Goal: Task Accomplishment & Management: Complete application form

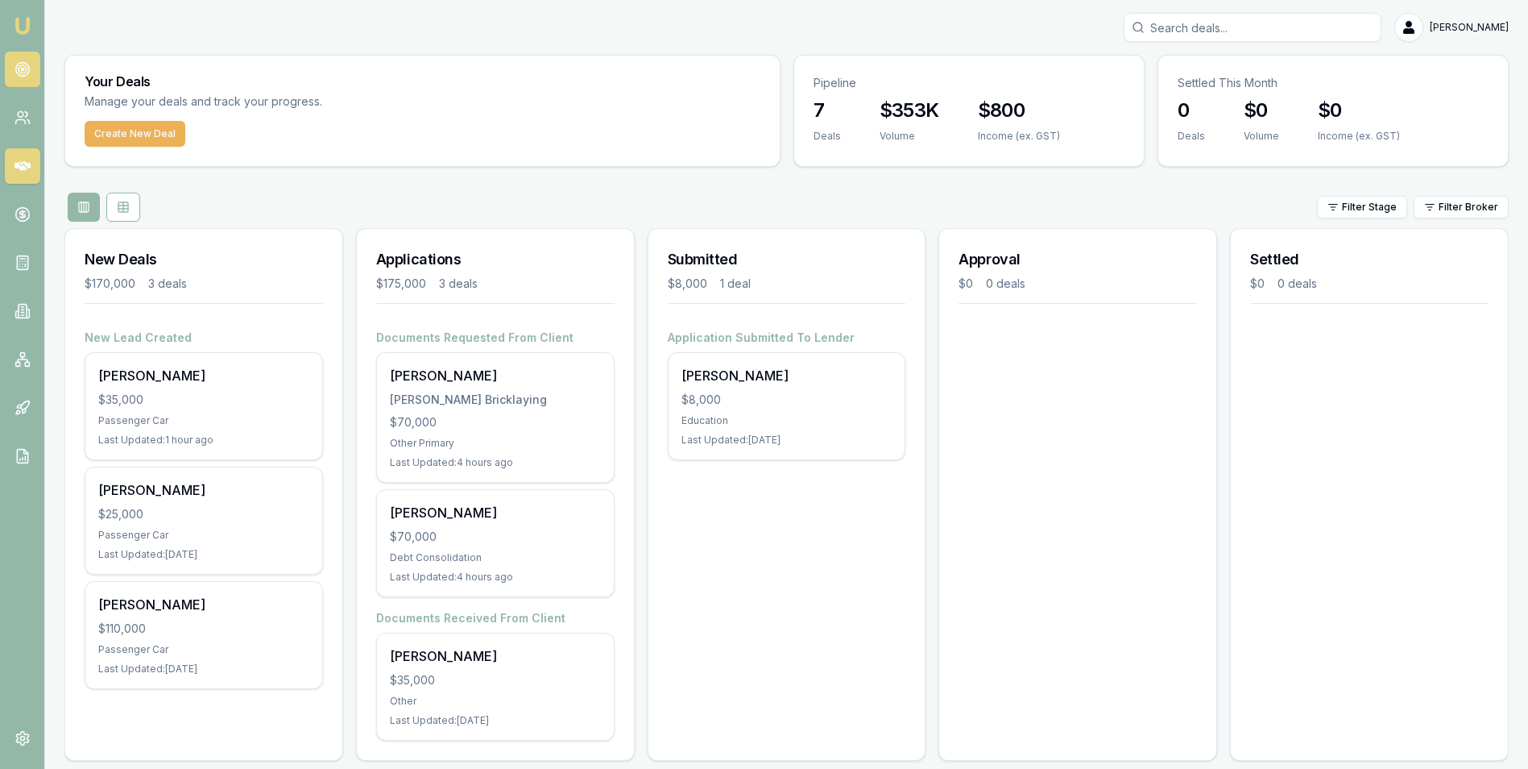
click at [24, 66] on circle at bounding box center [23, 69] width 8 height 8
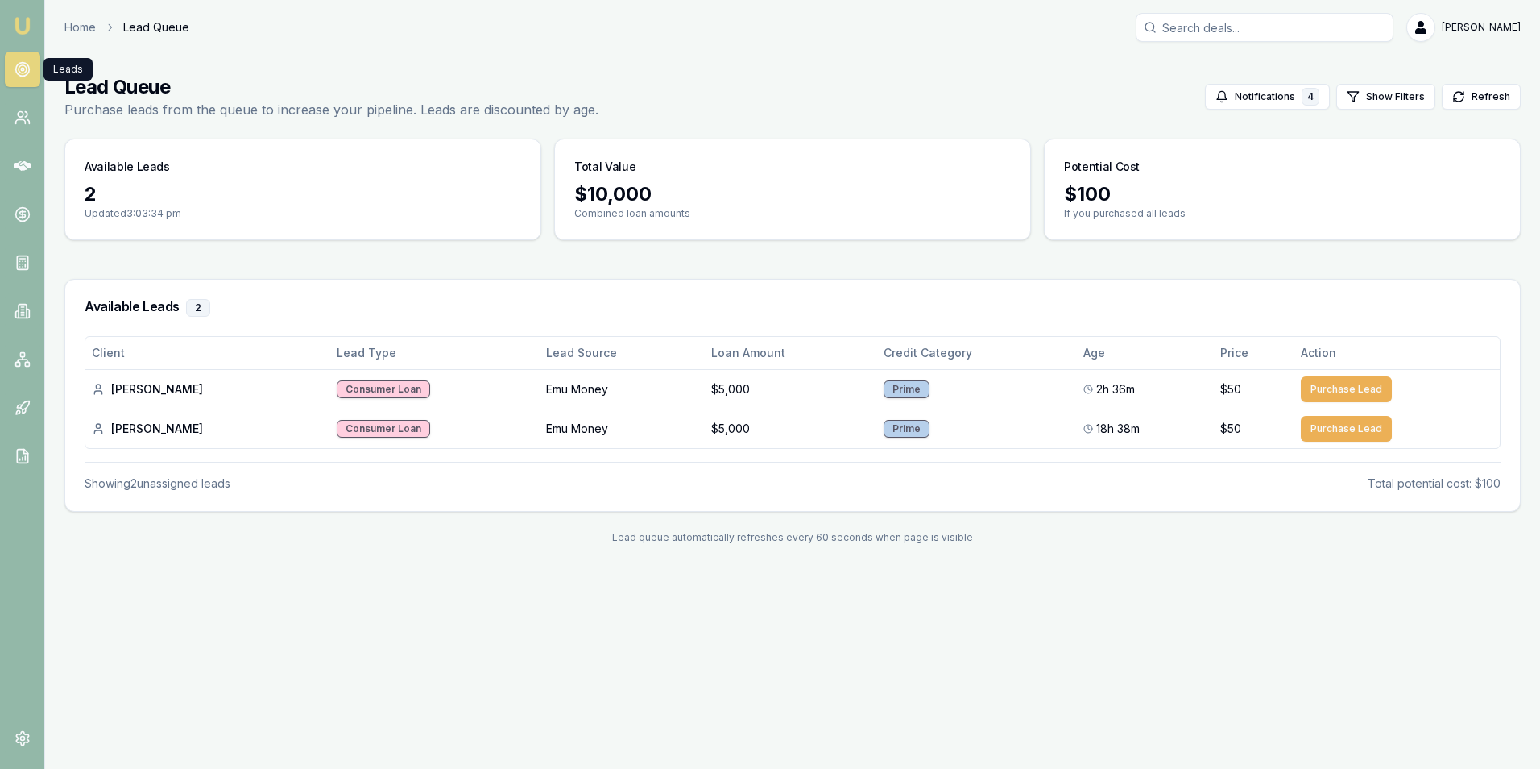
click at [21, 68] on circle at bounding box center [22, 69] width 2 height 2
click at [22, 123] on icon at bounding box center [23, 118] width 16 height 16
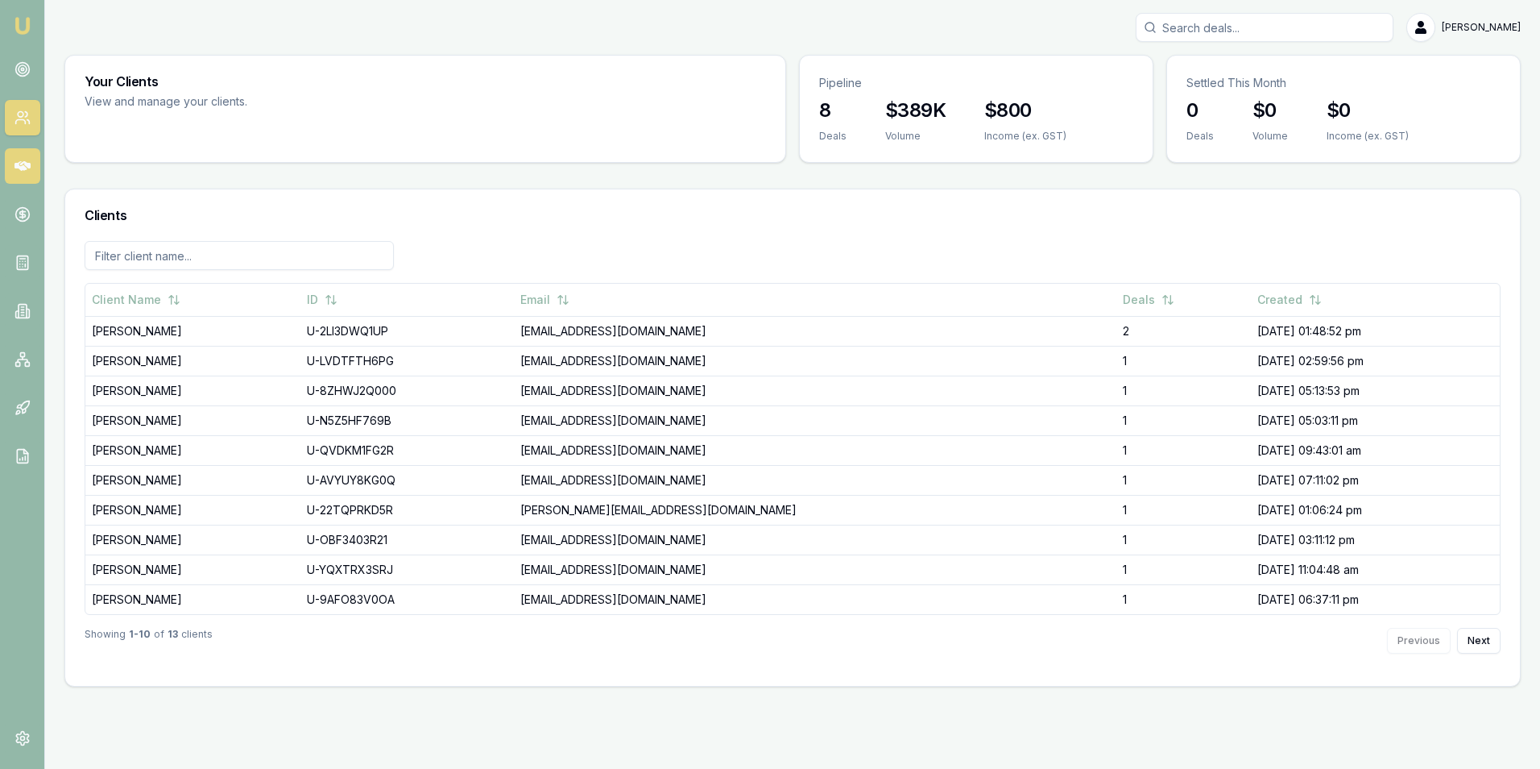
click at [19, 158] on icon at bounding box center [23, 166] width 16 height 16
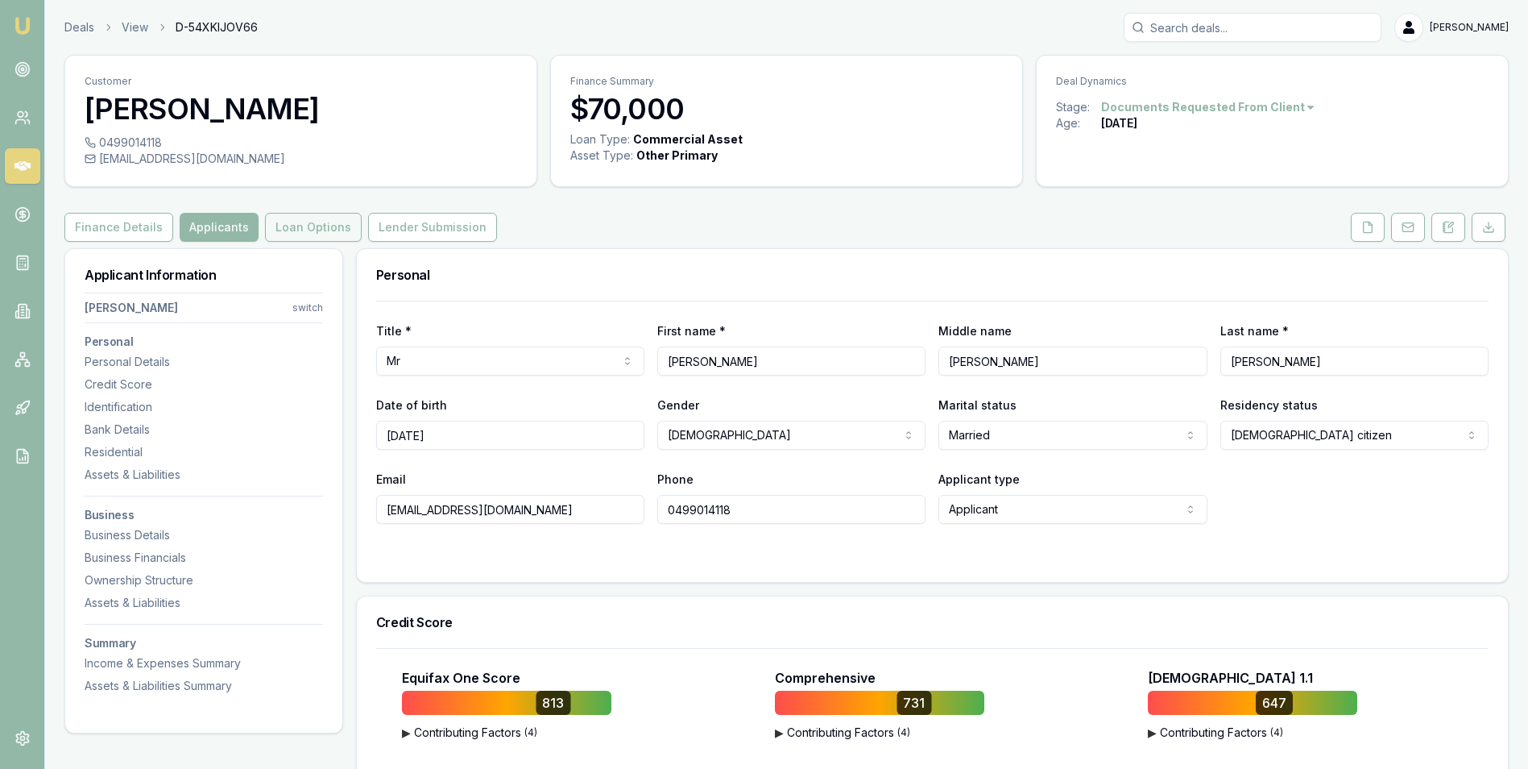
click at [309, 224] on button "Loan Options" at bounding box center [313, 227] width 97 height 29
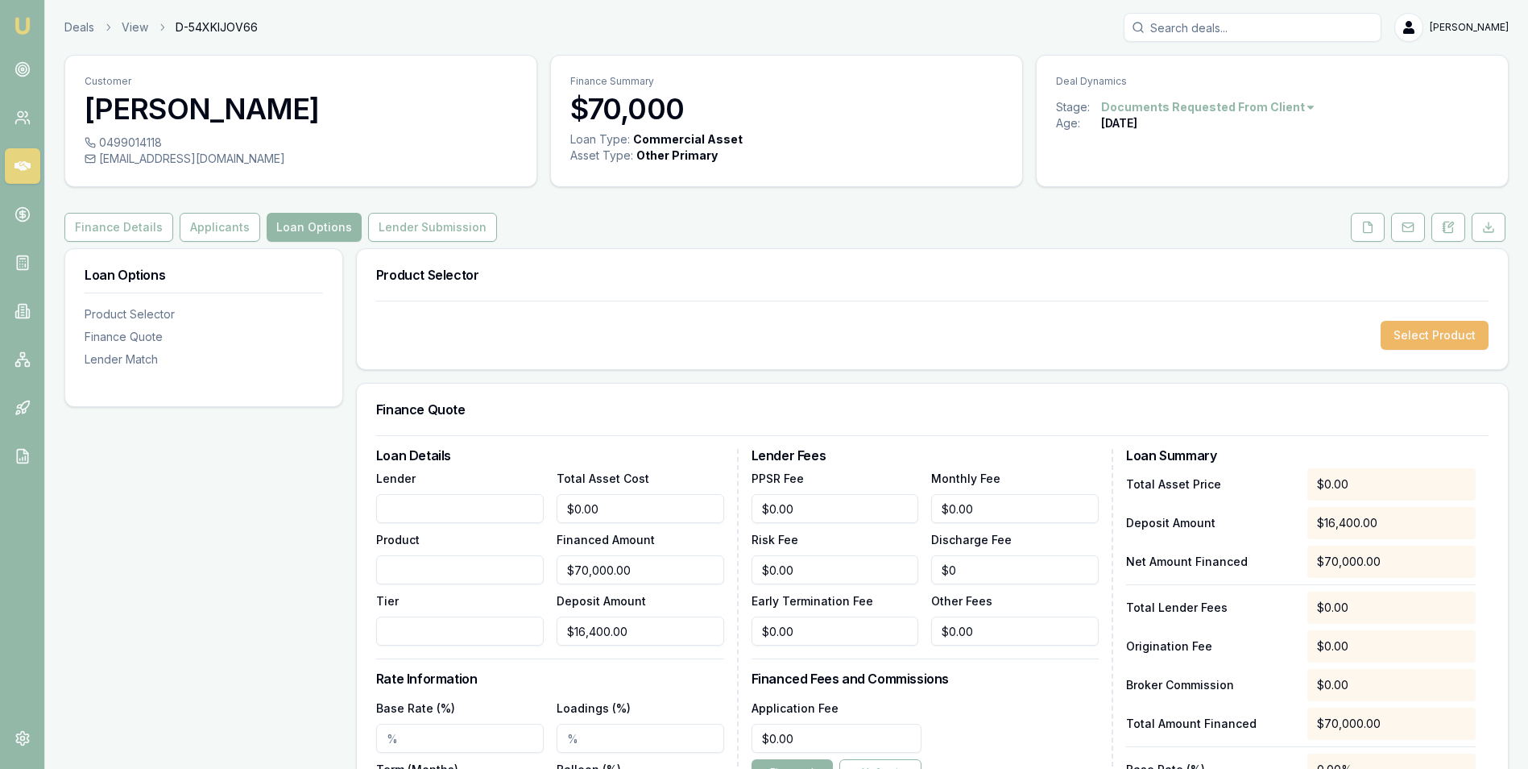
click at [1411, 332] on button "Select Product" at bounding box center [1435, 335] width 108 height 29
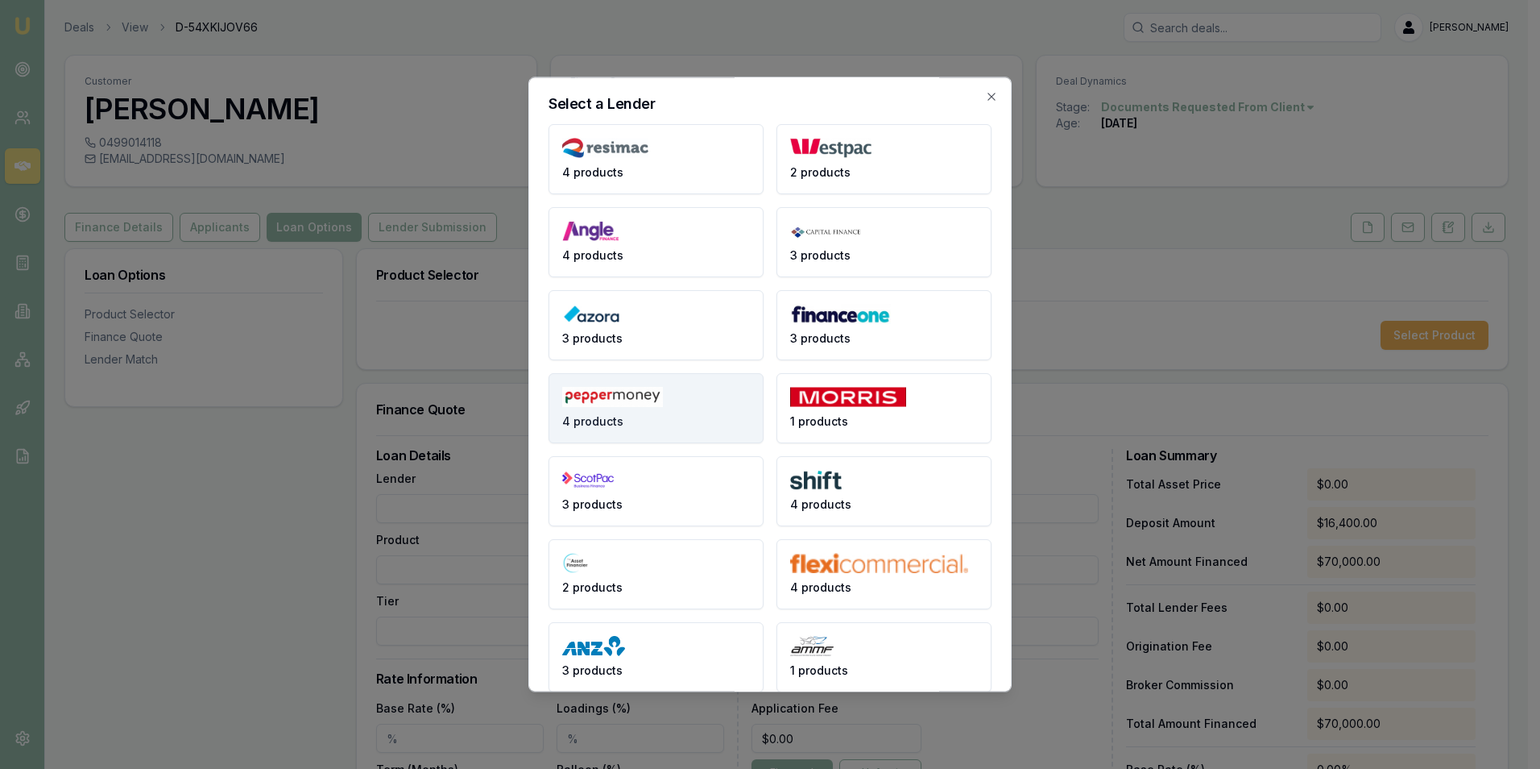
click at [640, 403] on img at bounding box center [612, 397] width 101 height 20
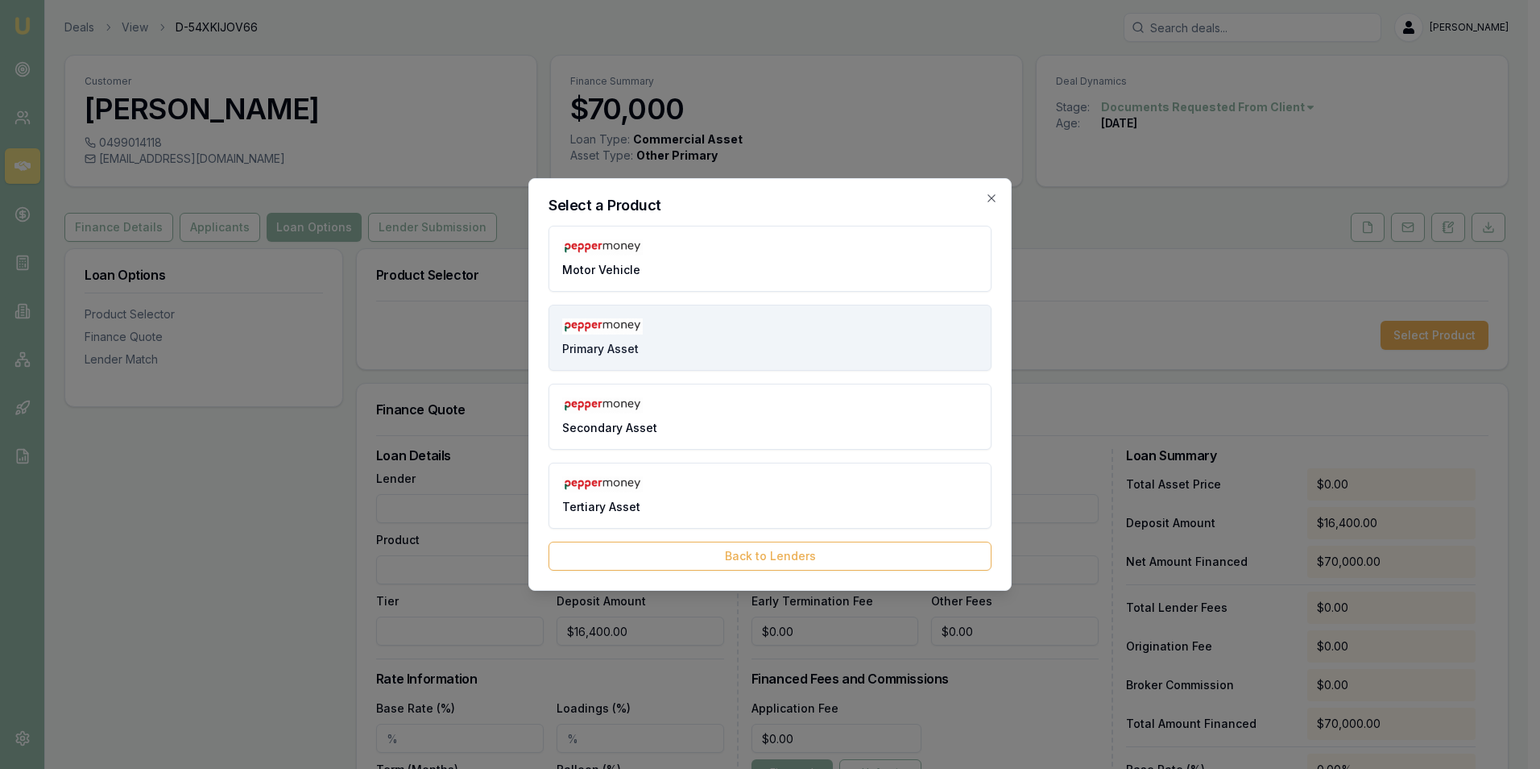
click at [699, 338] on button "Primary Asset" at bounding box center [770, 338] width 443 height 66
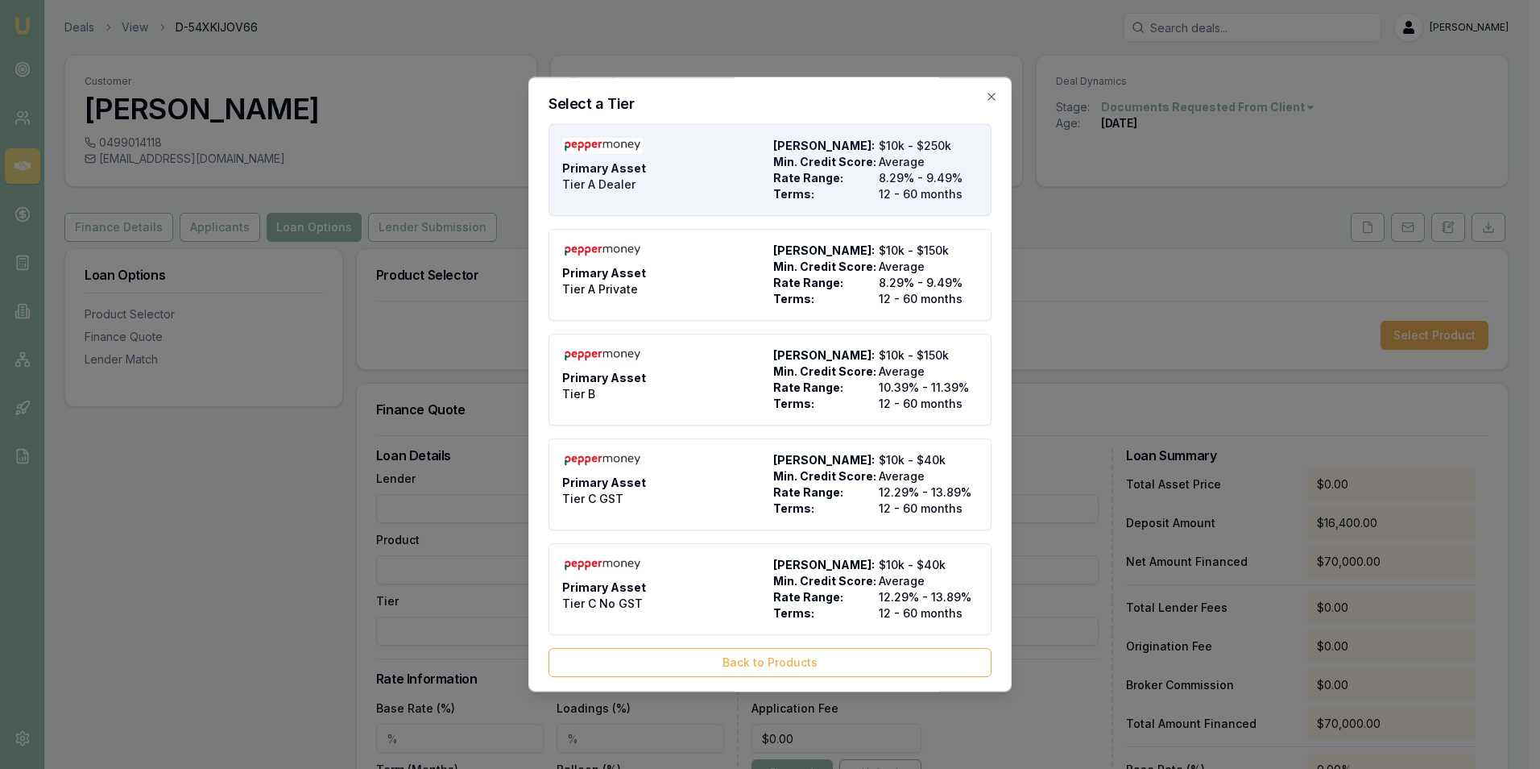
click at [690, 166] on div "Primary Asset Tier A Dealer" at bounding box center [664, 170] width 205 height 64
type input "Pepper Money"
type input "Primary Asset"
type input "Tier A Dealer"
type input "8.29"
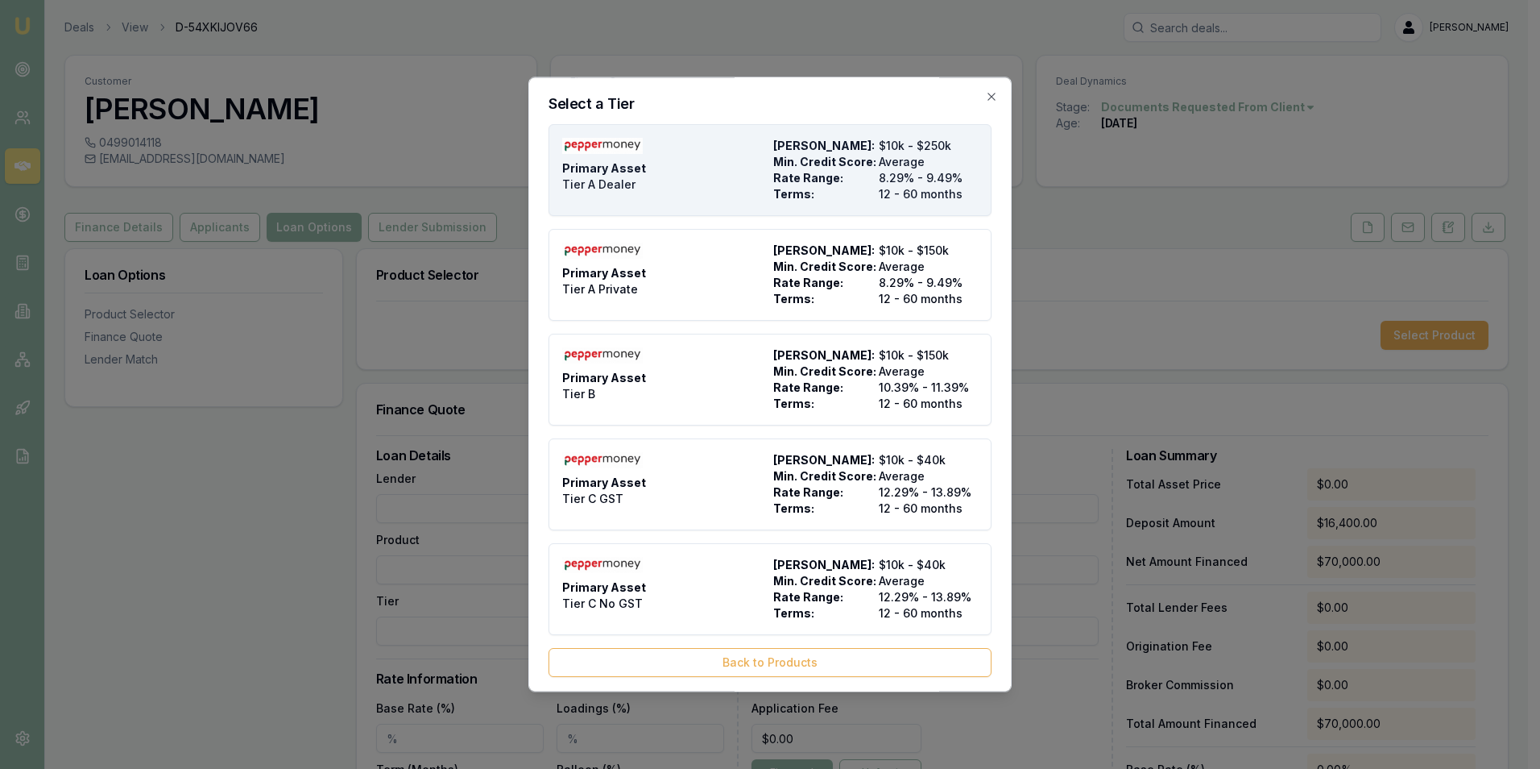
type input "12"
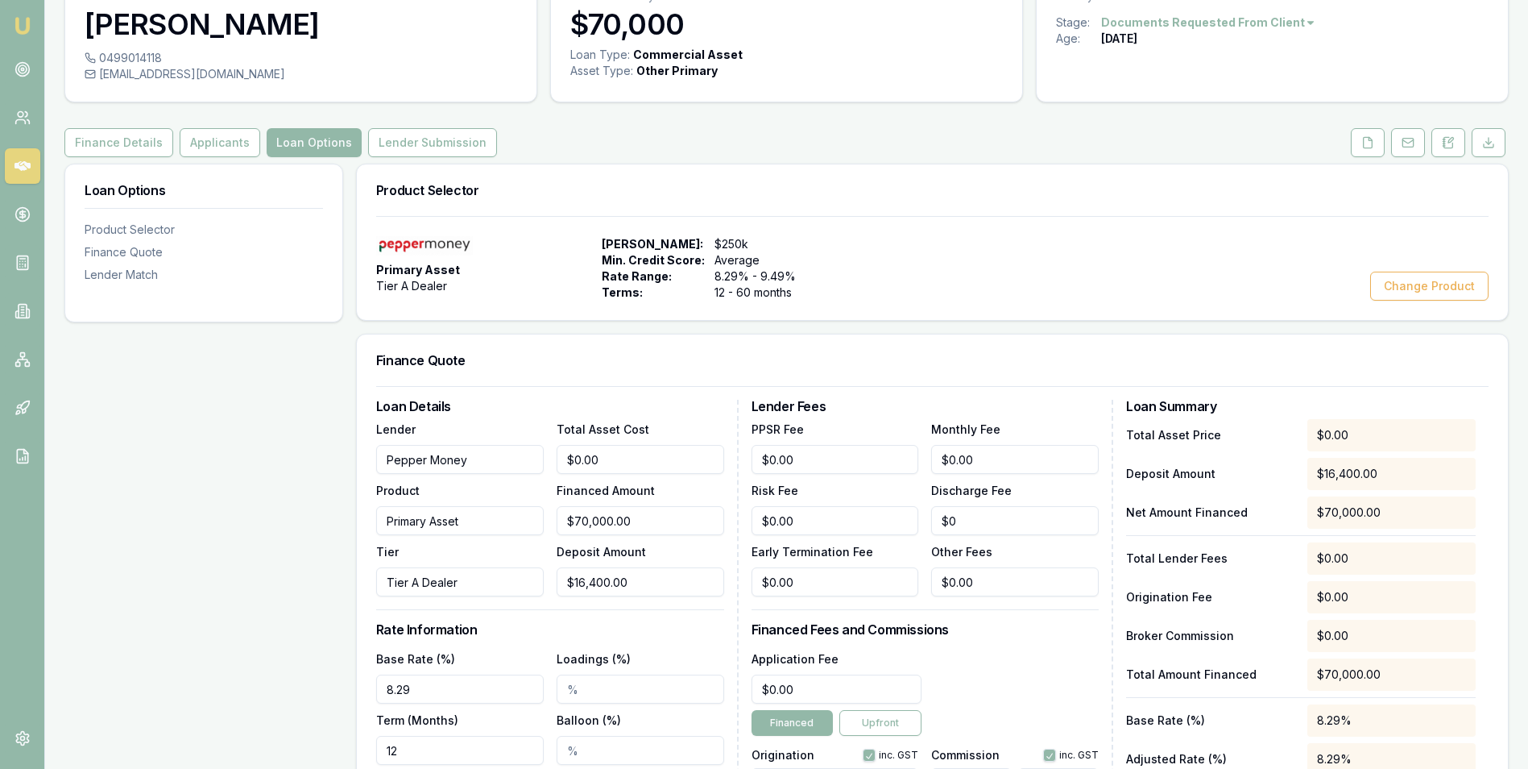
scroll to position [161, 0]
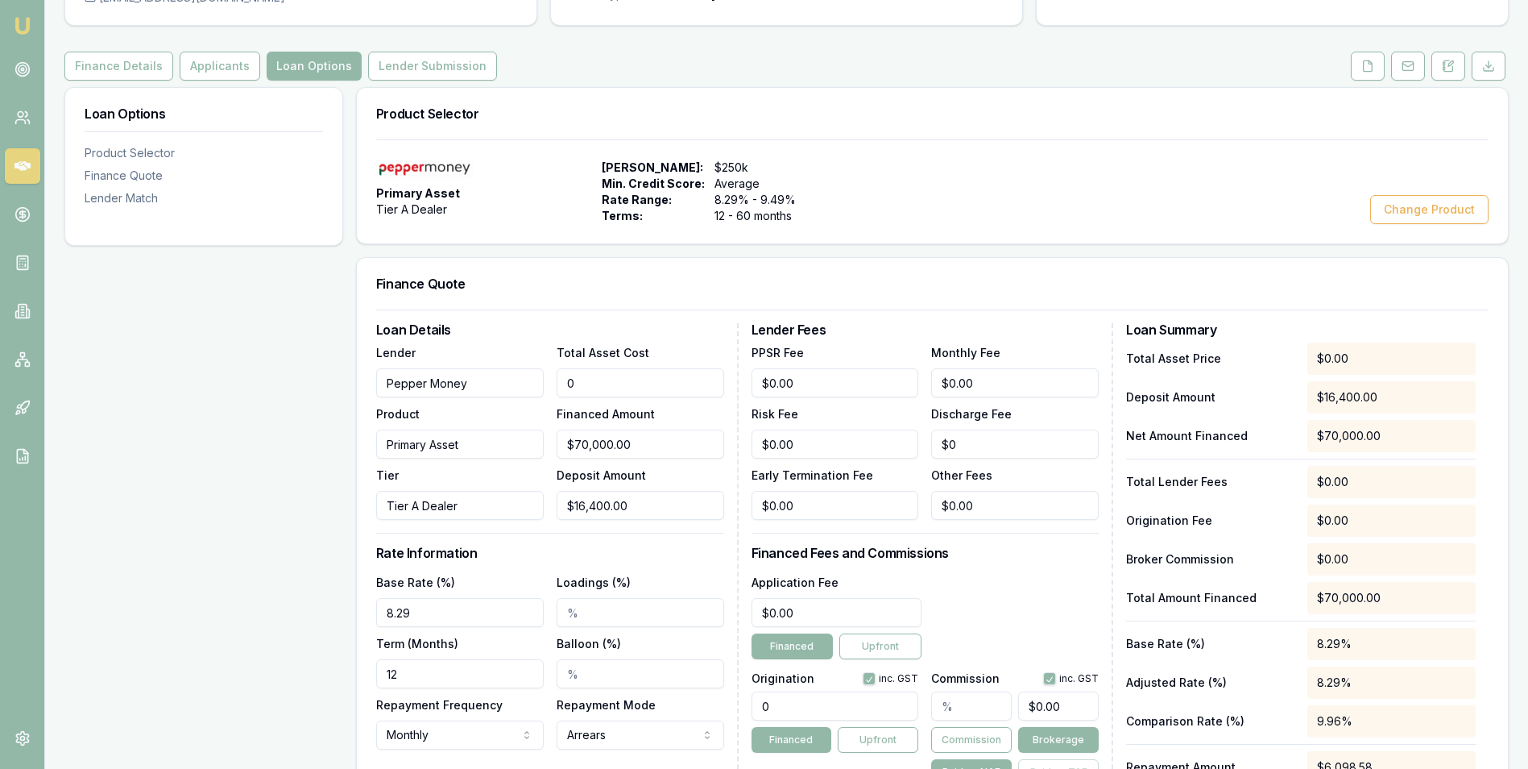
click at [576, 383] on input "0" at bounding box center [641, 382] width 168 height 29
type input "08"
type input "$0.00"
type input "086400"
type input "$70,000.00"
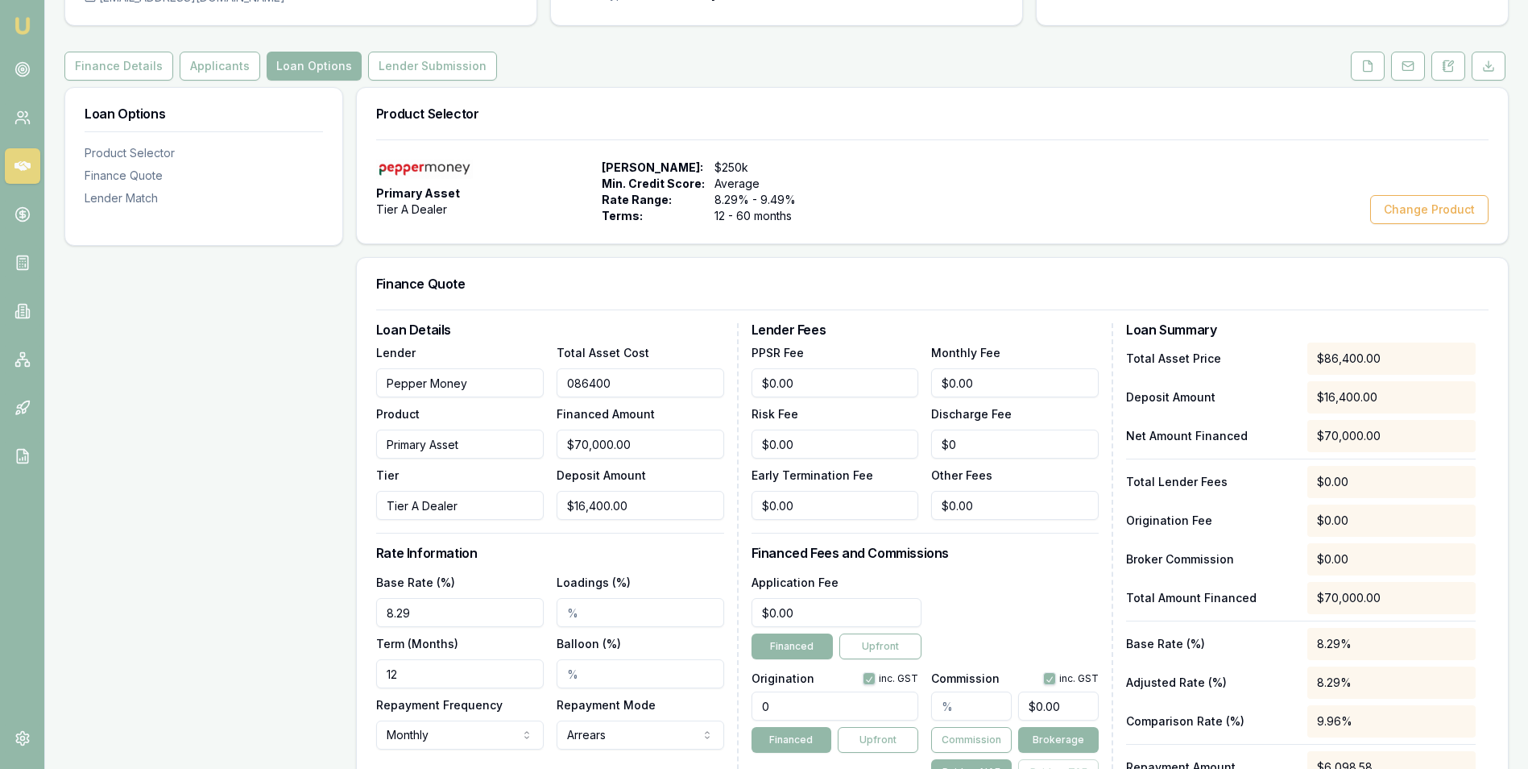
type input "$86,400.00"
click at [520, 416] on div "Product Primary Asset" at bounding box center [460, 431] width 168 height 55
click at [775, 382] on input "0" at bounding box center [836, 382] width 168 height 29
type input "$6.00"
click at [1002, 377] on input "0" at bounding box center [1015, 382] width 168 height 29
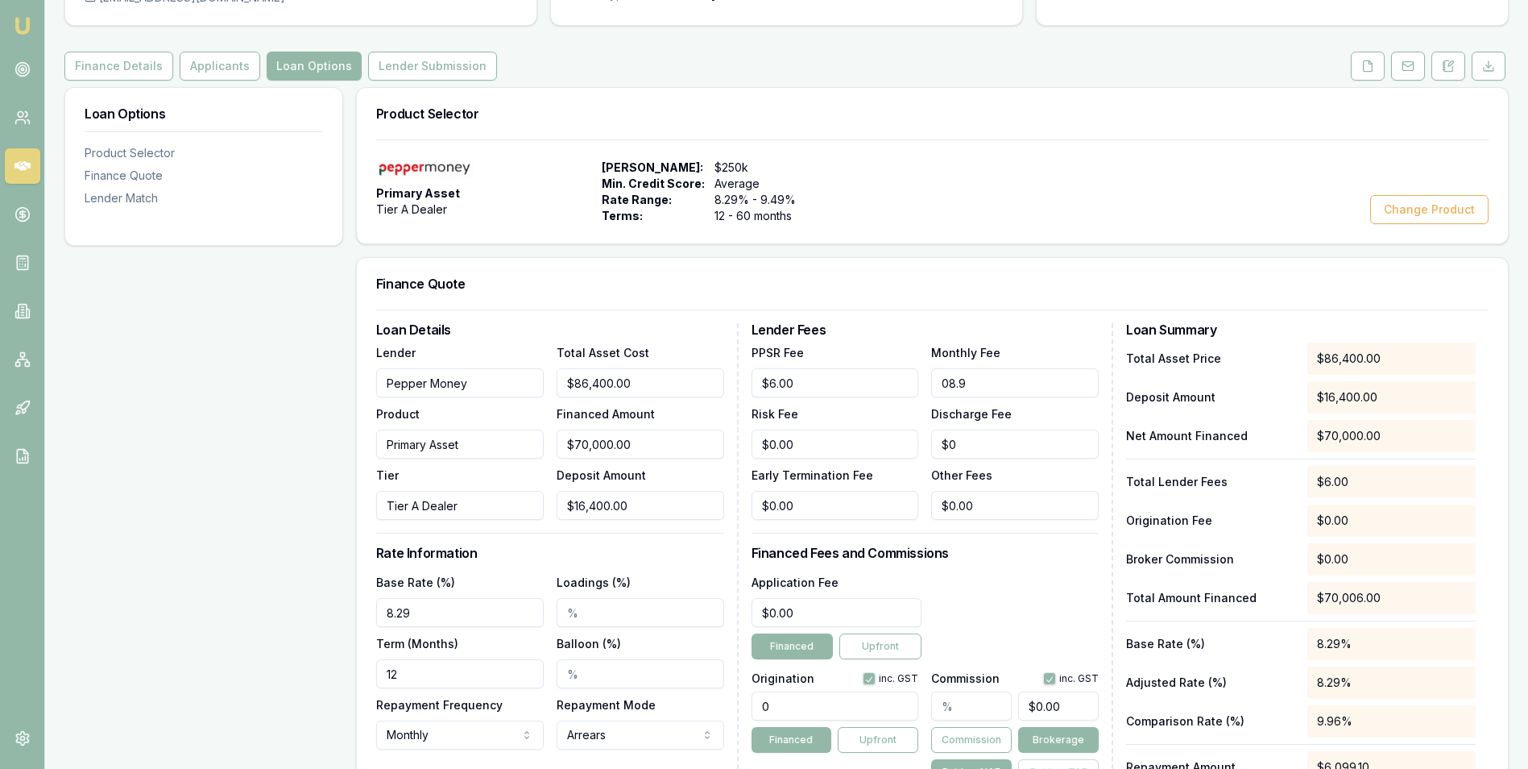
type input "$8.90"
click at [1026, 317] on form "Loan Details Lender Pepper Money Product Primary Asset Tier Tier A Dealer Total…" at bounding box center [932, 567] width 1113 height 516
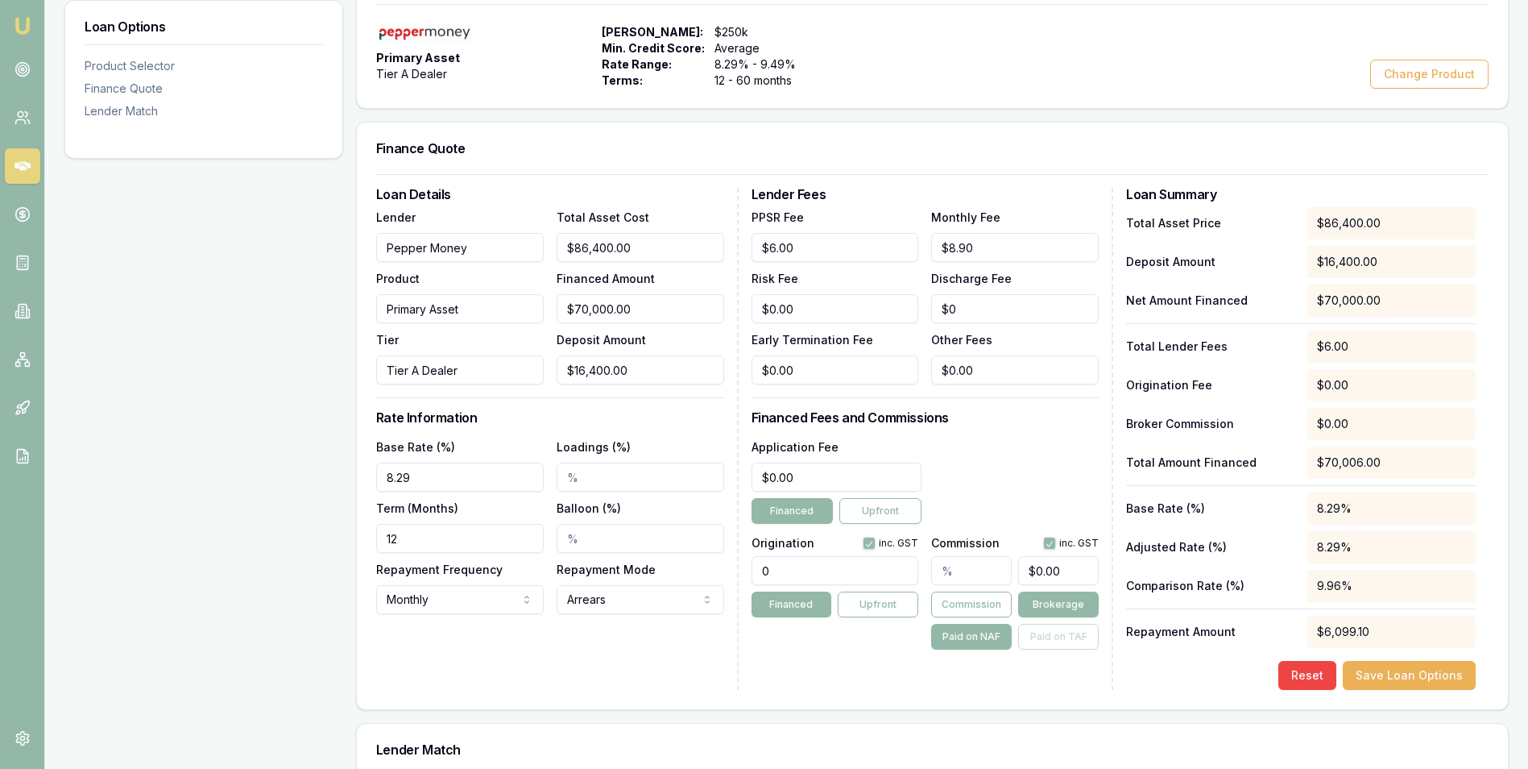
scroll to position [322, 0]
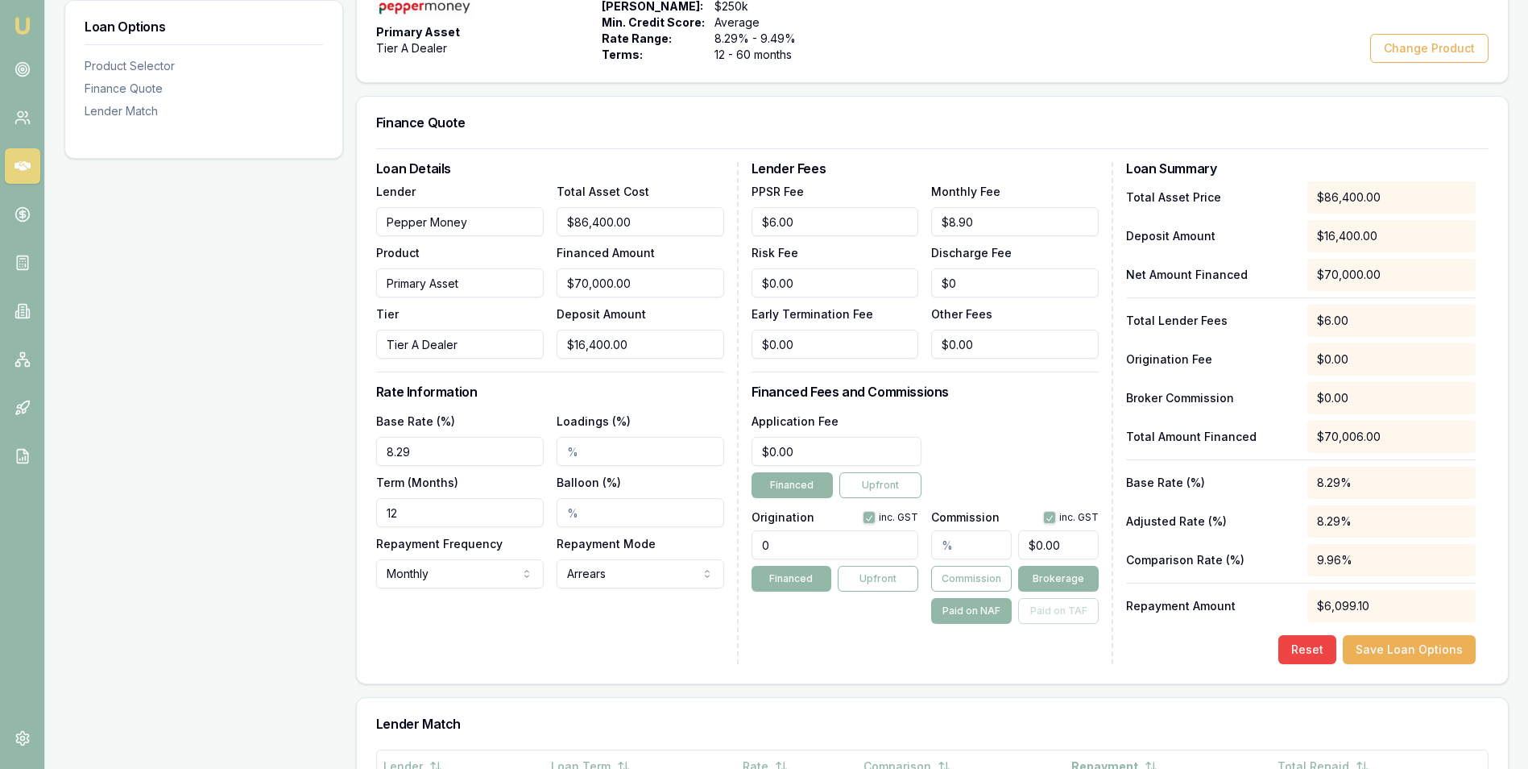
drag, startPoint x: 420, startPoint y: 450, endPoint x: 379, endPoint y: 453, distance: 41.2
click at [379, 454] on input "8.29" at bounding box center [460, 451] width 168 height 29
type input "9.09%"
click at [561, 380] on div "Loan Details Lender Pepper Money Product Primary Asset Tier Tier A Dealer Total…" at bounding box center [557, 413] width 363 height 502
drag, startPoint x: 421, startPoint y: 511, endPoint x: 374, endPoint y: 518, distance: 47.3
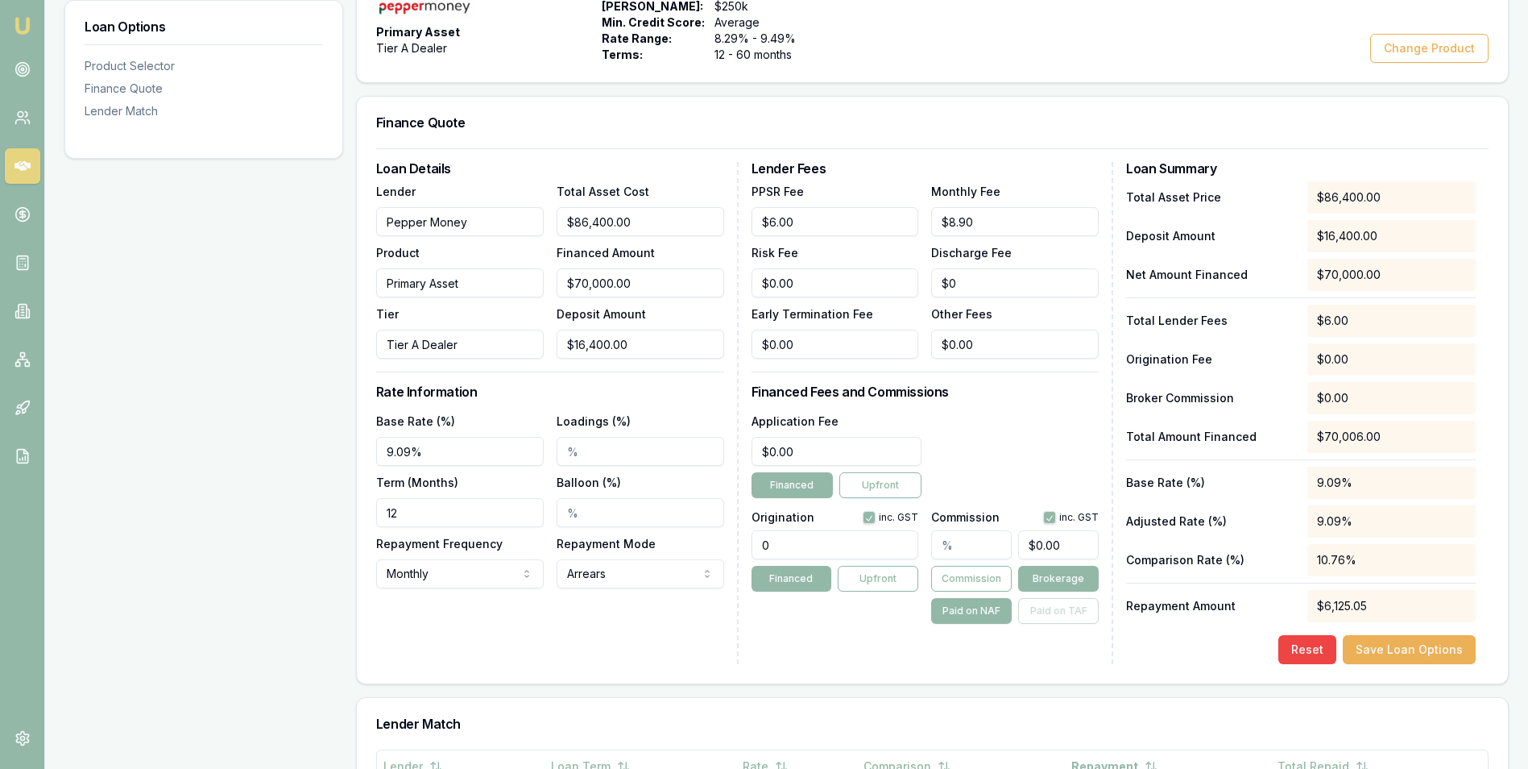
click at [374, 518] on div "Loan Details Lender Pepper Money Product Primary Asset Tier Tier A Dealer Total…" at bounding box center [932, 415] width 1151 height 535
type input "60"
click at [824, 453] on input "0" at bounding box center [837, 451] width 171 height 29
type input "0"
type input "$495.00"
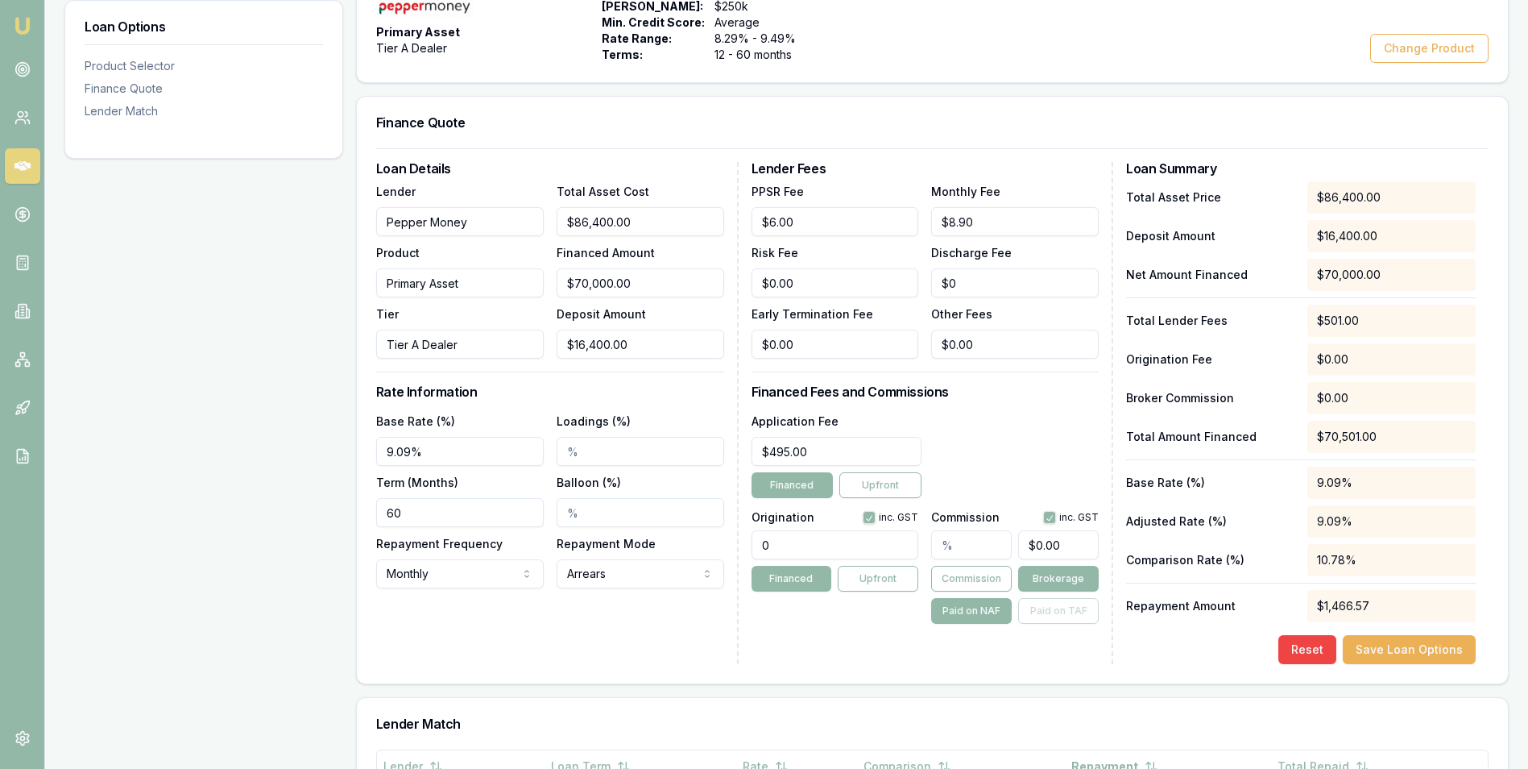
click at [803, 540] on input "0" at bounding box center [836, 544] width 168 height 29
type input "1500.00"
click at [994, 430] on div "Application Fee $495.00 Financed Upfront" at bounding box center [926, 454] width 348 height 87
click at [1408, 657] on button "Save Loan Options" at bounding box center [1409, 649] width 133 height 29
click at [1052, 516] on button "button" at bounding box center [1049, 517] width 13 height 13
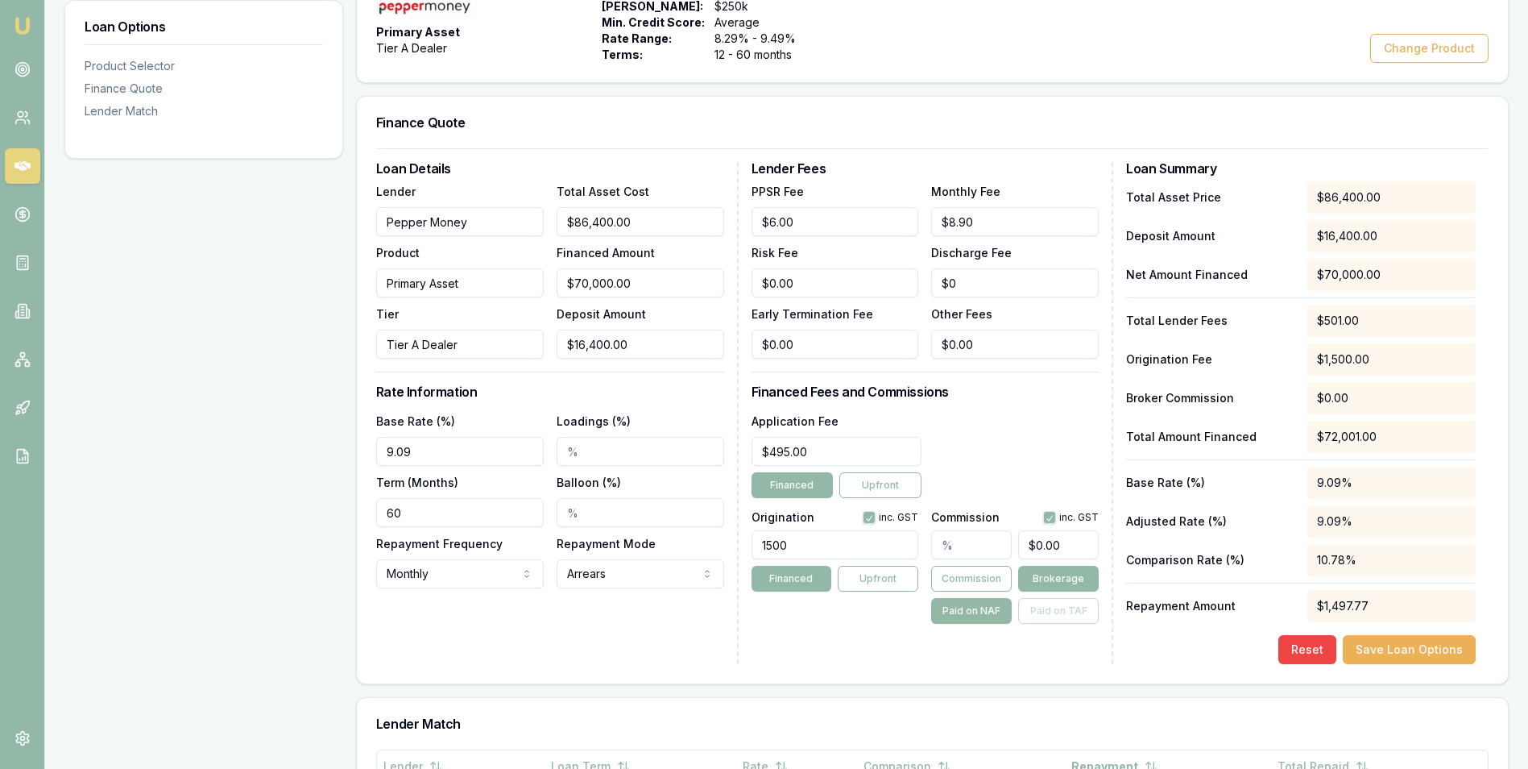
checkbox input "false"
type input "0"
click at [1037, 541] on input "0" at bounding box center [1058, 544] width 81 height 29
type input "0.0037313432835820895"
type input "02"
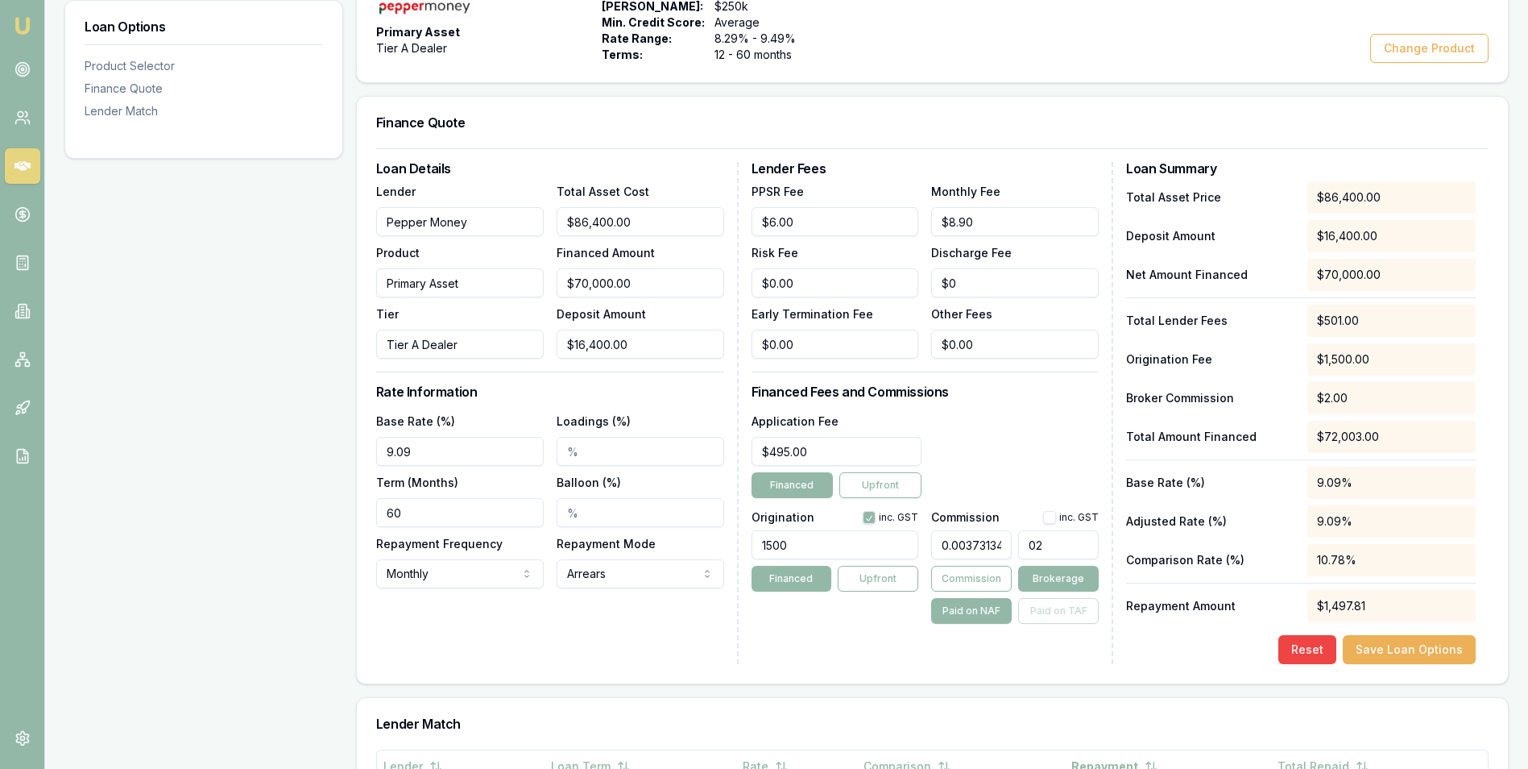
type input "0.03917910447761194"
type input "021"
type input "0.3955223880597015"
type input "0212"
type input "3.955223880597015"
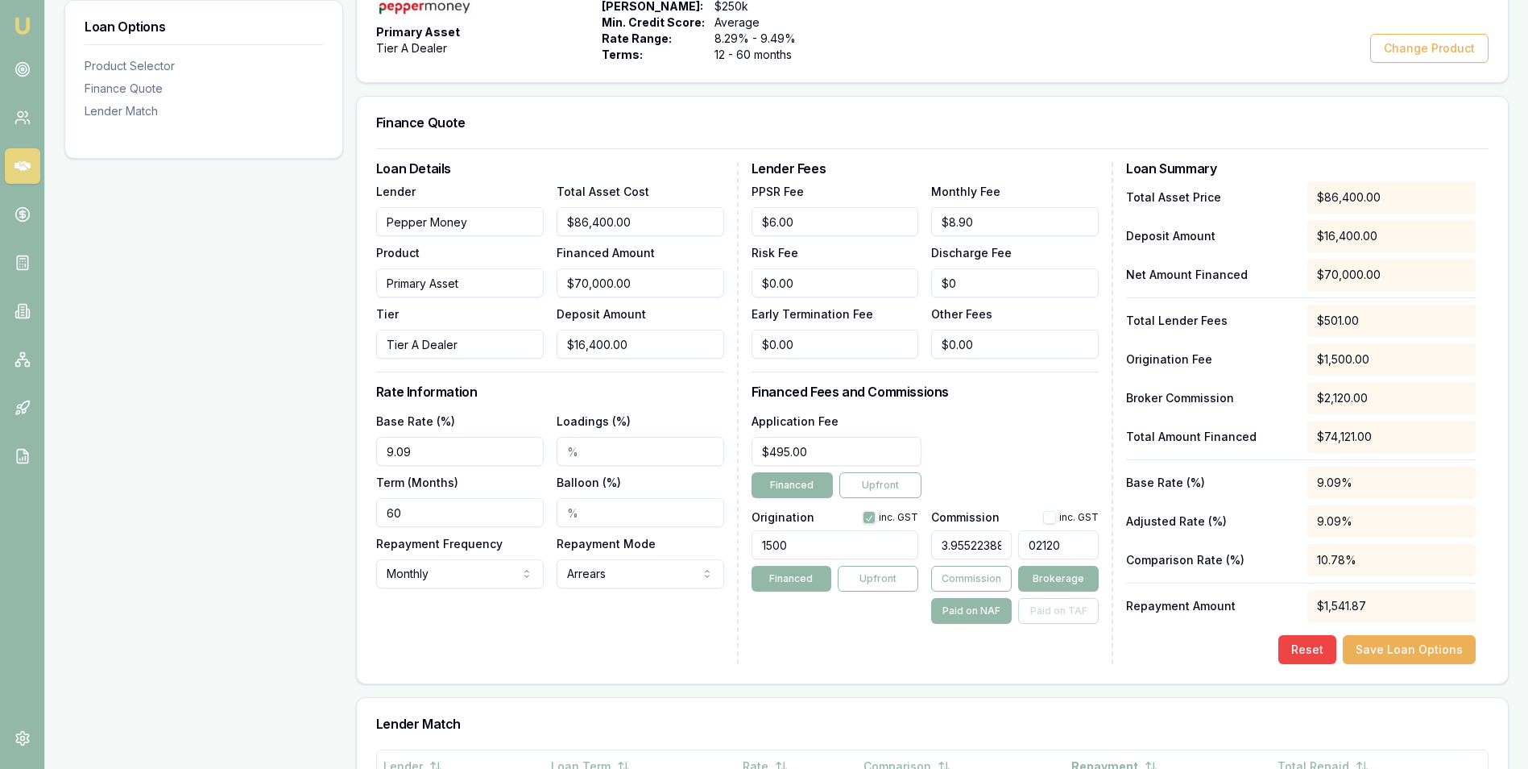
type input "02120."
type input "3.955597014925373"
type input "02120.2"
type input "3.9556529850746274"
click at [1051, 454] on div "Application Fee $495.00 Financed Upfront" at bounding box center [926, 454] width 348 height 87
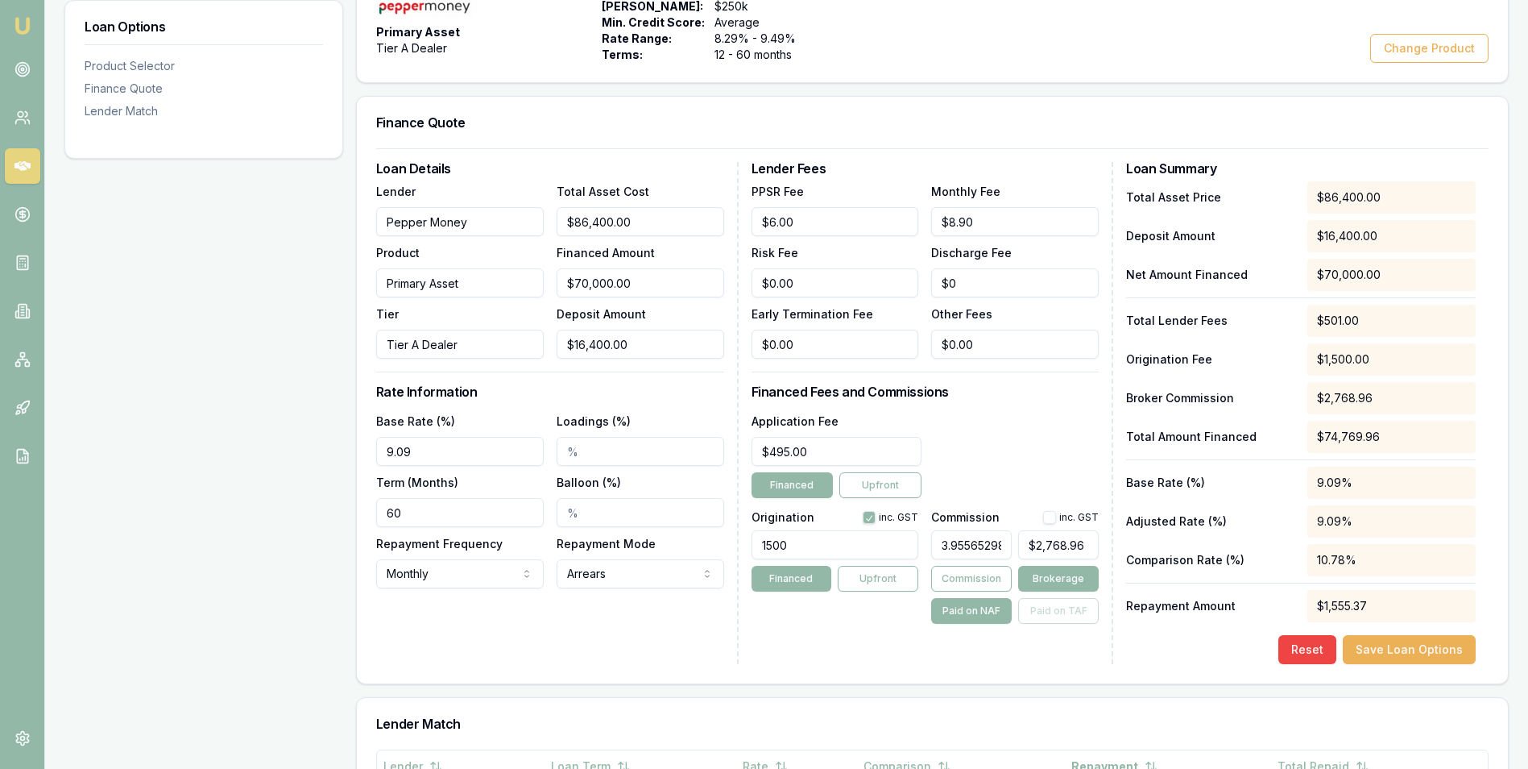
type input "2768"
click at [1093, 541] on input "2768" at bounding box center [1058, 544] width 81 height 29
type input "0.5149253731343284"
type input "276"
type input "0.05037313432835821"
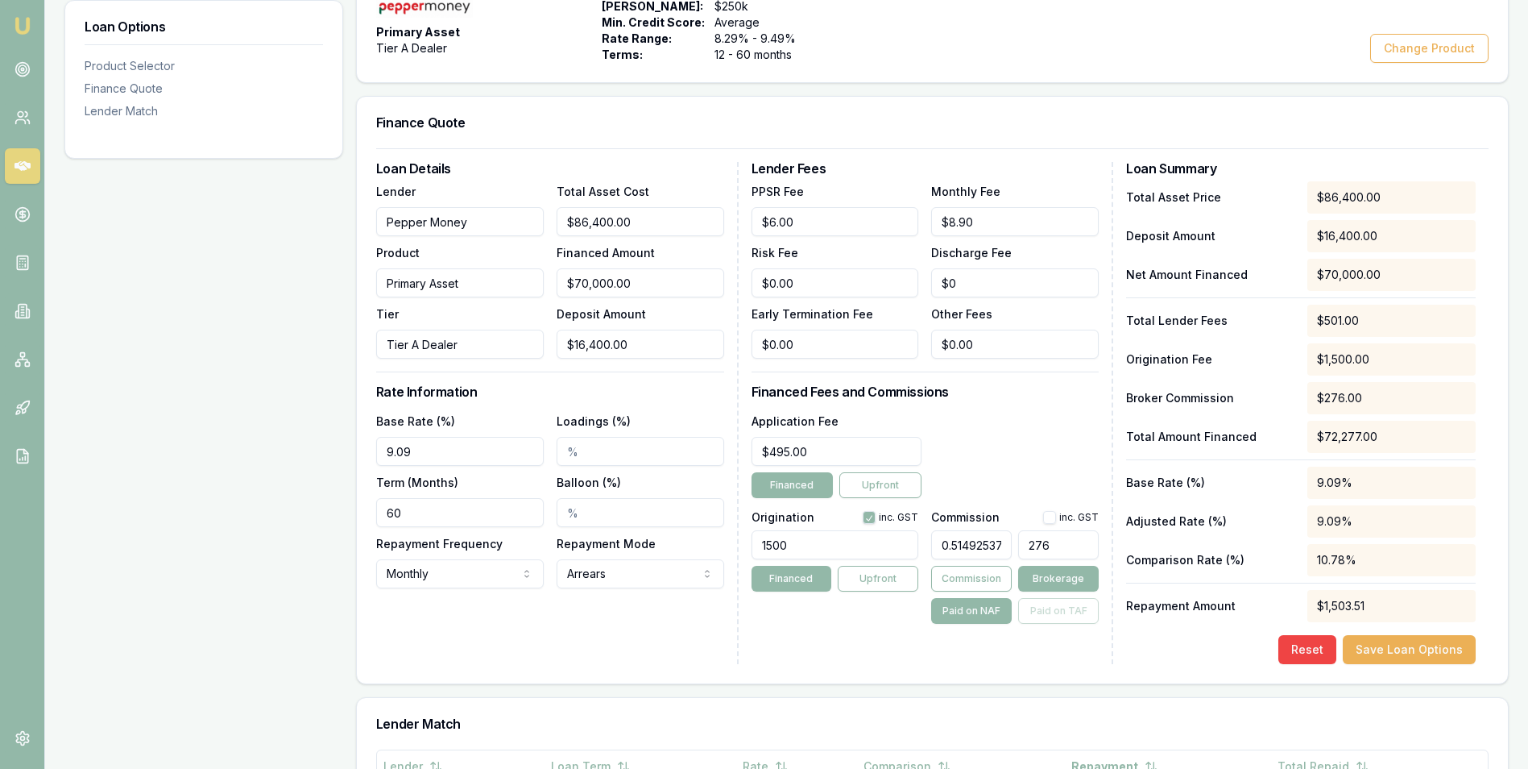
type input "27"
type input "0.0037313432835820895"
type input "$0.00"
click at [1046, 453] on div "Application Fee $495.00 Financed Upfront" at bounding box center [926, 454] width 348 height 87
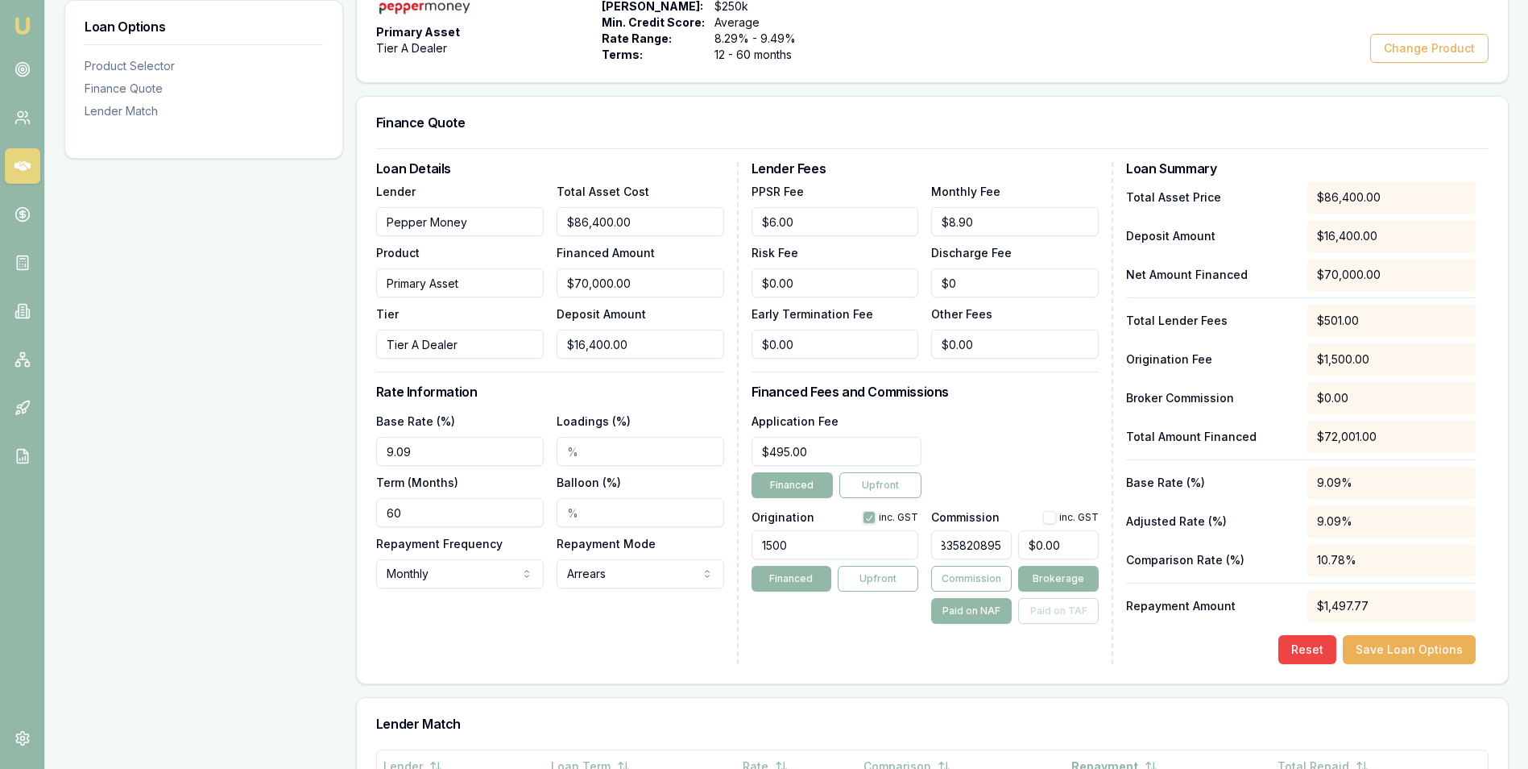
drag, startPoint x: 938, startPoint y: 543, endPoint x: 1021, endPoint y: 551, distance: 83.4
click at [1021, 551] on div "0.0037313432835820895 $0.00" at bounding box center [1015, 541] width 168 height 35
type input "0"
click at [999, 462] on div "Application Fee $495.00 Financed Upfront" at bounding box center [926, 454] width 348 height 87
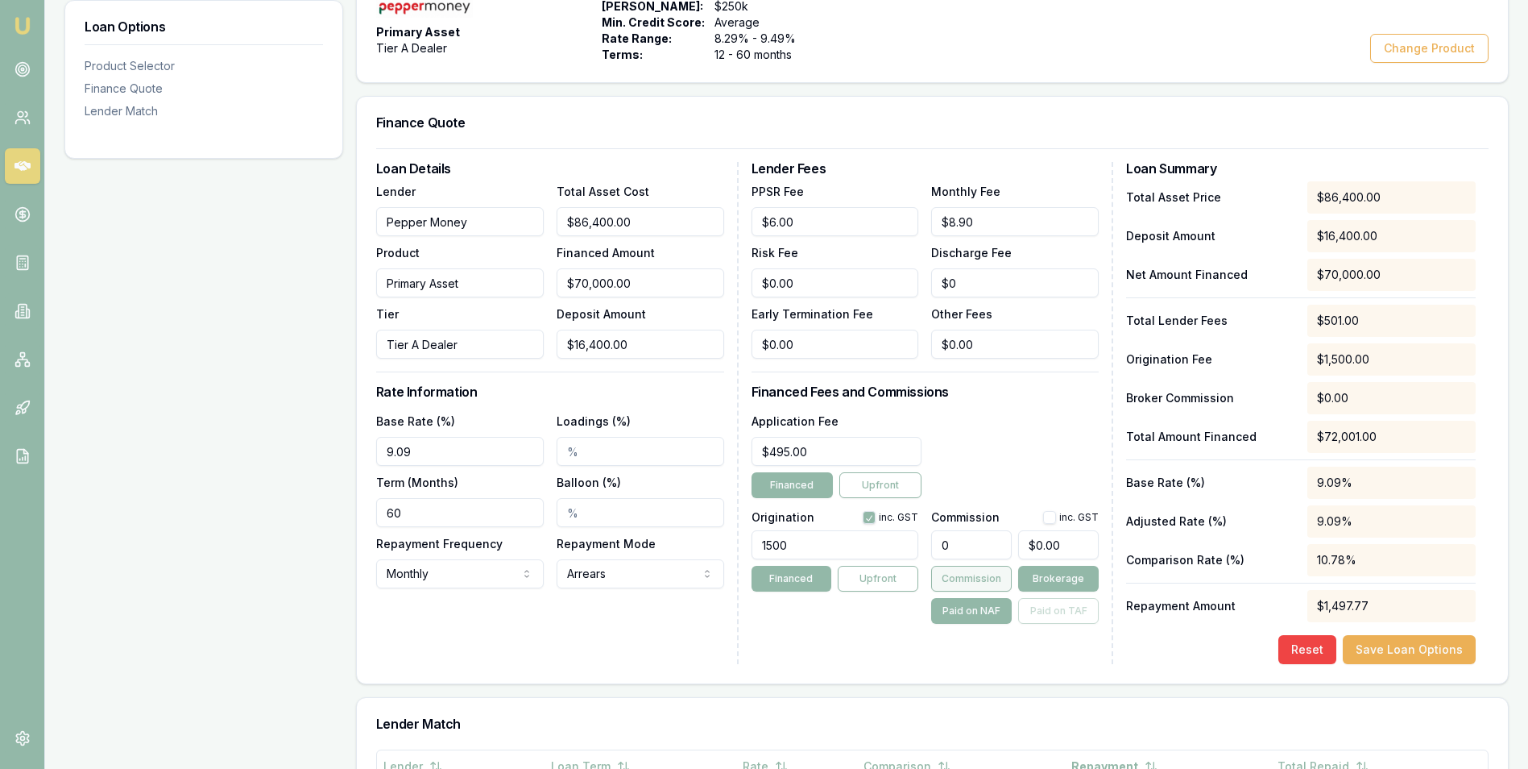
click at [957, 575] on button "Commission" at bounding box center [971, 579] width 81 height 26
type input "0"
click at [1041, 545] on input "0" at bounding box center [1058, 544] width 81 height 29
type input "0.0037313432835820895"
type input "02"
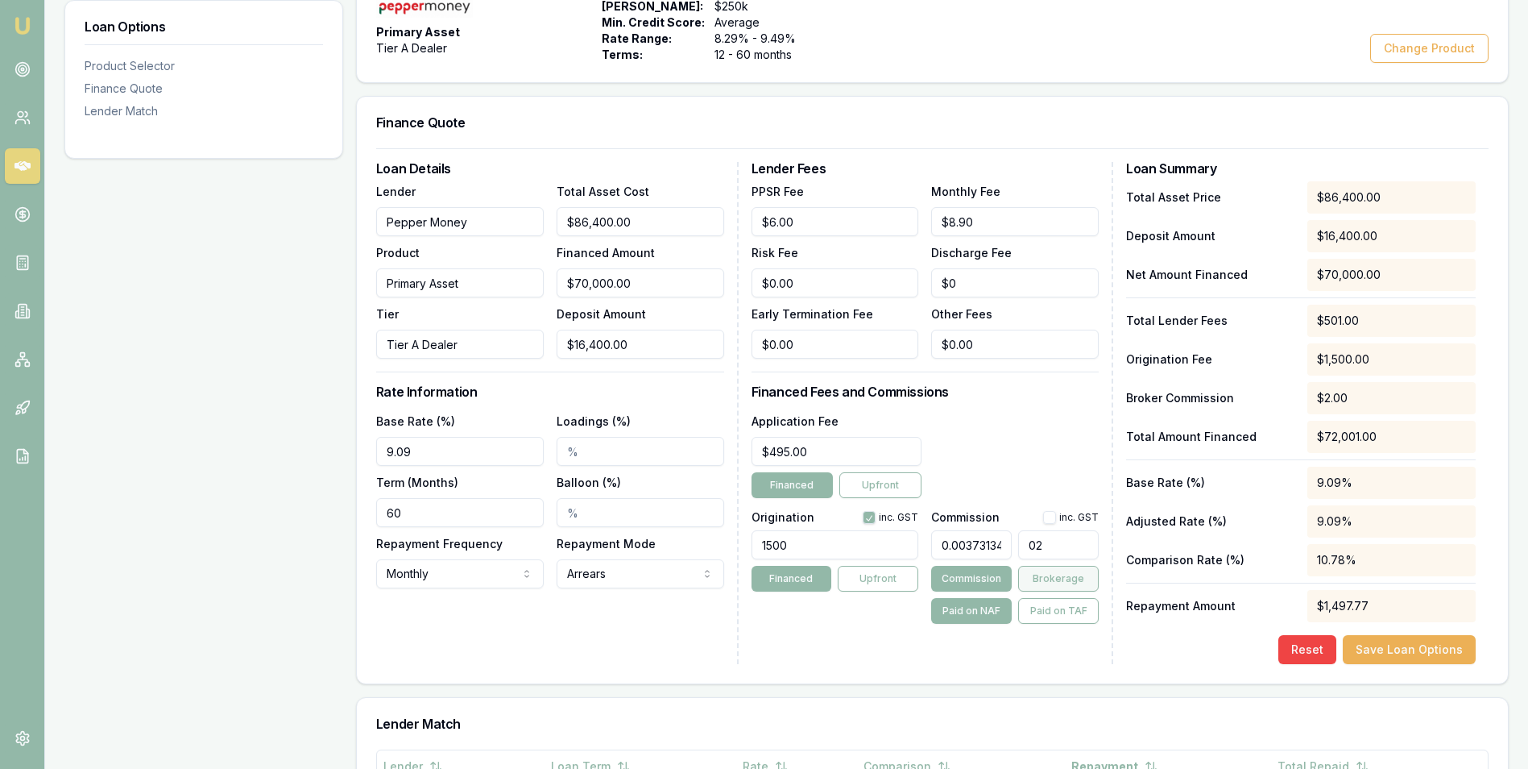
type input "0.03917910447761194"
type input "021"
type input "0.3955223880597015"
type input "0212"
type input "3.955223880597015"
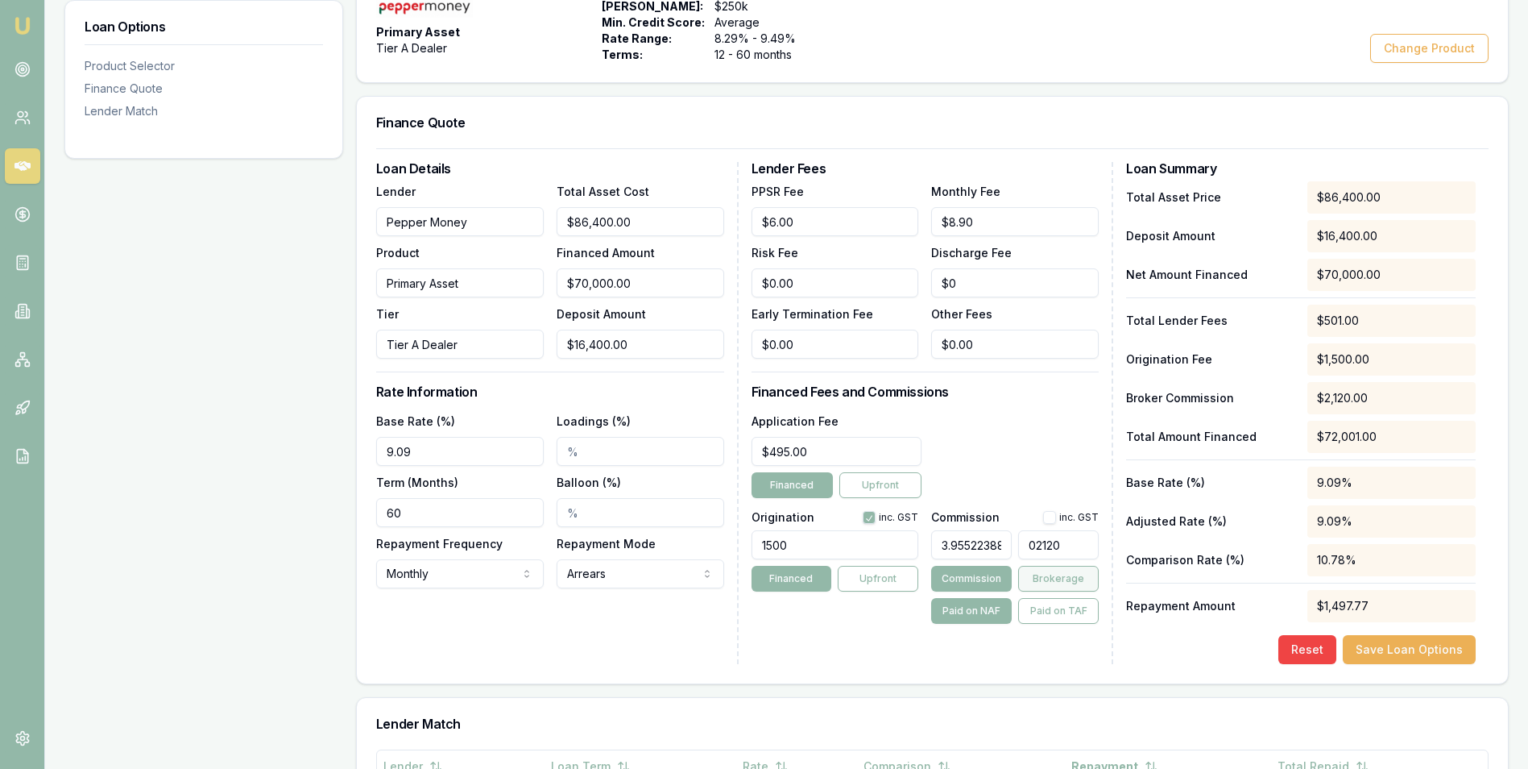
type input "02120."
type input "3.955597014925373"
type input "02120.2"
type input "3.9556529850746274"
click at [1046, 422] on div "Application Fee $495.00 Financed Upfront" at bounding box center [926, 454] width 348 height 87
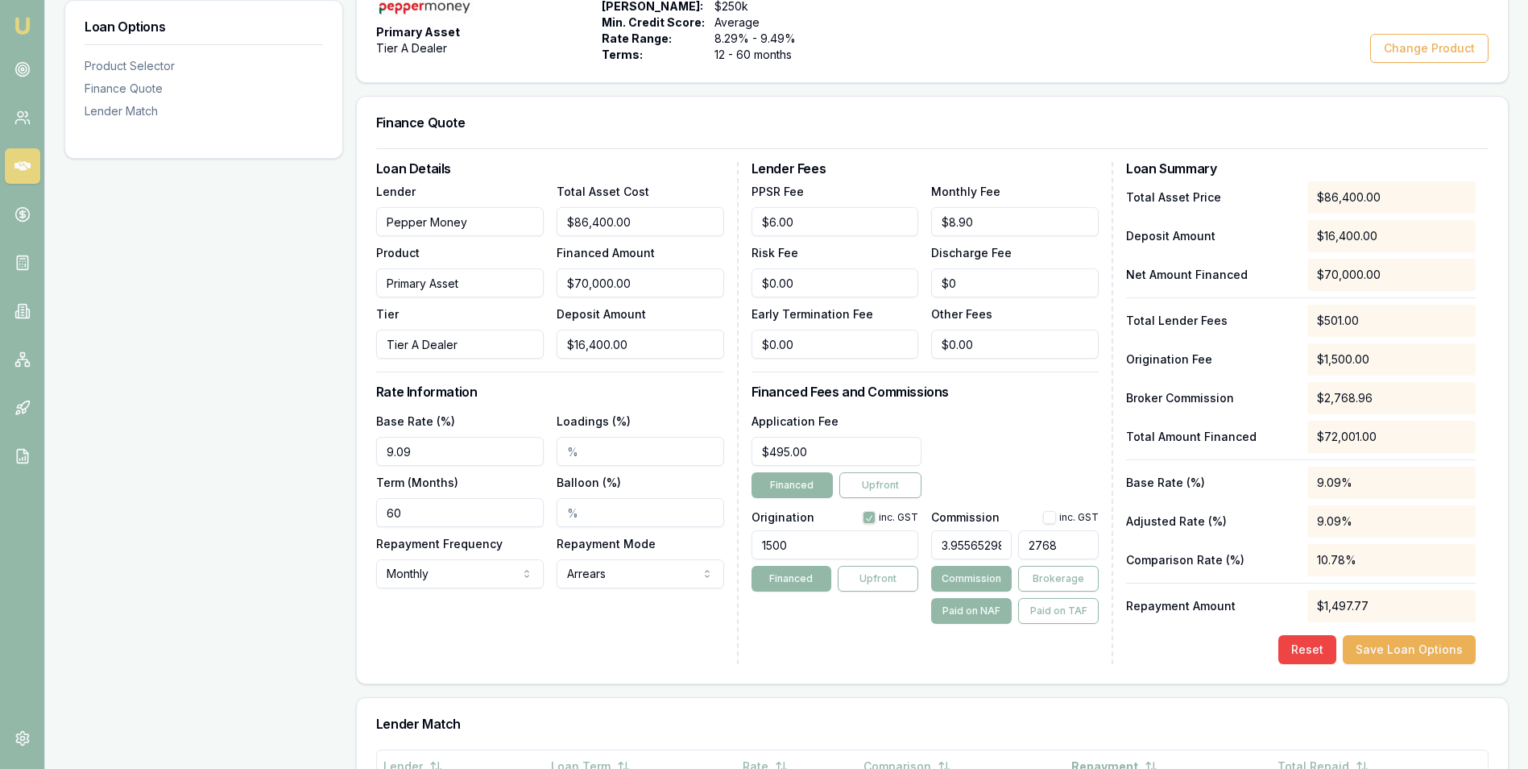
drag, startPoint x: 1094, startPoint y: 545, endPoint x: 1008, endPoint y: 546, distance: 86.2
click at [1008, 546] on div "3.9556529850746274 2768" at bounding box center [1015, 541] width 168 height 35
type input "$0.00"
drag, startPoint x: 941, startPoint y: 548, endPoint x: 1020, endPoint y: 549, distance: 79.0
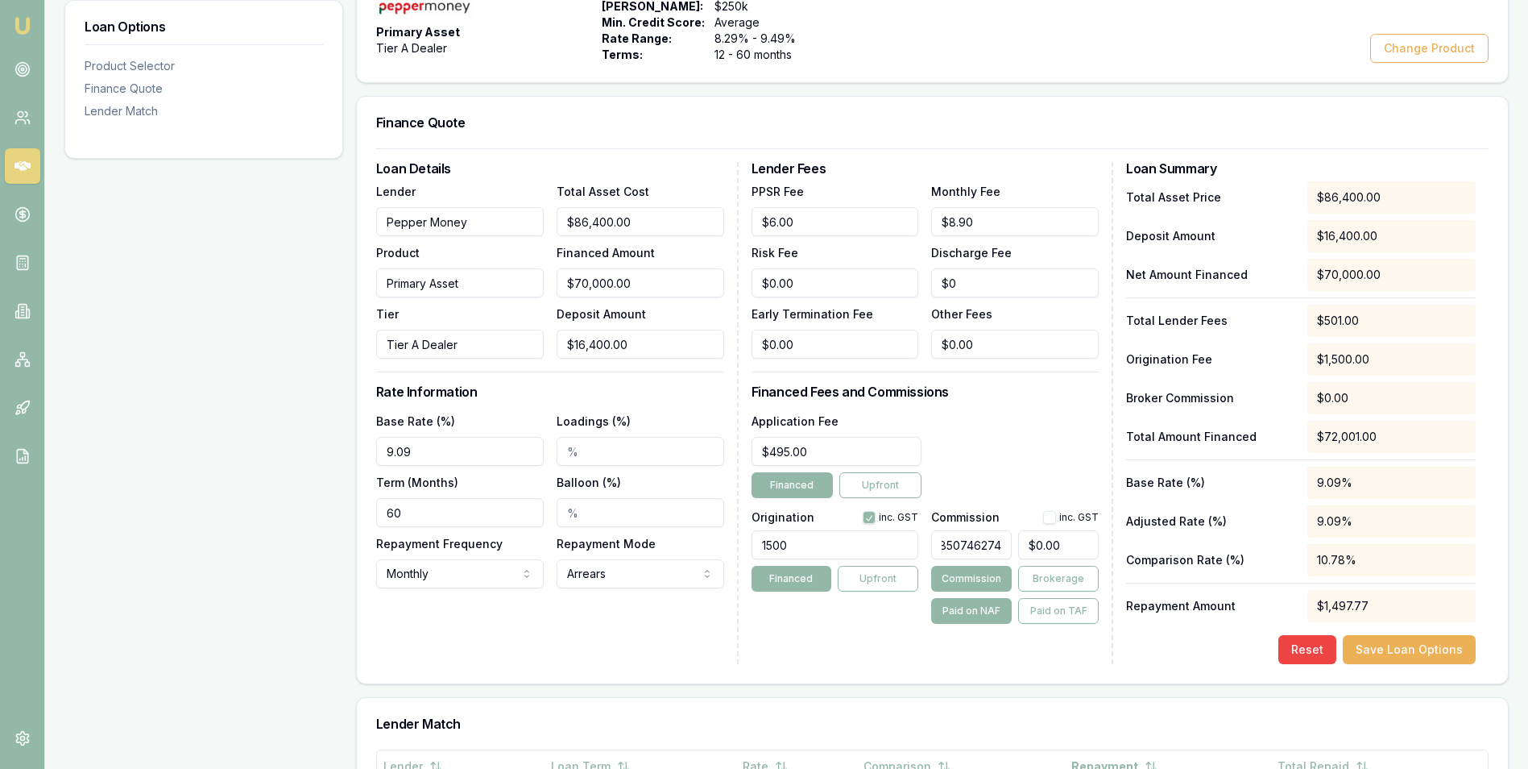
click at [1020, 549] on div "3.9556529850746274 $0.00" at bounding box center [1015, 541] width 168 height 35
click at [1011, 443] on div "Application Fee $495.00 Financed Upfront" at bounding box center [926, 454] width 348 height 87
click at [939, 543] on input "0" at bounding box center [971, 544] width 81 height 29
type input "10"
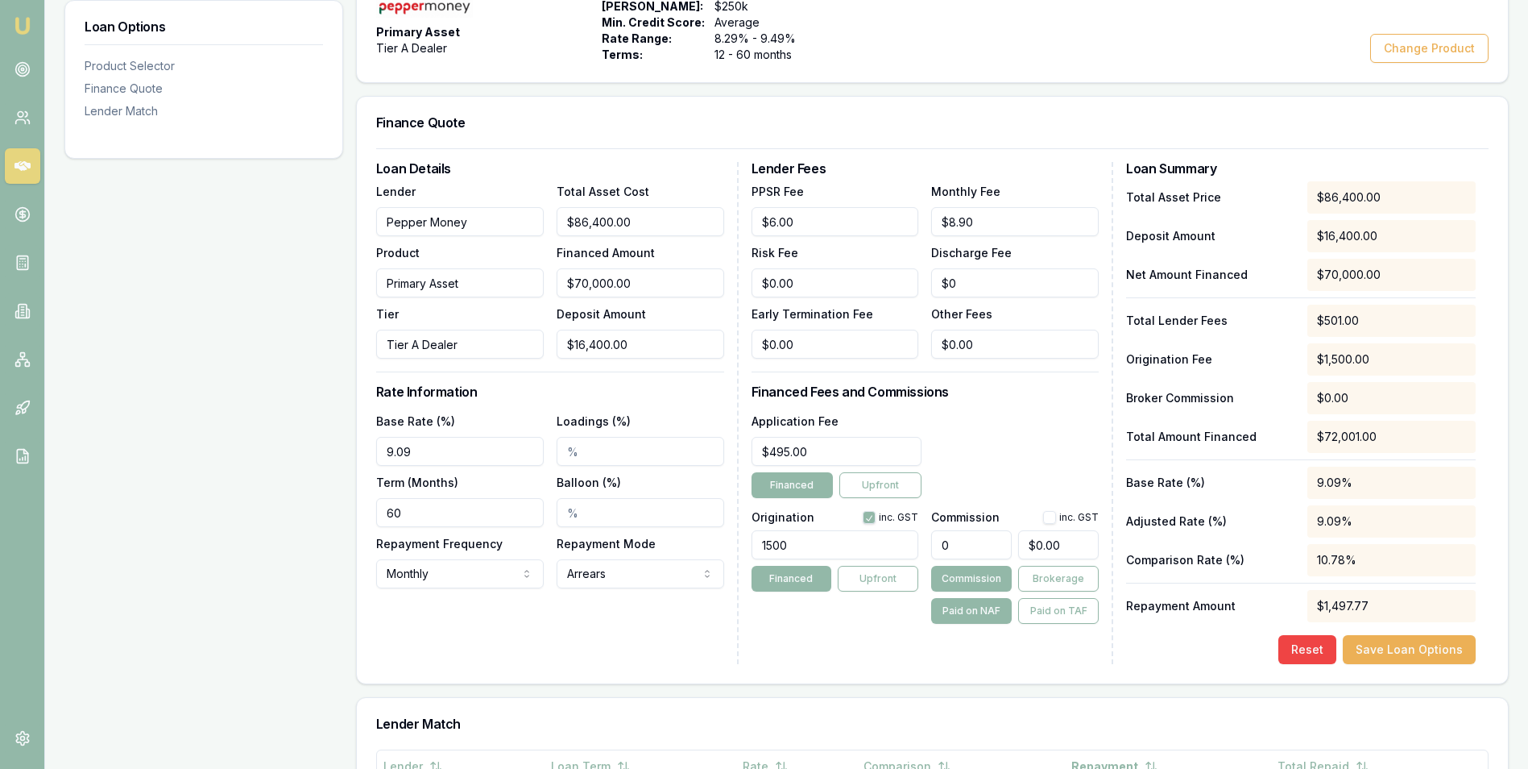
type input "$7,000.00"
type input "100"
type input "$70,000.00"
type input "1000"
type input "$700,000.00"
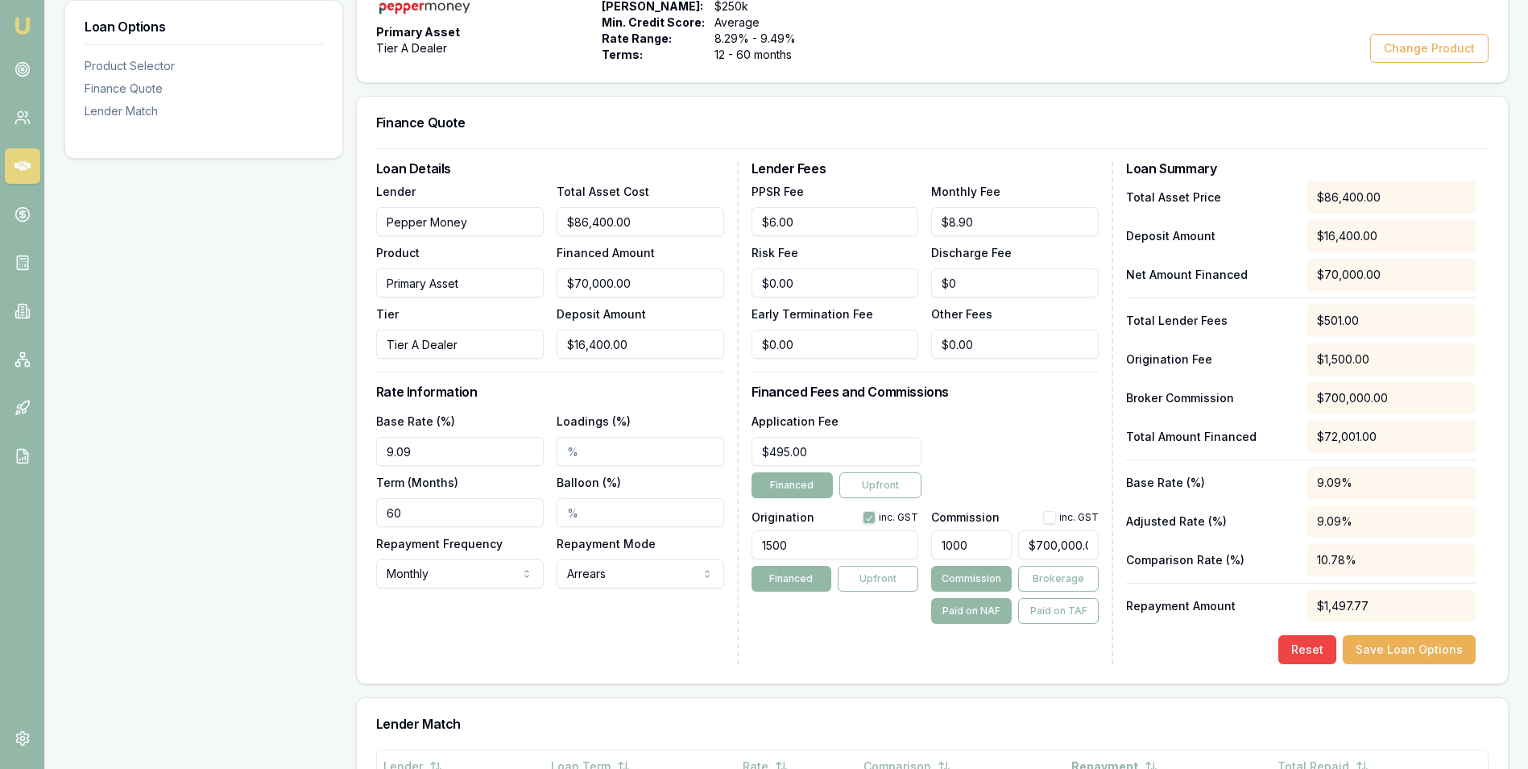
type input "10000"
type input "$7,000,000.00"
type input "1000"
type input "$700,000.00"
type input "1000.00%"
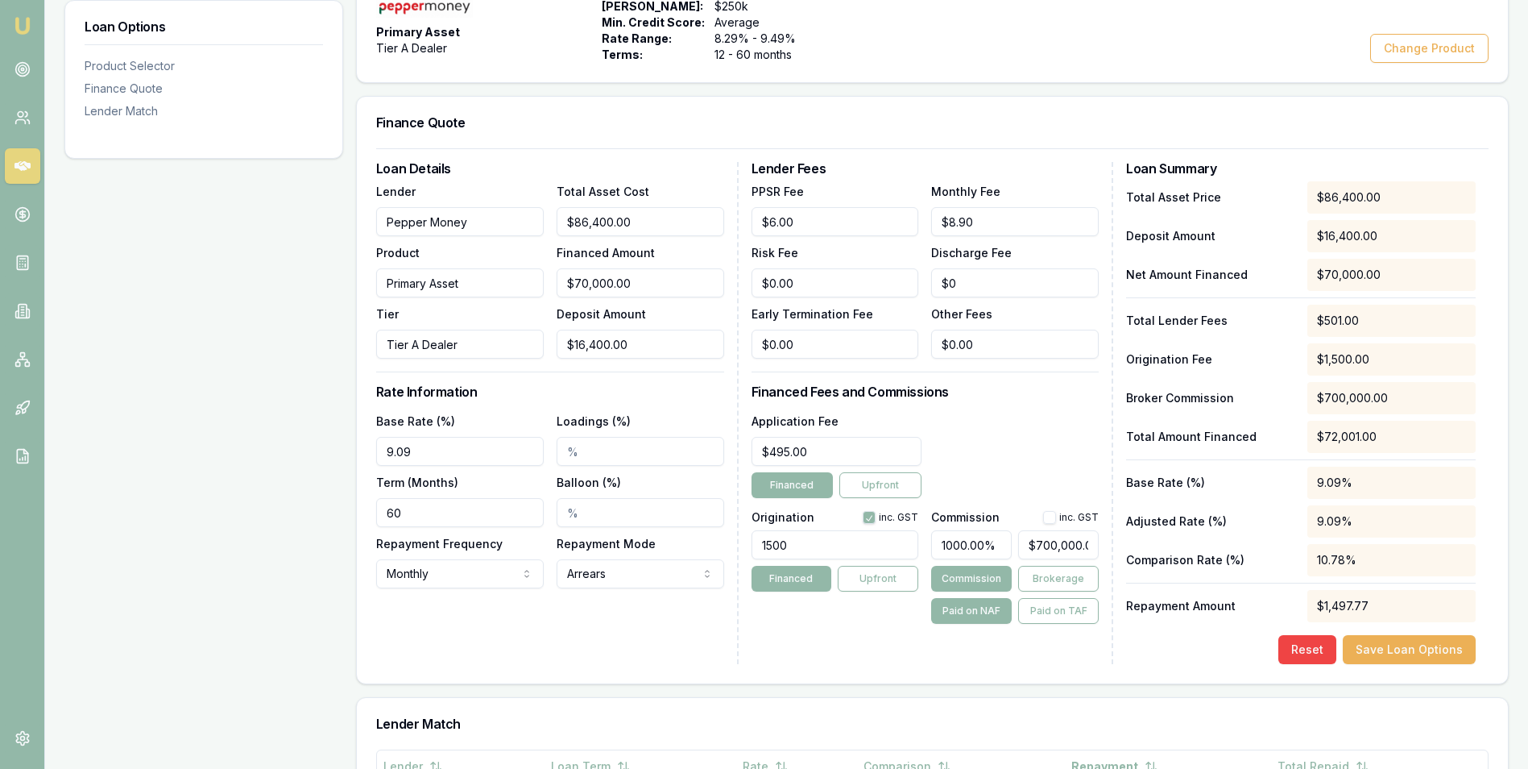
click at [1004, 448] on div "Application Fee $495.00 Financed Upfront" at bounding box center [926, 454] width 348 height 87
drag, startPoint x: 1003, startPoint y: 543, endPoint x: 905, endPoint y: 547, distance: 98.4
click at [905, 547] on div "Origination inc. GST 1500 Financed Upfront Commission inc. GST 1000.00% $700,00…" at bounding box center [926, 563] width 348 height 119
type input "$0.00"
type input "3"
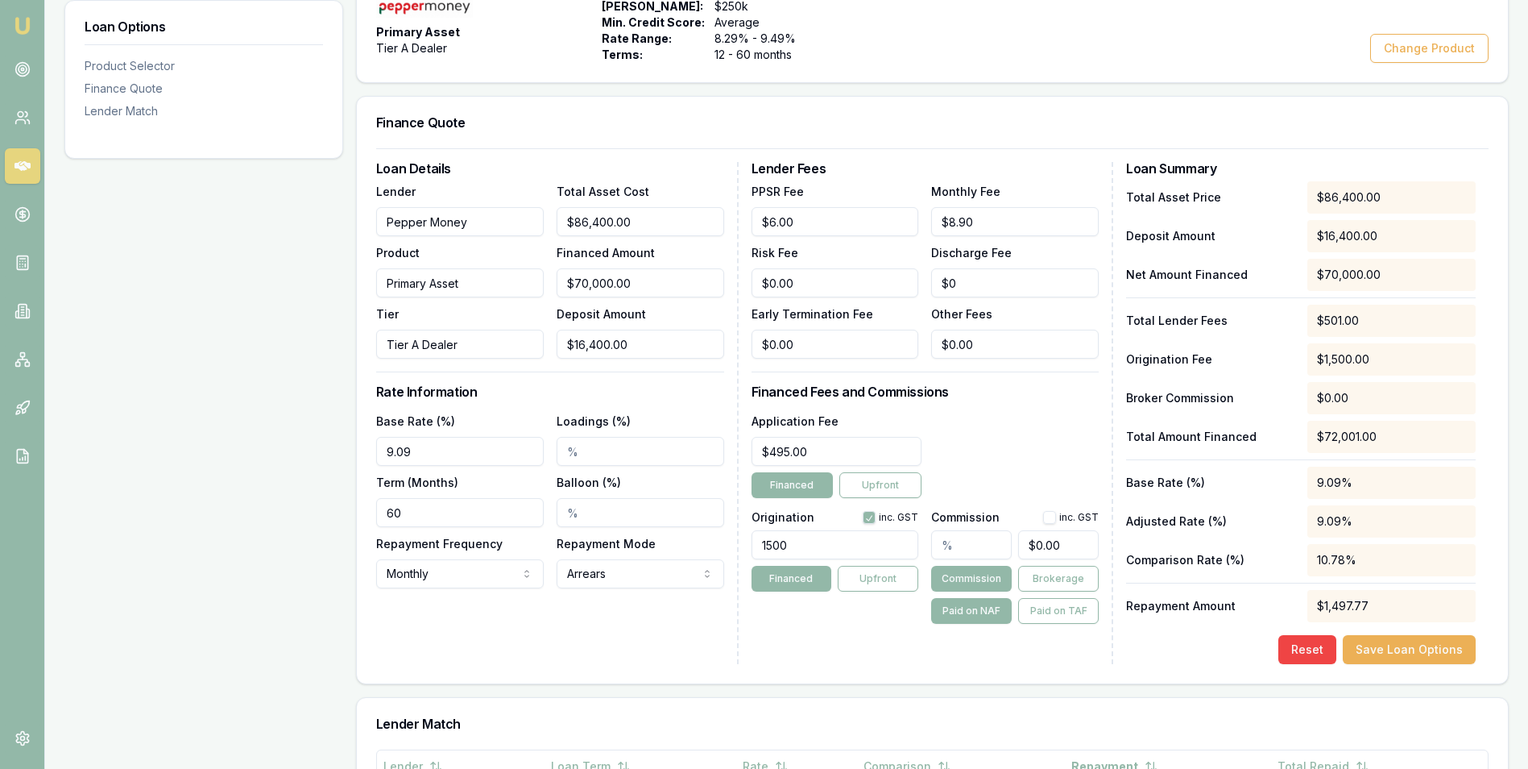
type input "$2,100.00"
type input "3.1"
type input "$2,170.00"
click at [1017, 429] on div "Application Fee $495.00 Financed Upfront" at bounding box center [926, 454] width 348 height 87
click at [962, 543] on input "3.10%" at bounding box center [971, 544] width 81 height 29
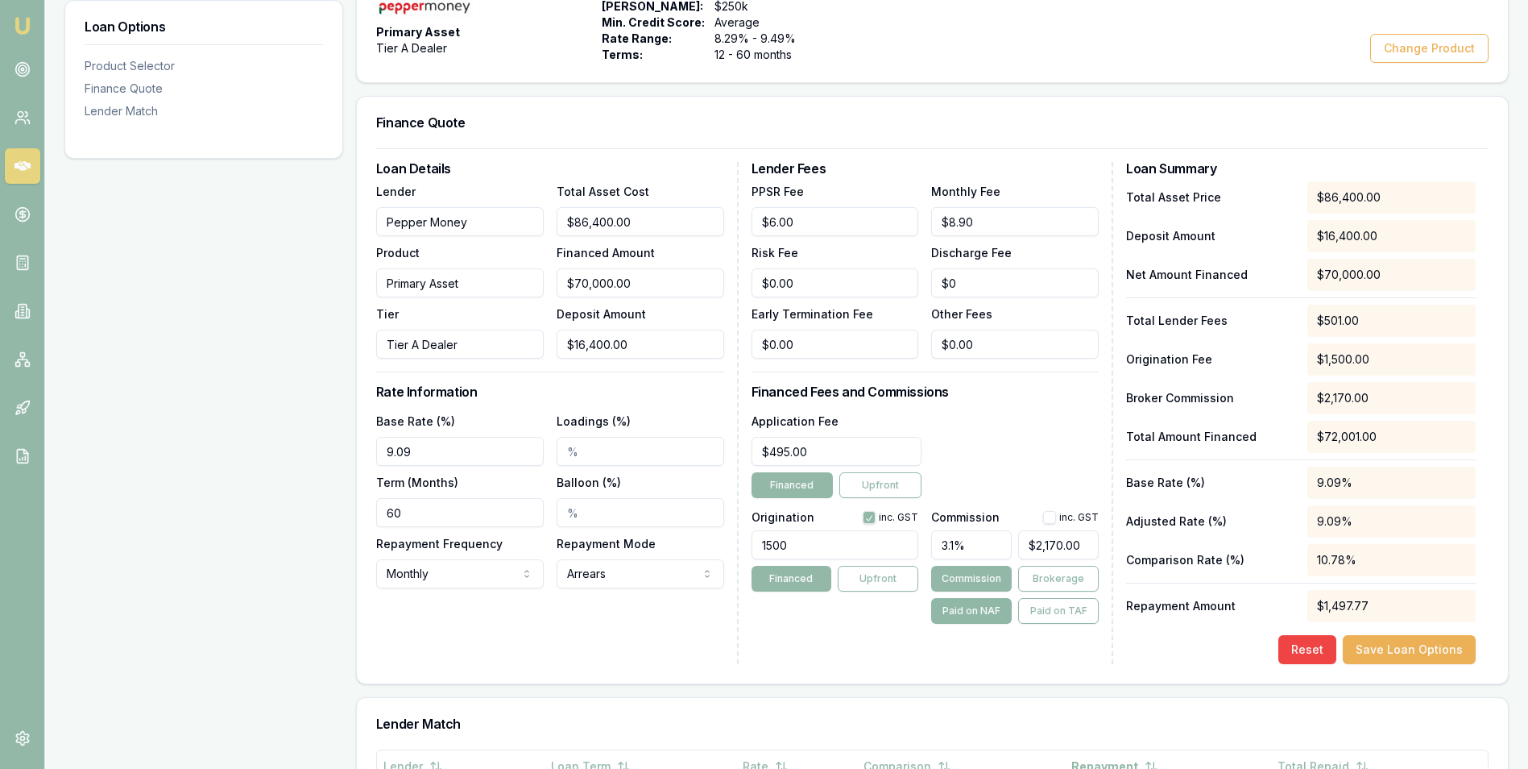
type input "3"
type input "$2,100.00"
type input "3.05"
type input "$2,135.00"
type input "3"
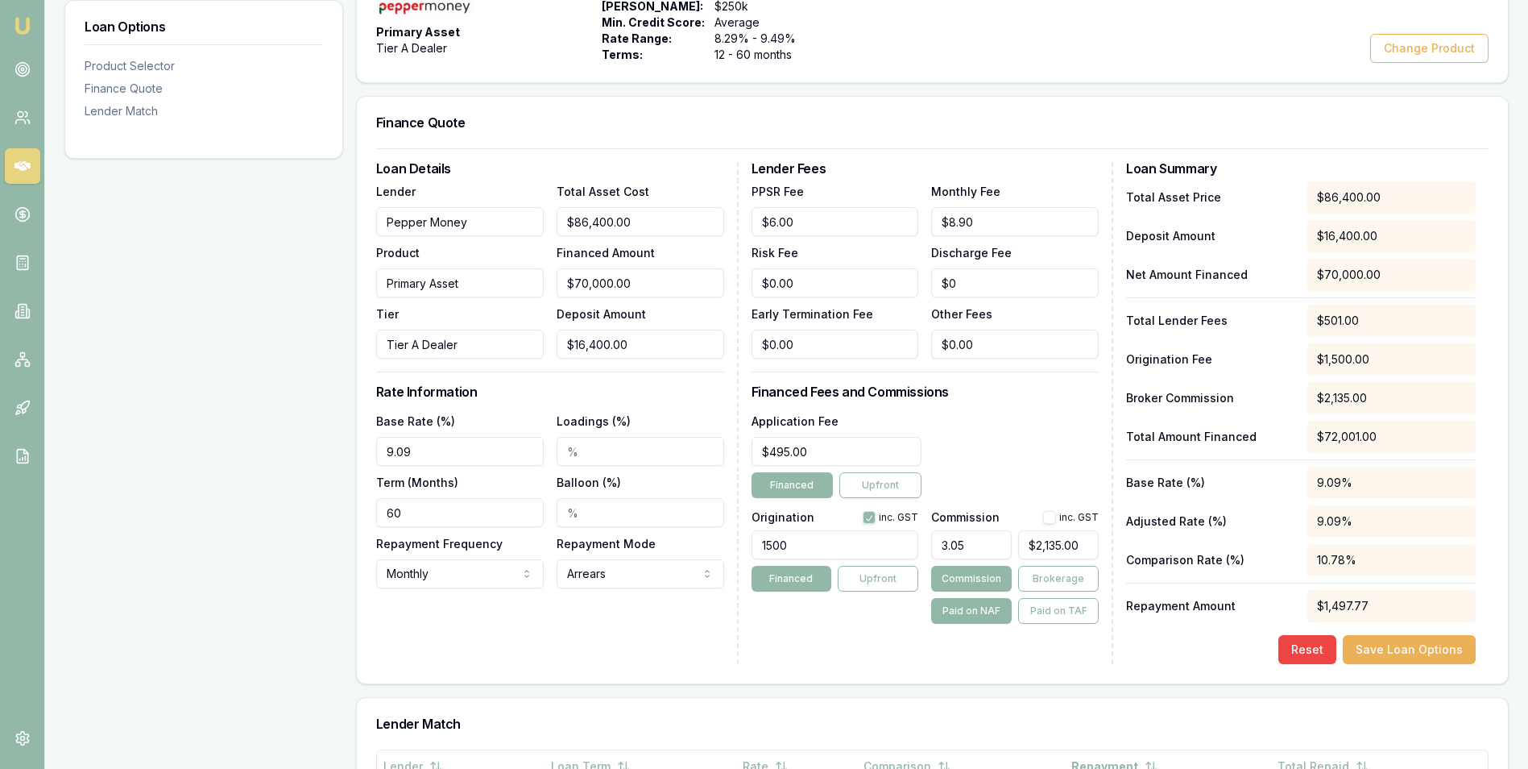
type input "$2,100.00"
type input "3.03"
type input "$2,121.00"
type input "3"
type input "$2,100.00"
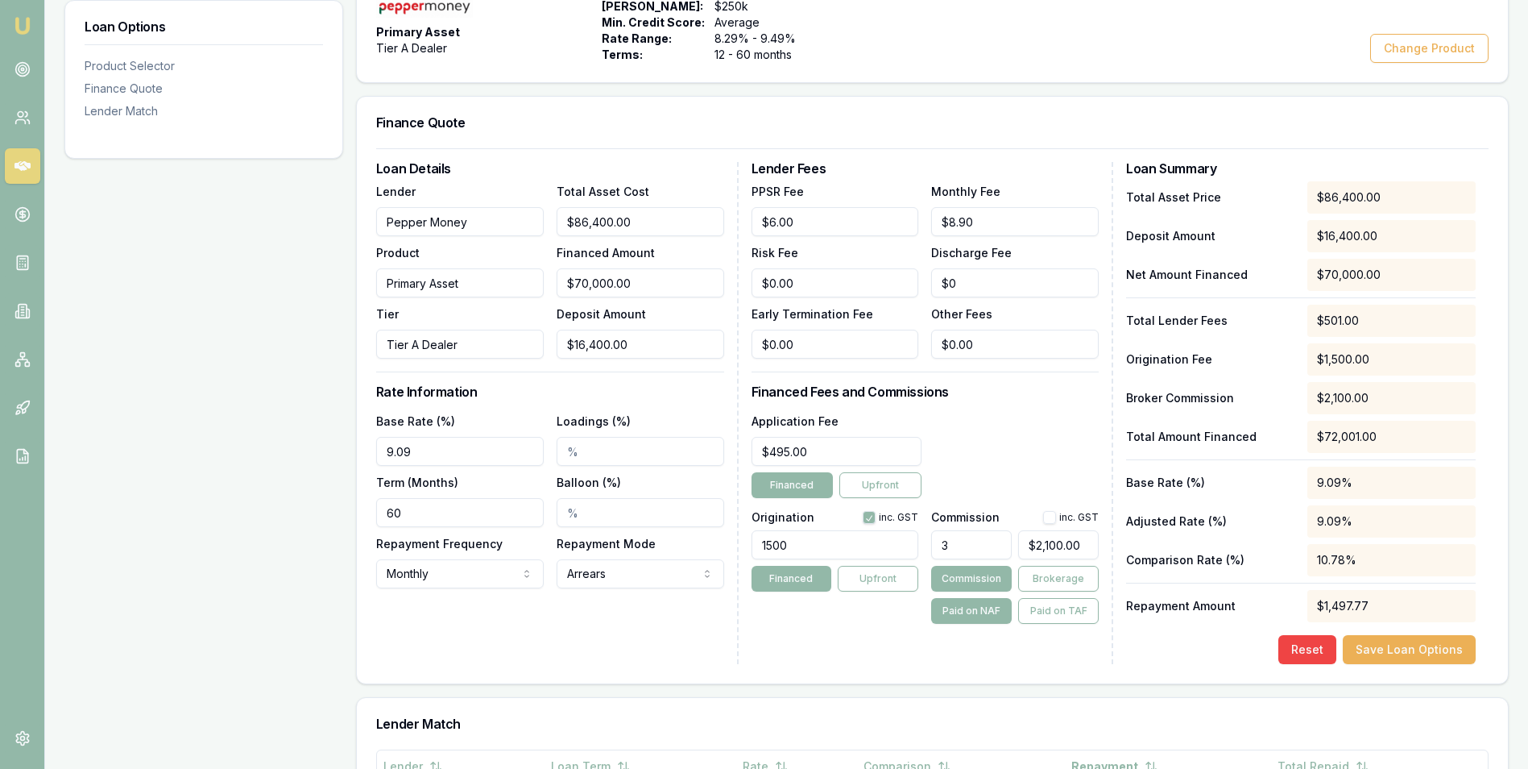
type input "32"
type input "$22,400.00"
type input "328"
type input "$229,600.00"
type input "32"
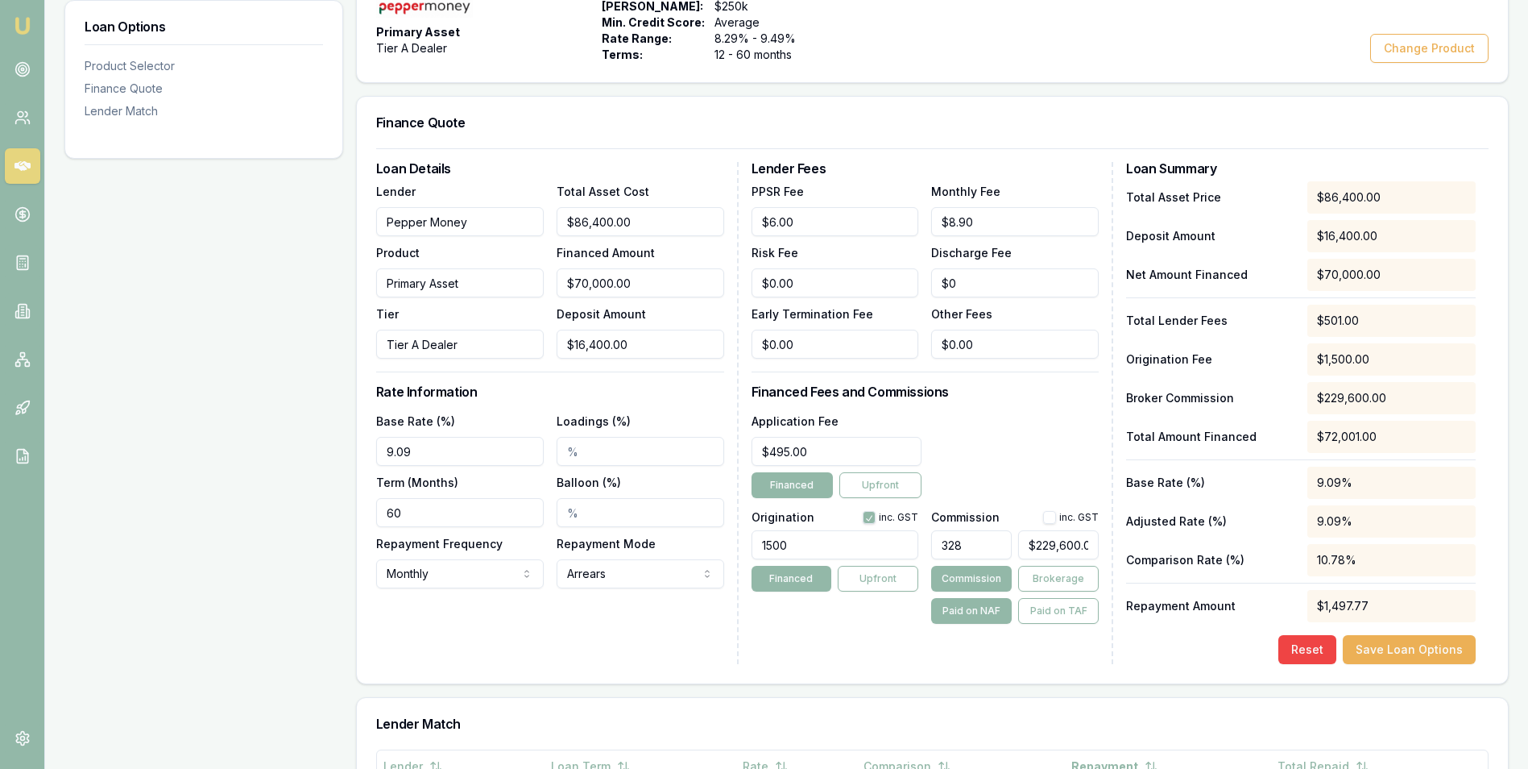
type input "$22,400.00"
type input "3"
type input "$2,100.00"
type input "3.02"
type input "$2,114.00"
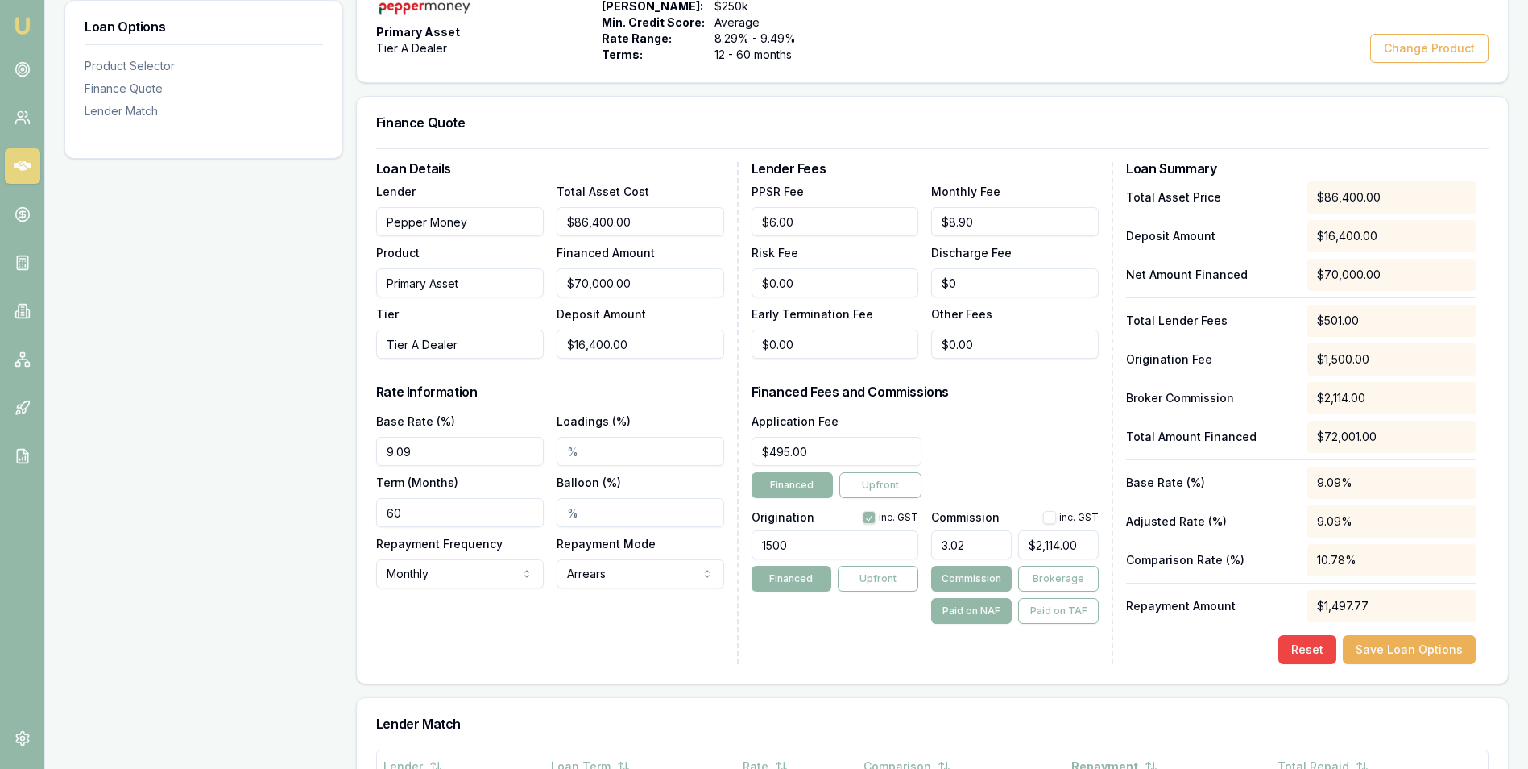
type input "3.025"
type input "$2,117.50"
type input "3.02"
type input "$2,114.00"
type input "3.028"
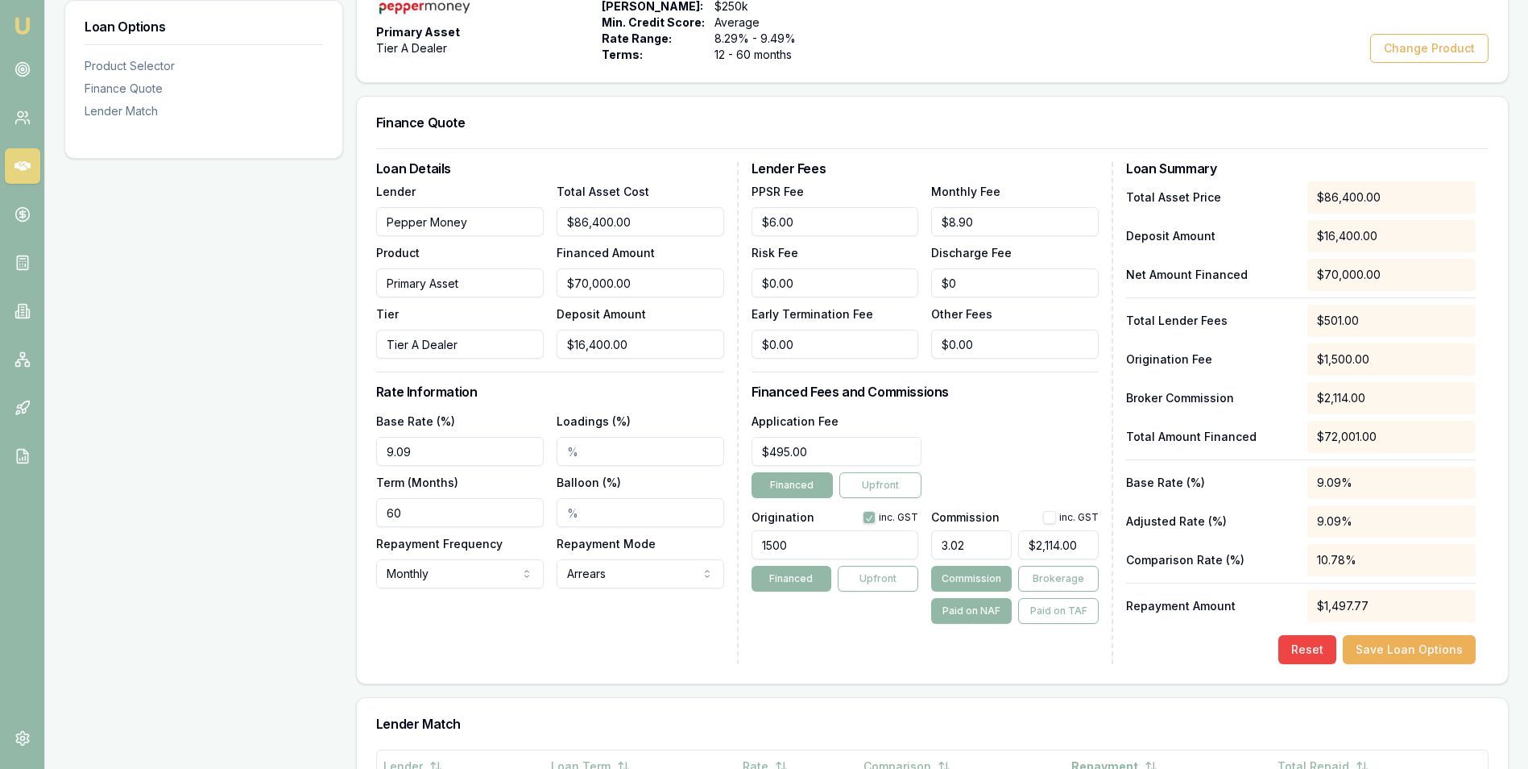
type input "$2,119.60"
type input "3.02"
type input "$2,114.00"
type input "3.029"
type input "$2,120.30"
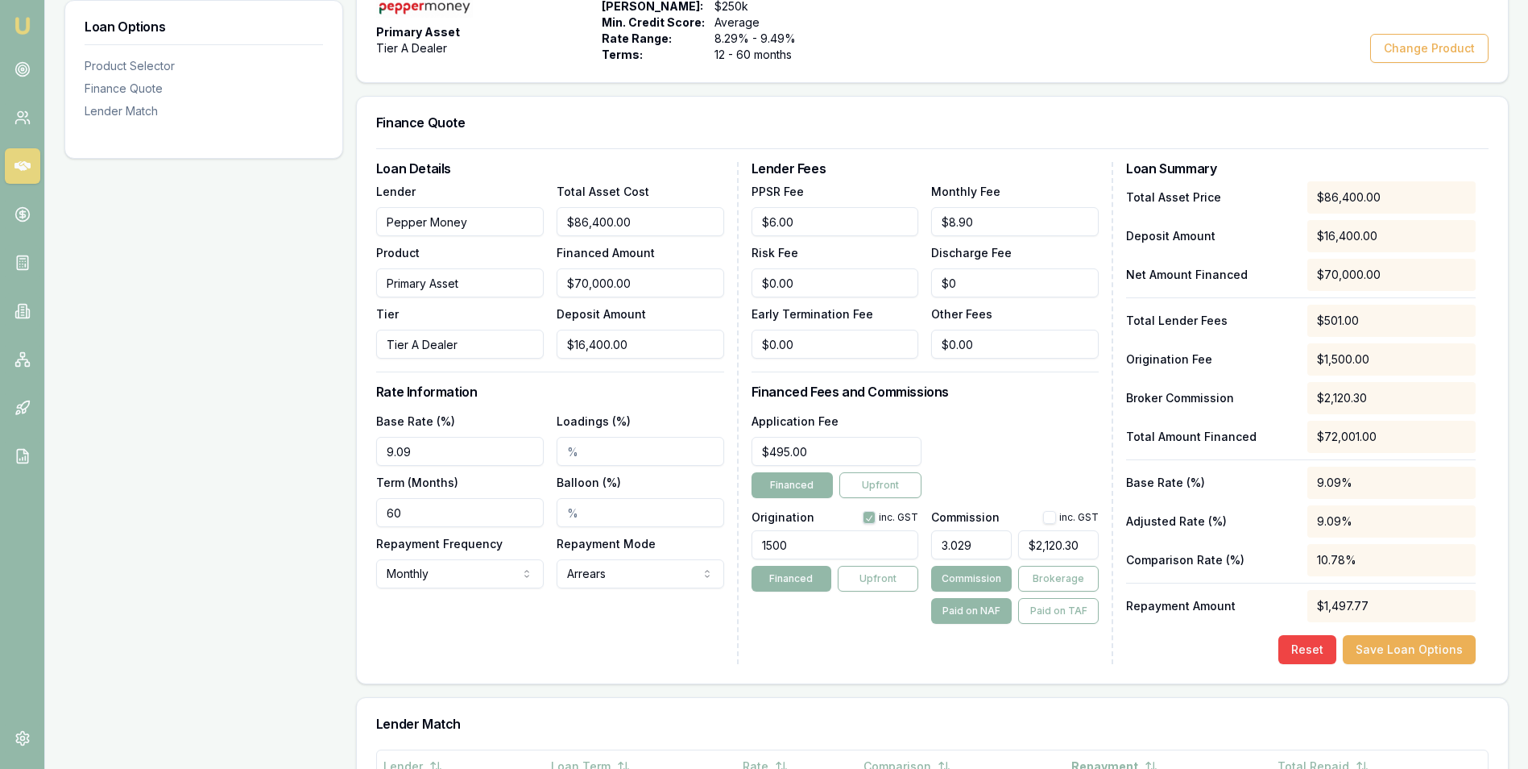
type input "3.03%"
click at [1034, 433] on div "Application Fee $495.00 Financed Upfront" at bounding box center [926, 454] width 348 height 87
click at [810, 543] on input "1500" at bounding box center [836, 544] width 168 height 29
type input "1500.00"
click at [866, 517] on button "button" at bounding box center [869, 517] width 13 height 13
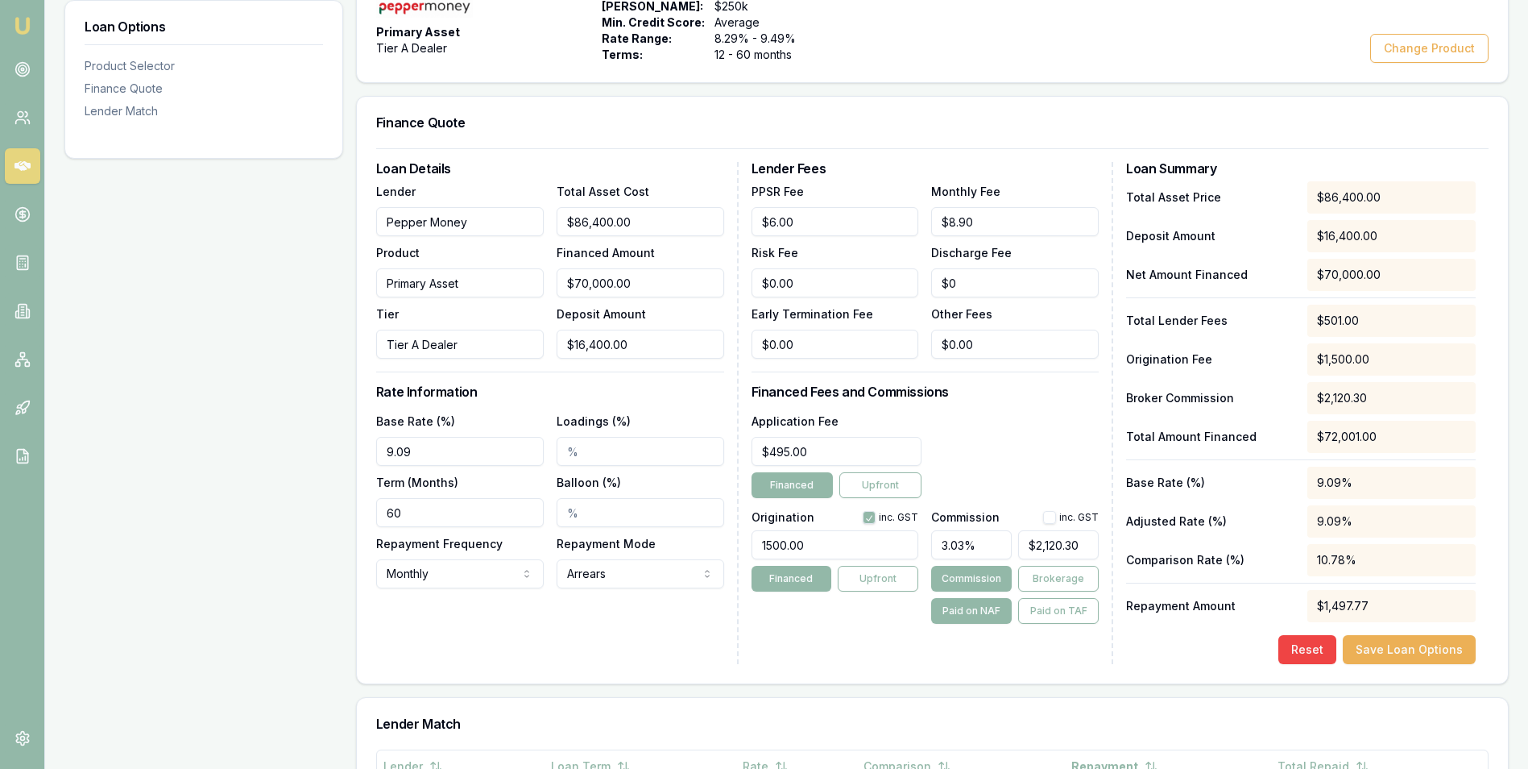
checkbox input "false"
drag, startPoint x: 818, startPoint y: 545, endPoint x: 737, endPoint y: 553, distance: 81.7
click at [737, 553] on div "Loan Details Lender Pepper Money Product Primary Asset Tier Tier A Dealer Total…" at bounding box center [932, 413] width 1113 height 502
type input "1363.64"
click at [998, 424] on div "Application Fee $495.00 Financed Upfront" at bounding box center [926, 454] width 348 height 87
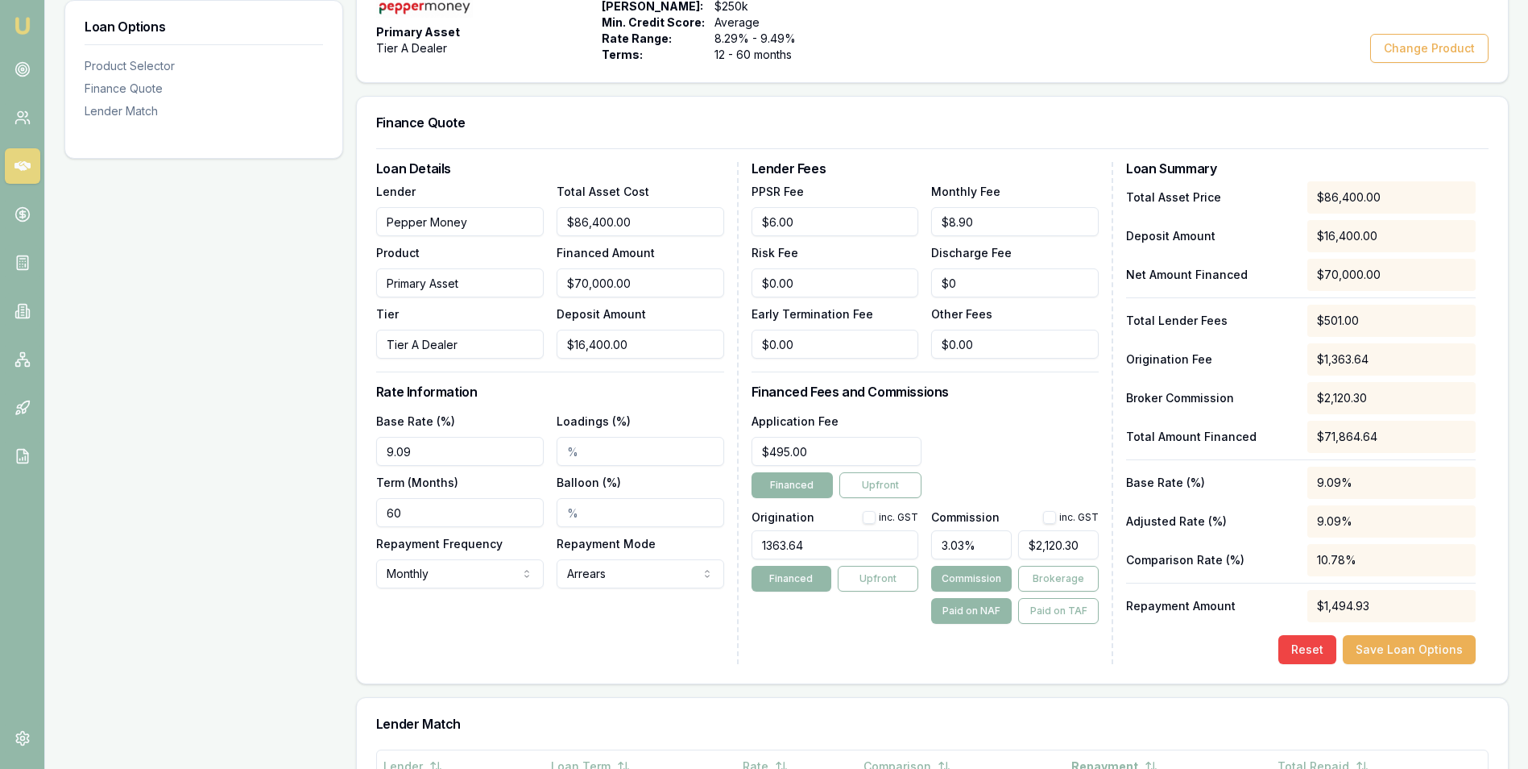
type input "2120"
click at [1085, 541] on input "2120" at bounding box center [1058, 544] width 81 height 29
type input "3.955223880597015"
type input "2120."
type input "3.955597014925373"
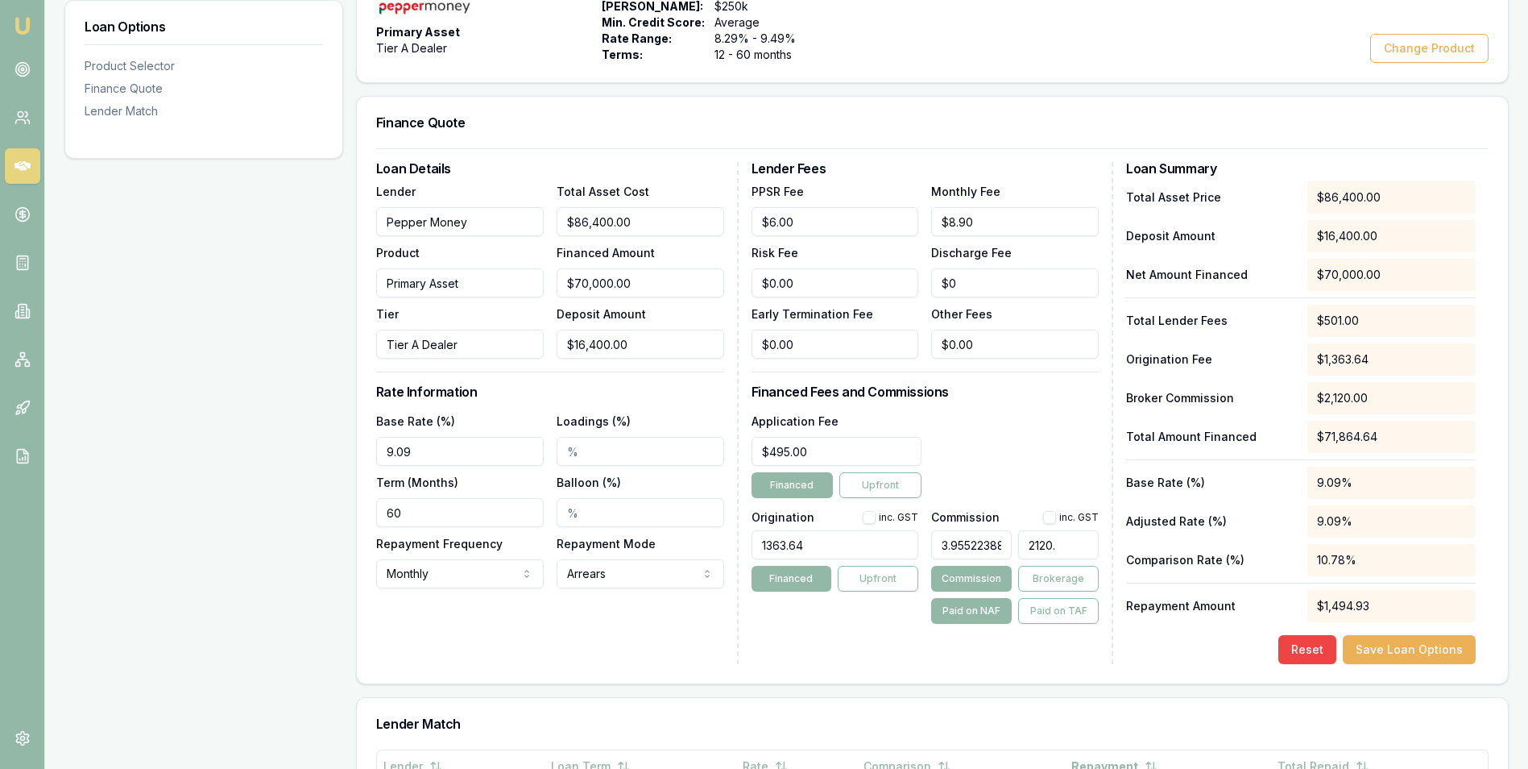
type input "2120.2"
type input "3.9556529850746274"
click at [1044, 422] on div "Application Fee $495.00 Financed Upfront" at bounding box center [926, 454] width 348 height 87
type input "$2,768.96"
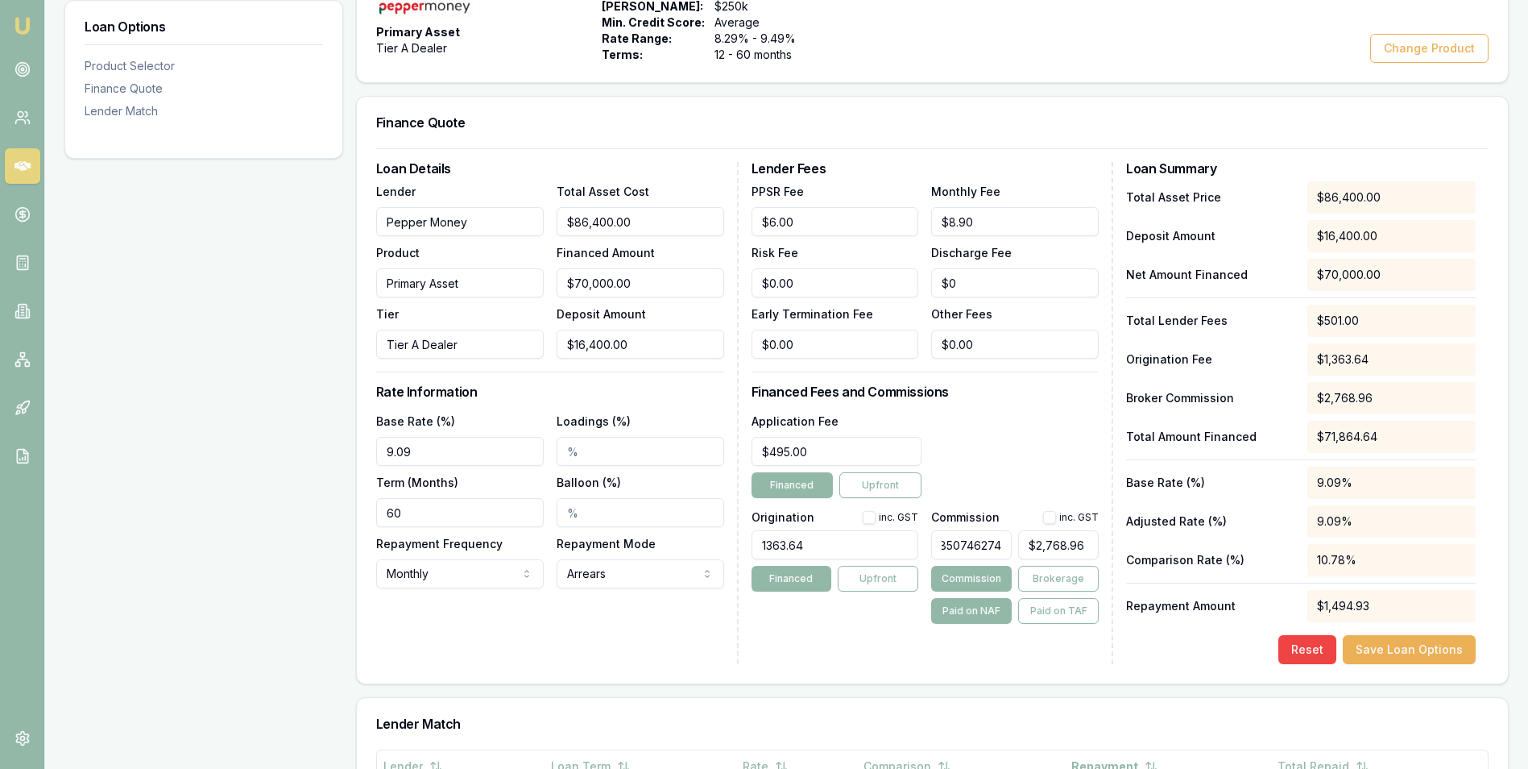
drag, startPoint x: 939, startPoint y: 549, endPoint x: 1012, endPoint y: 551, distance: 73.3
click at [1012, 551] on input "3.9556529850746274" at bounding box center [971, 544] width 81 height 29
type input "3"
type input "$2,100.00"
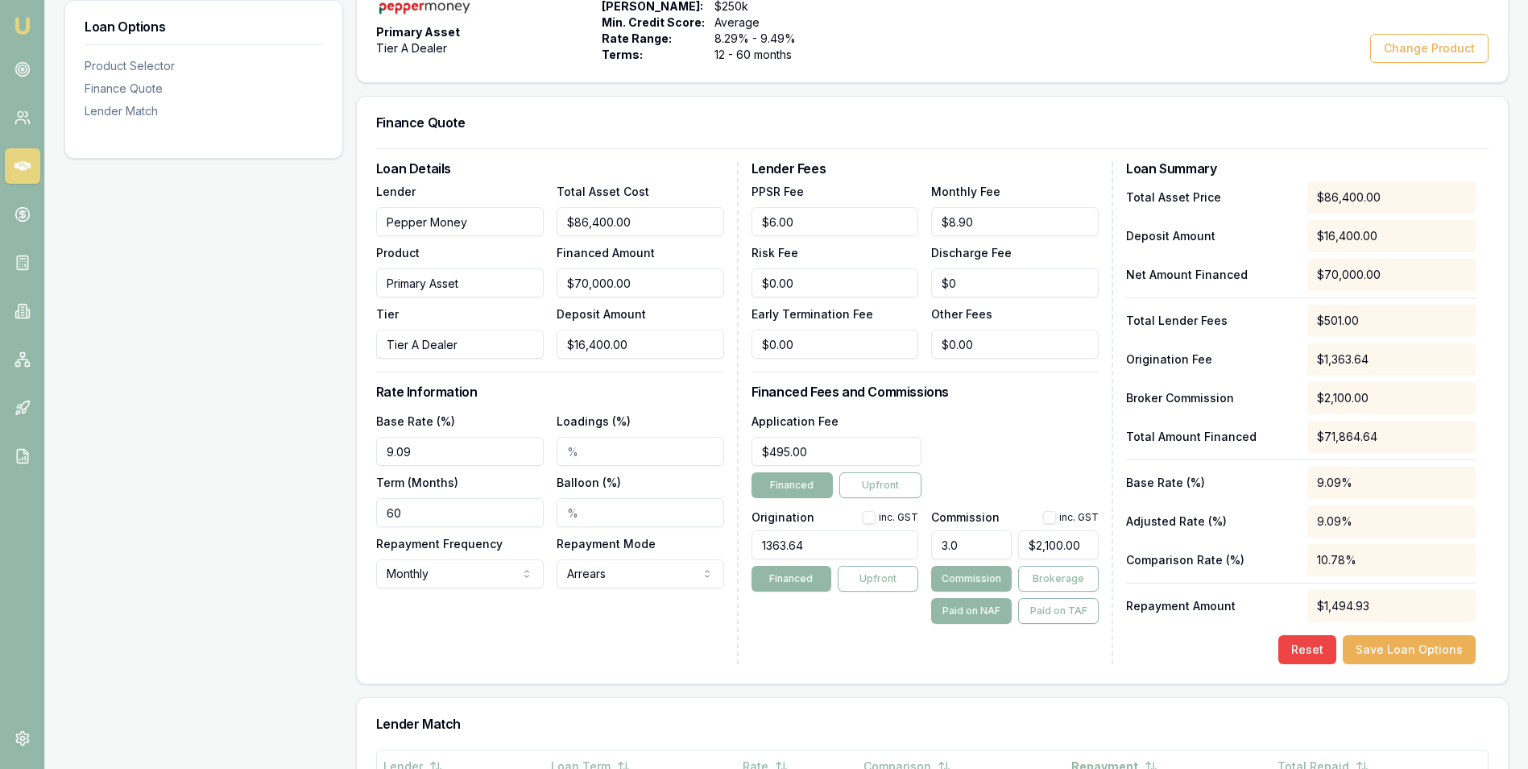
type input "3.02"
type input "$2,114.00"
type input "3.028"
type input "$2,119.60"
type input "3.0285"
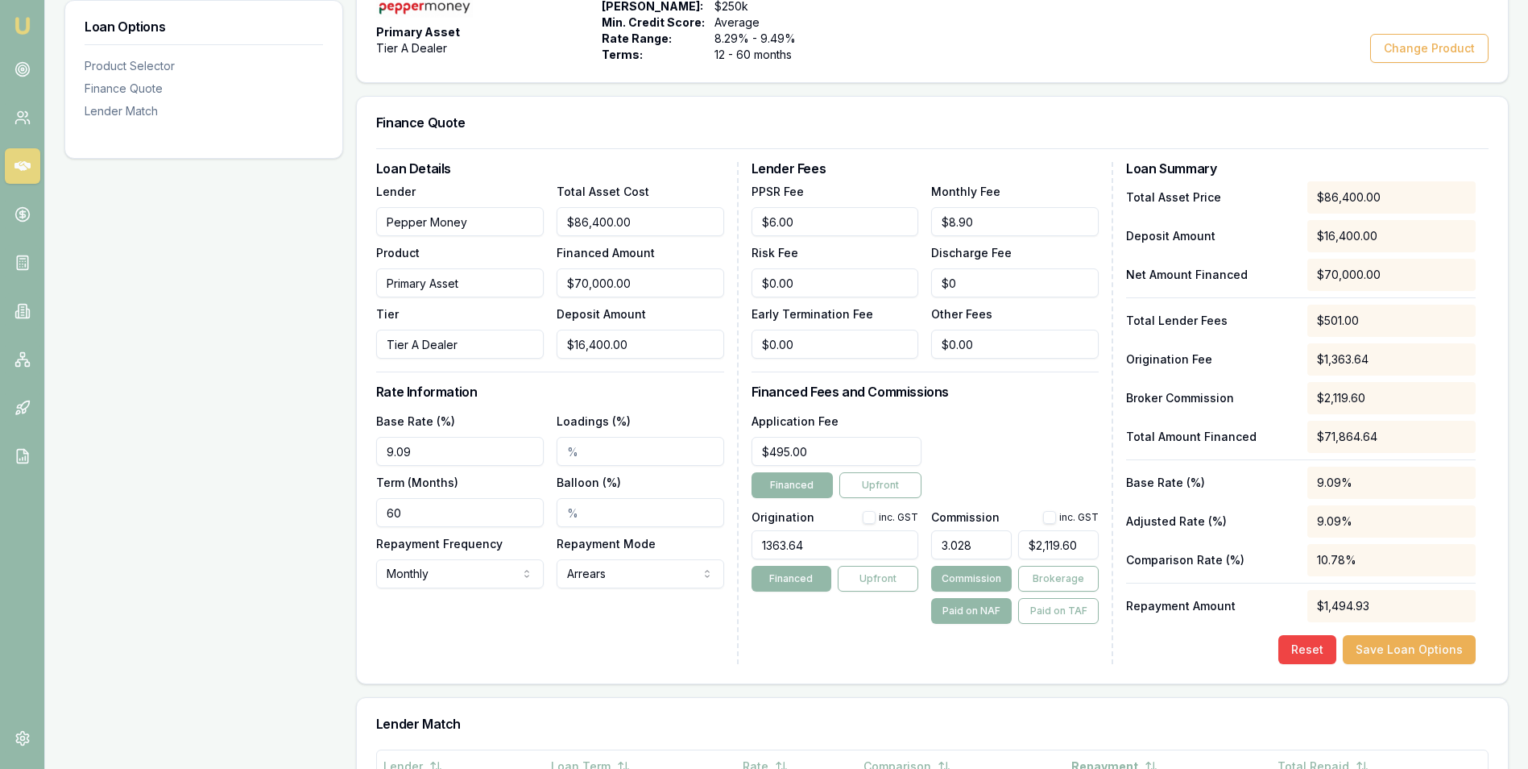
type input "$2,119.95"
type input "3.028"
type input "$2,119.60"
type input "3.02"
type input "$2,114.00"
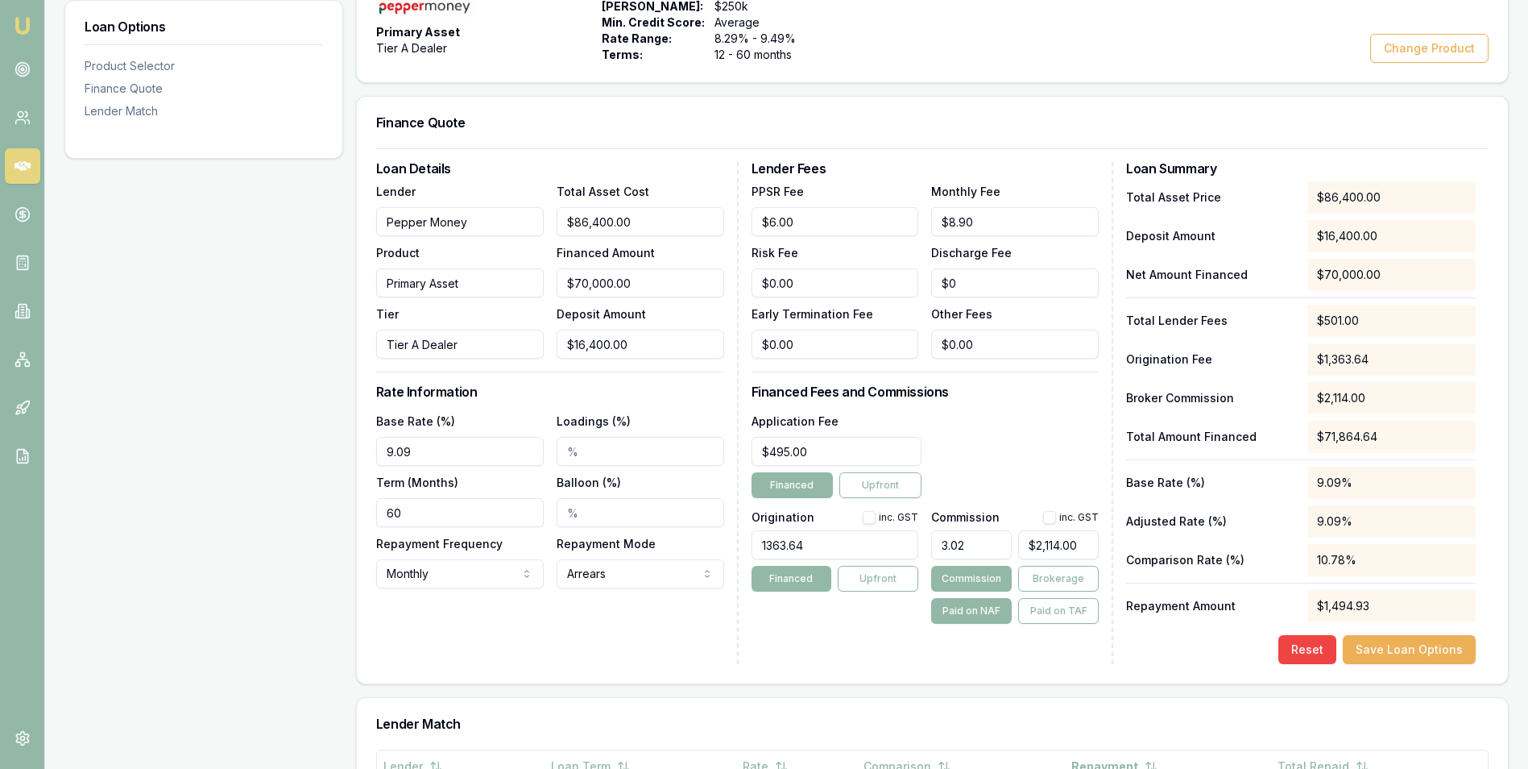
type input "3.028"
type input "$2,119.60"
type input "3.0289"
type input "$2,120.23"
type input "3.03%"
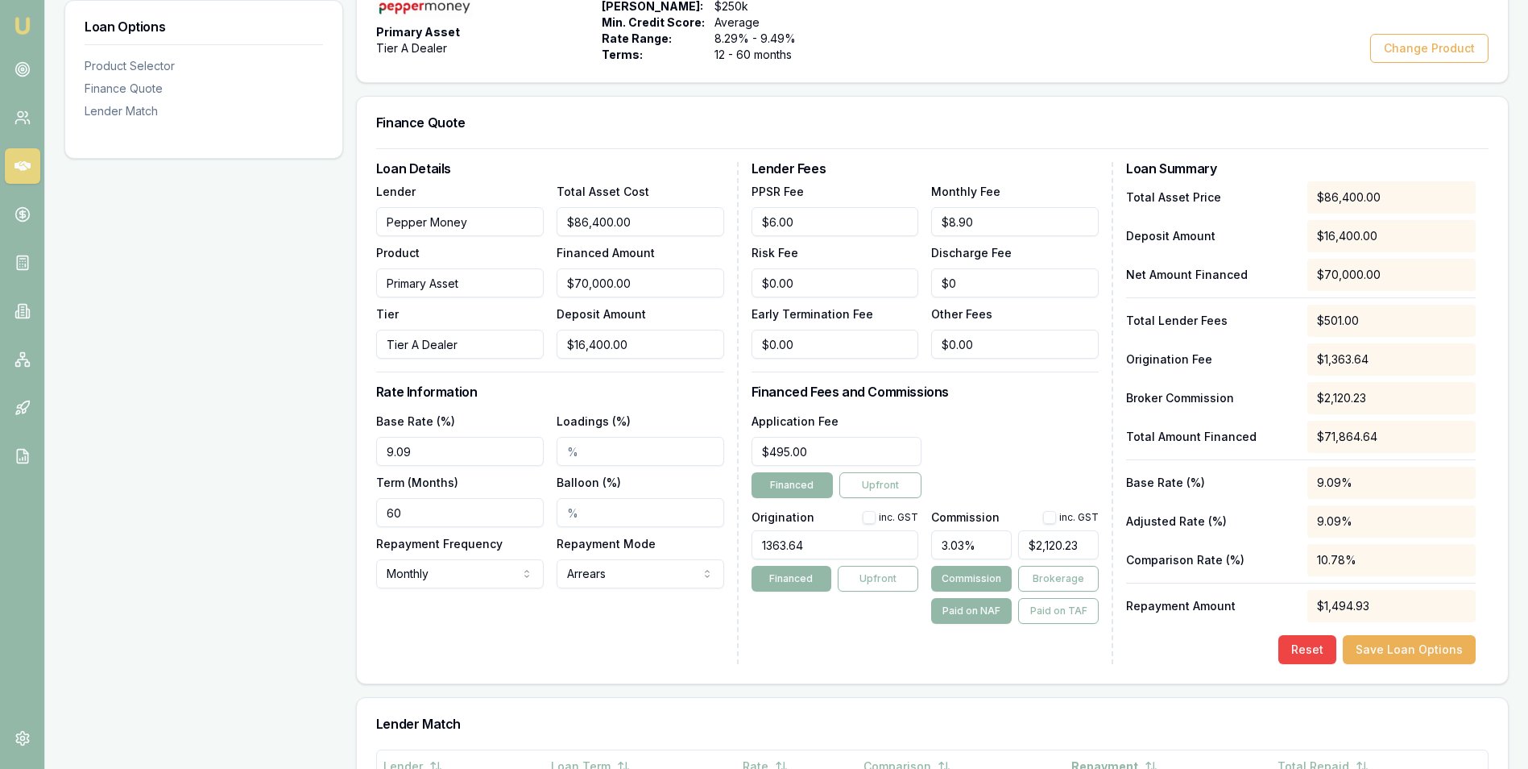
click at [1028, 438] on div "Application Fee $495.00 Financed Upfront" at bounding box center [926, 454] width 348 height 87
click at [1383, 649] on button "Save Loan Options" at bounding box center [1409, 649] width 133 height 29
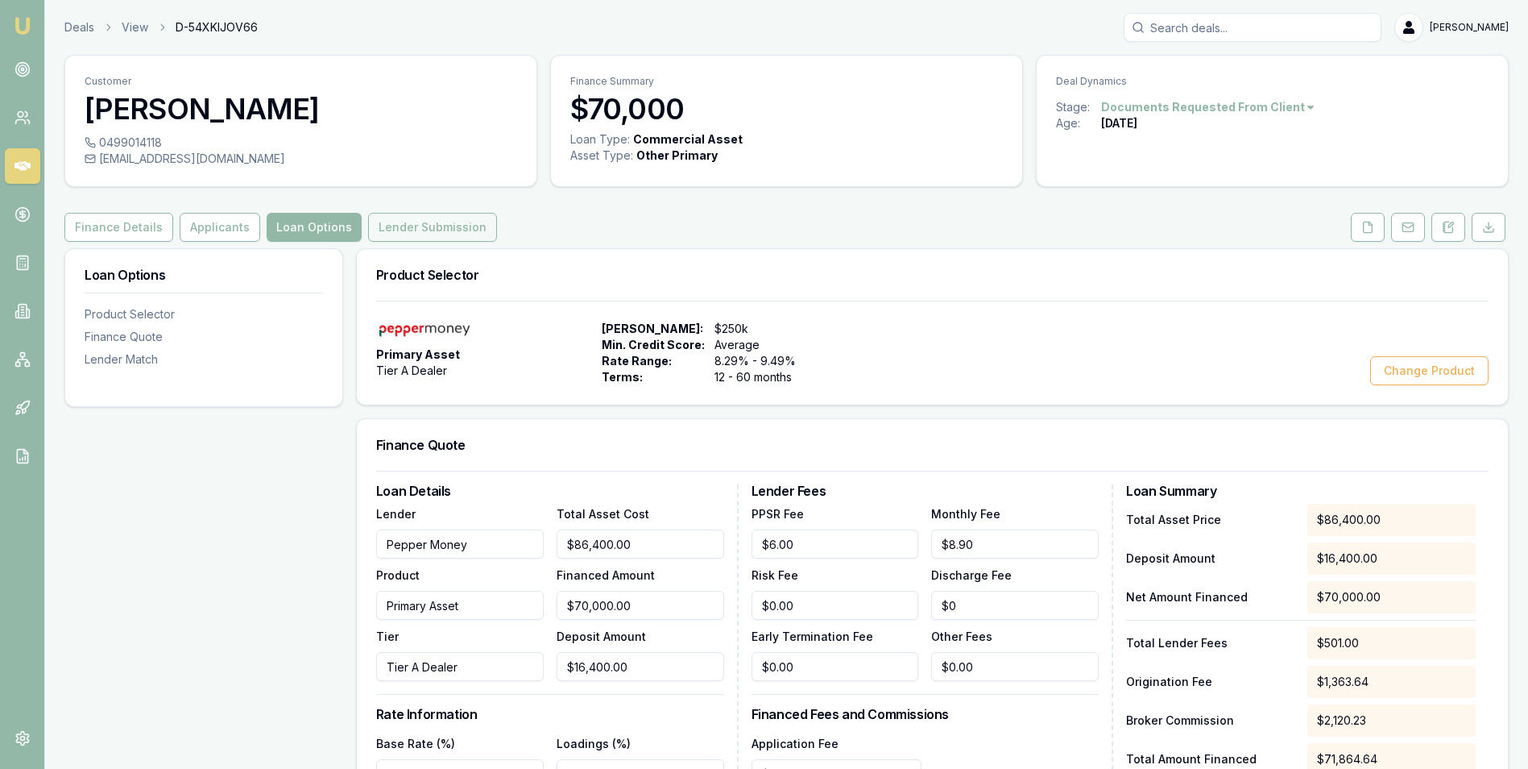
click at [400, 226] on button "Lender Submission" at bounding box center [432, 227] width 129 height 29
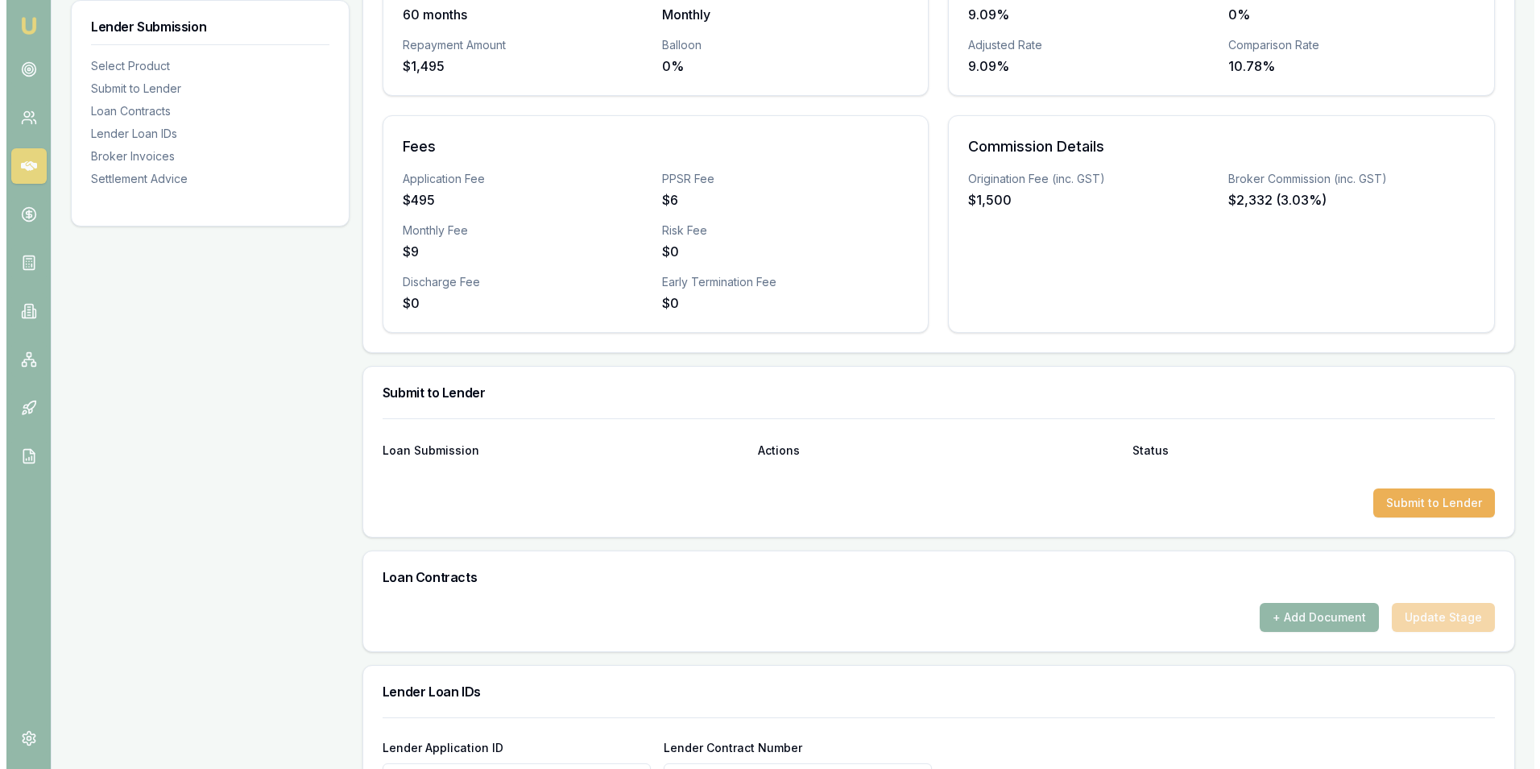
scroll to position [483, 0]
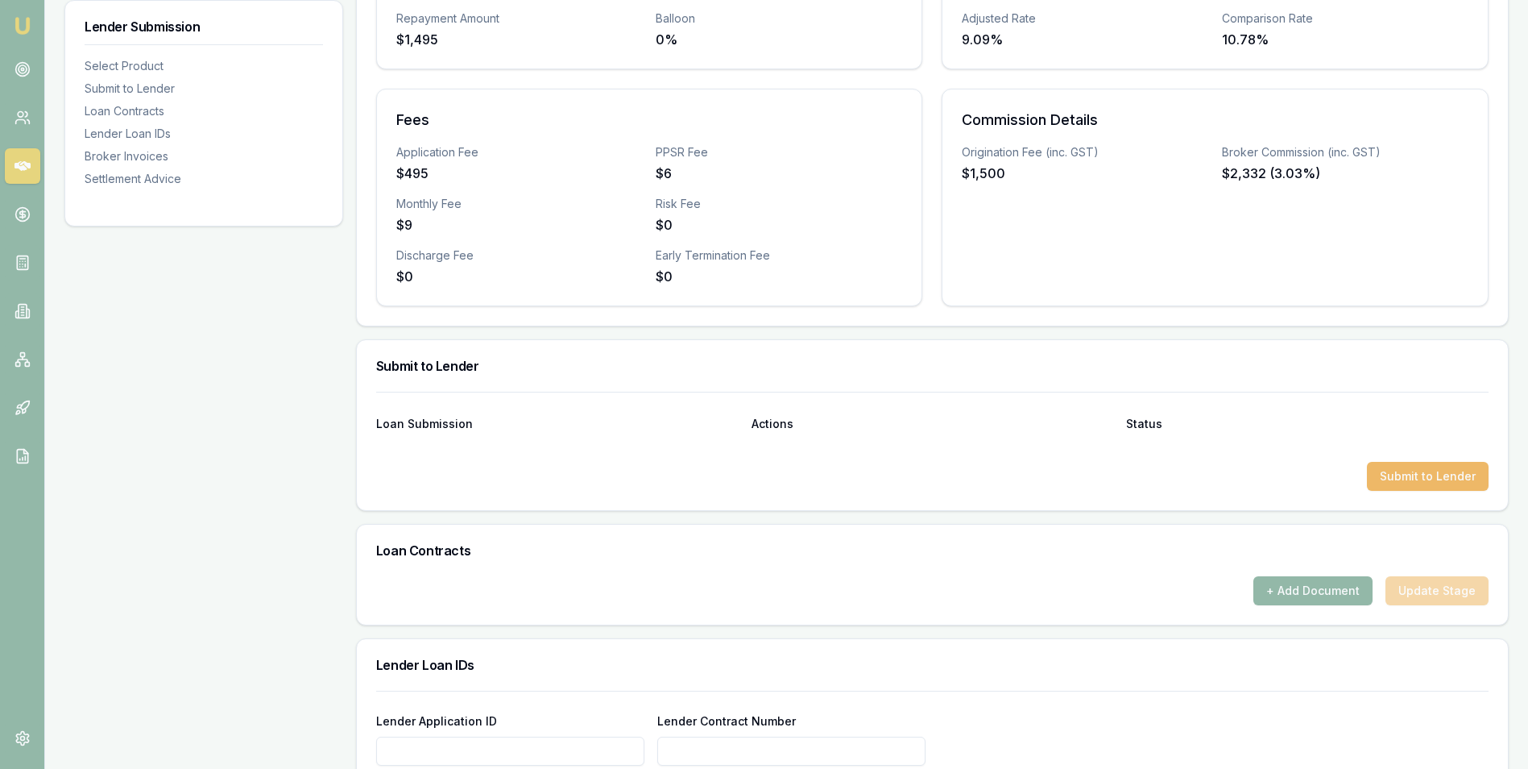
click at [1401, 476] on button "Submit to Lender" at bounding box center [1428, 476] width 122 height 29
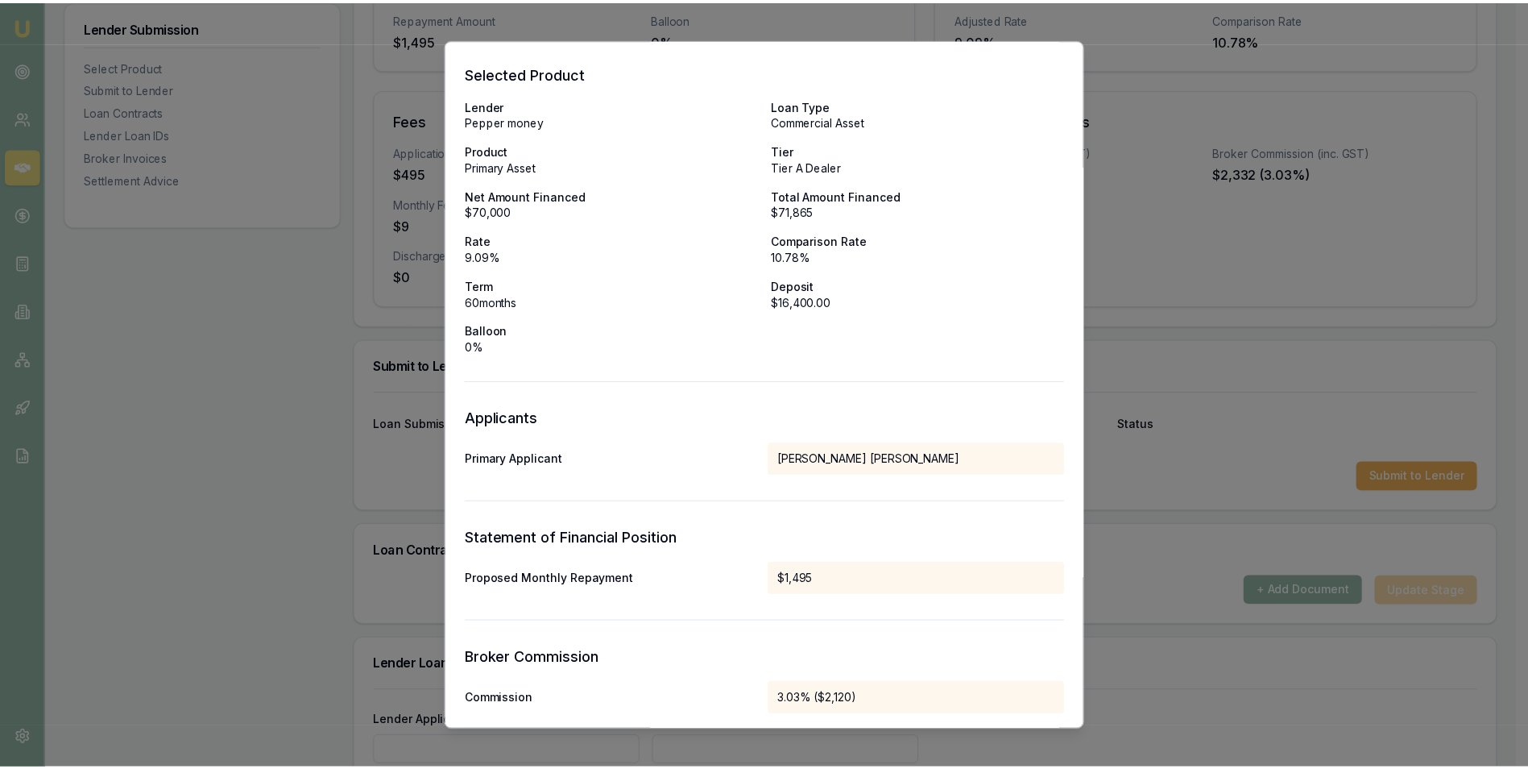
scroll to position [0, 0]
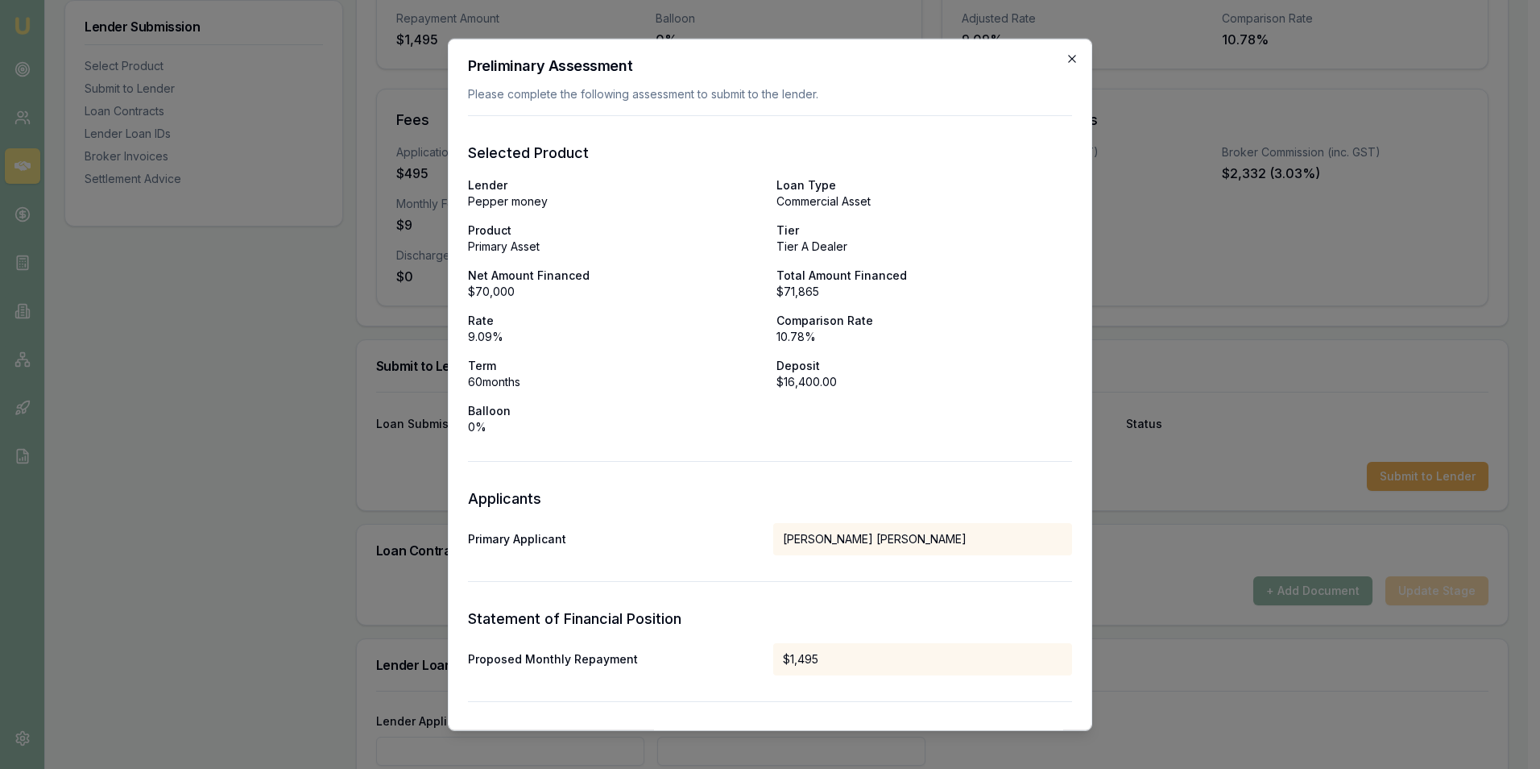
click at [1066, 57] on icon "button" at bounding box center [1072, 58] width 13 height 13
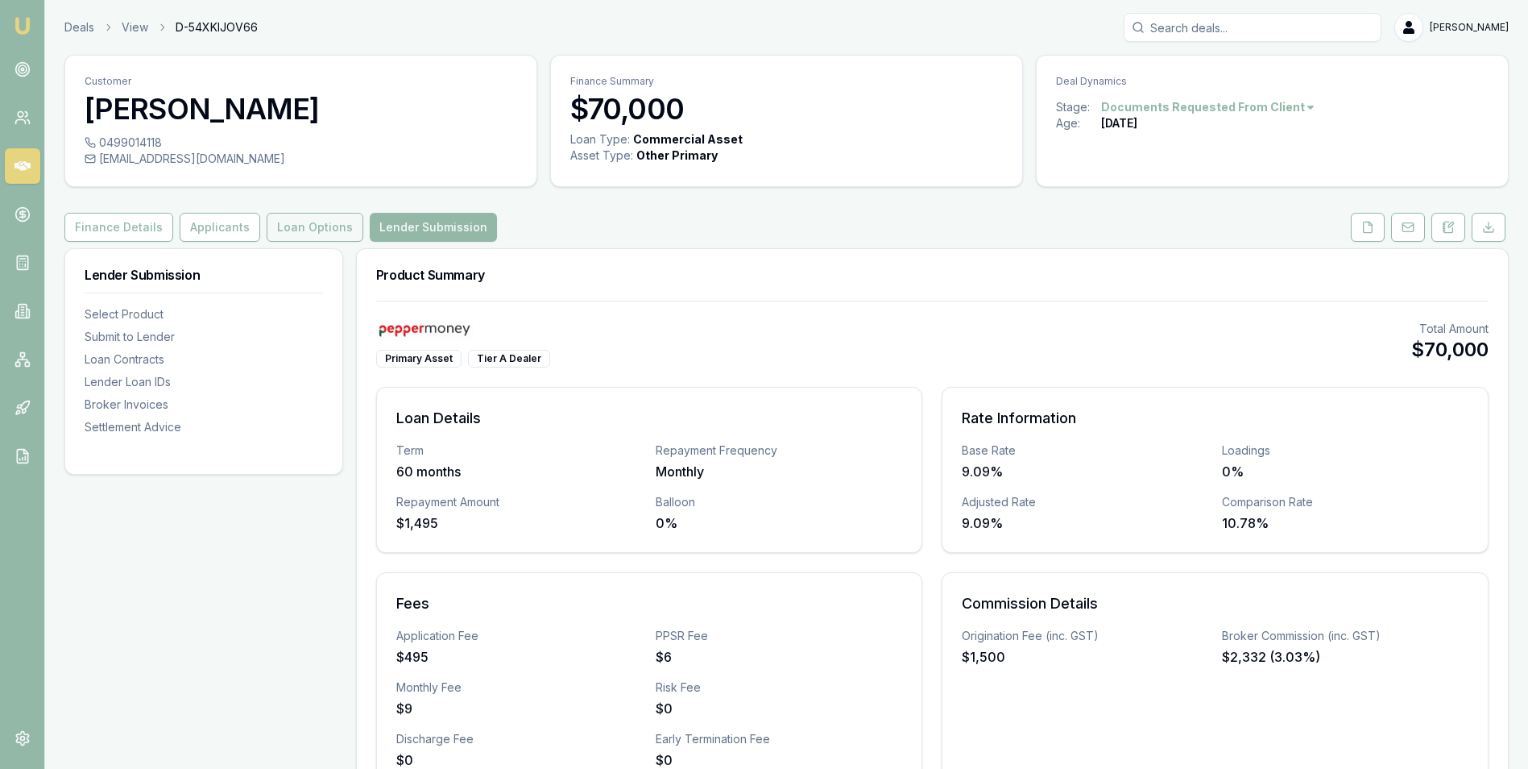
click at [312, 221] on button "Loan Options" at bounding box center [315, 227] width 97 height 29
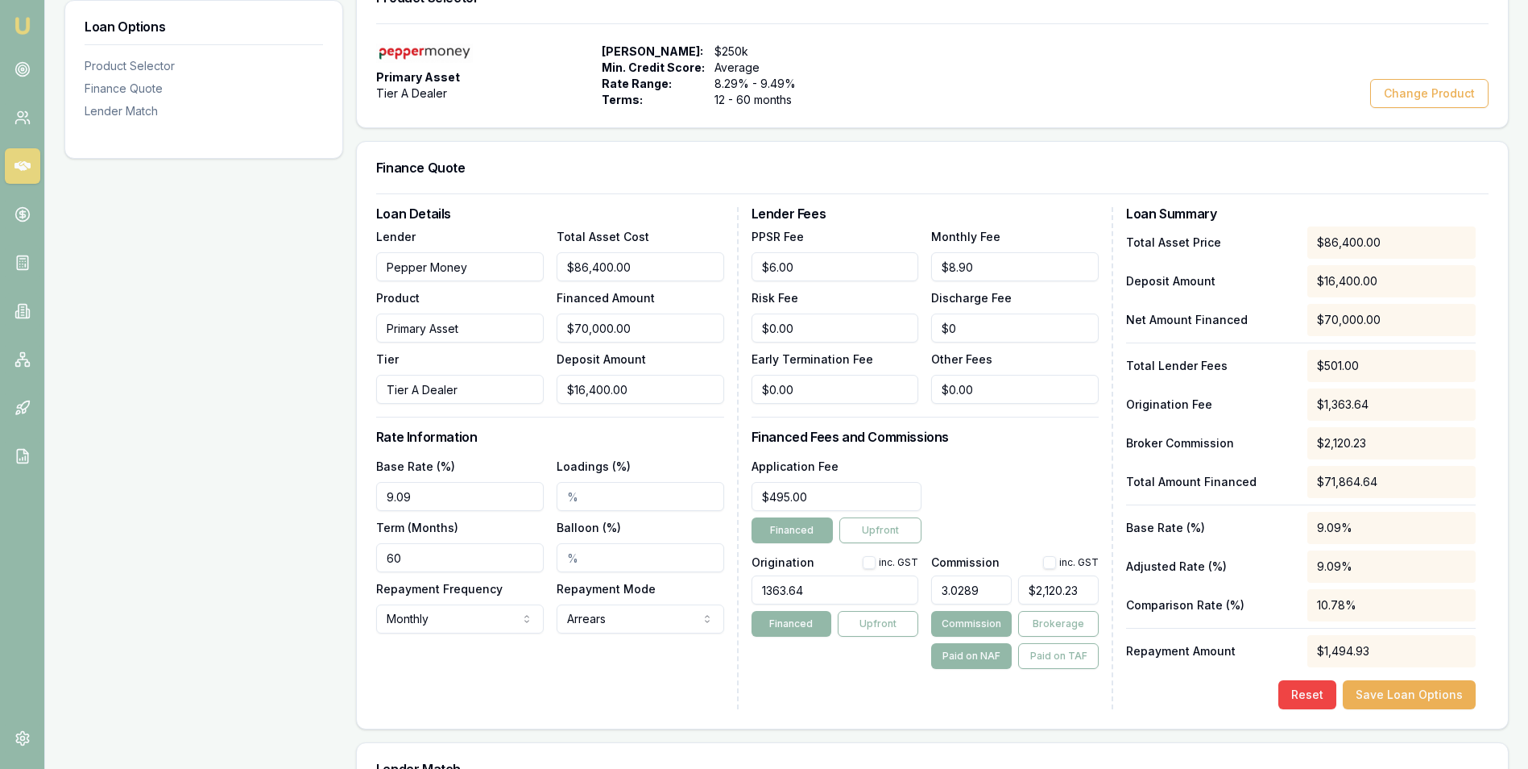
scroll to position [322, 0]
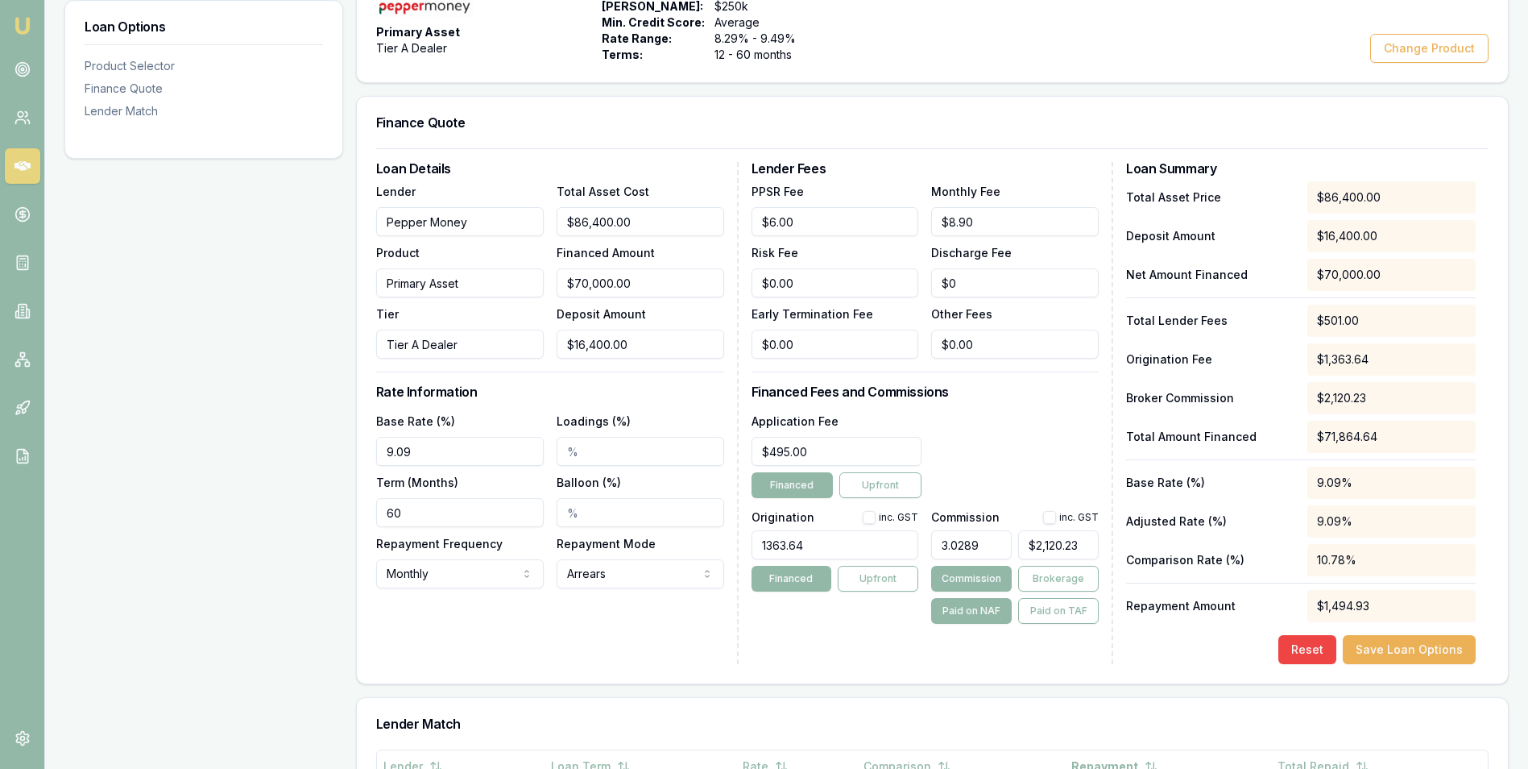
click at [868, 516] on button "button" at bounding box center [869, 517] width 13 height 13
checkbox input "true"
drag, startPoint x: 833, startPoint y: 542, endPoint x: 729, endPoint y: 547, distance: 104.0
click at [729, 547] on div "Loan Details Lender Pepper Money Product Primary Asset Tier Tier A Dealer Total…" at bounding box center [932, 413] width 1113 height 502
type input "1500.00"
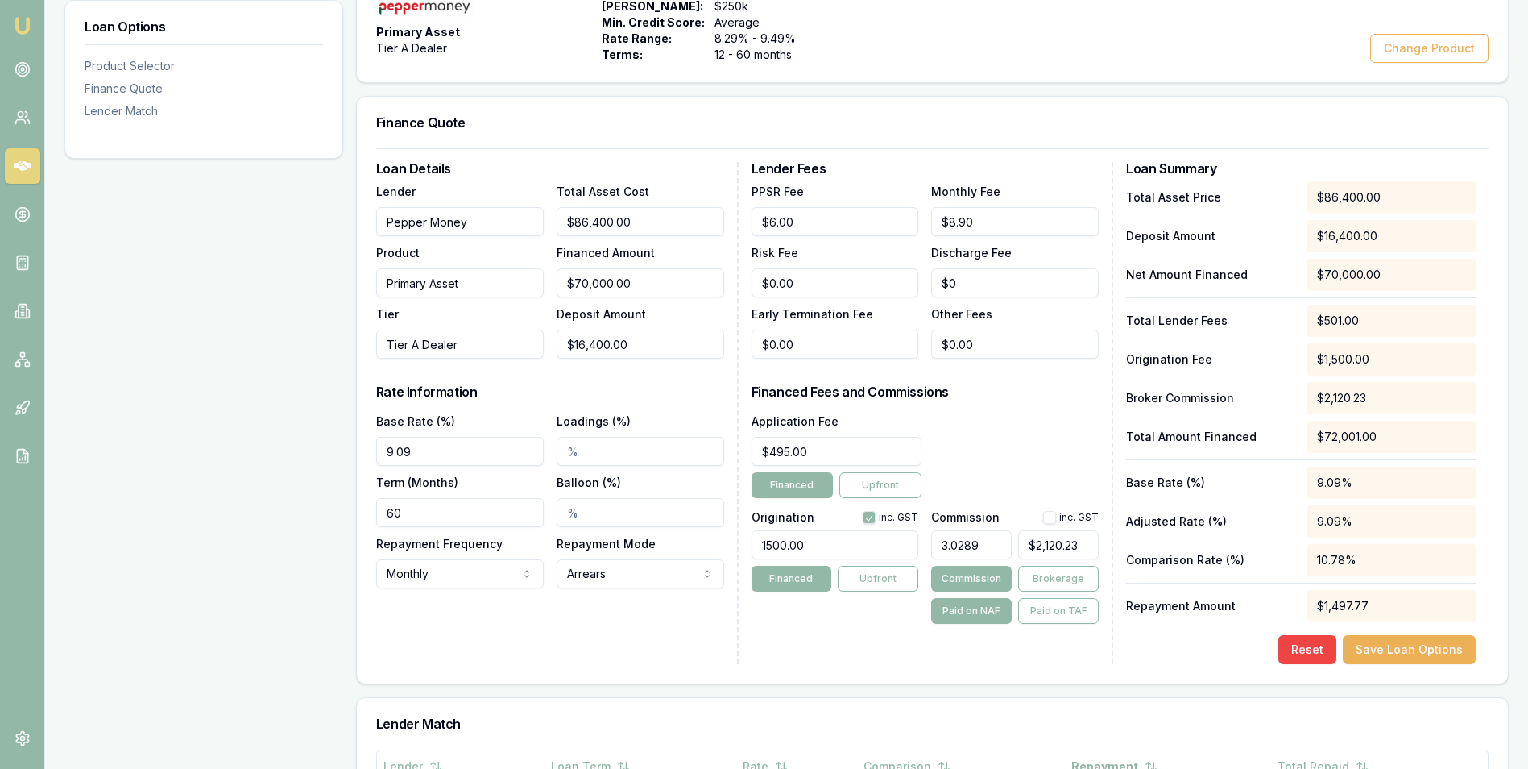
click at [806, 626] on div "Lender Fees PPSR Fee $6.00 Monthly Fee $8.90 Risk Fee $0.00 Discharge Fee $0 Ea…" at bounding box center [933, 413] width 363 height 502
click at [1424, 644] on button "Save Loan Options" at bounding box center [1409, 649] width 133 height 29
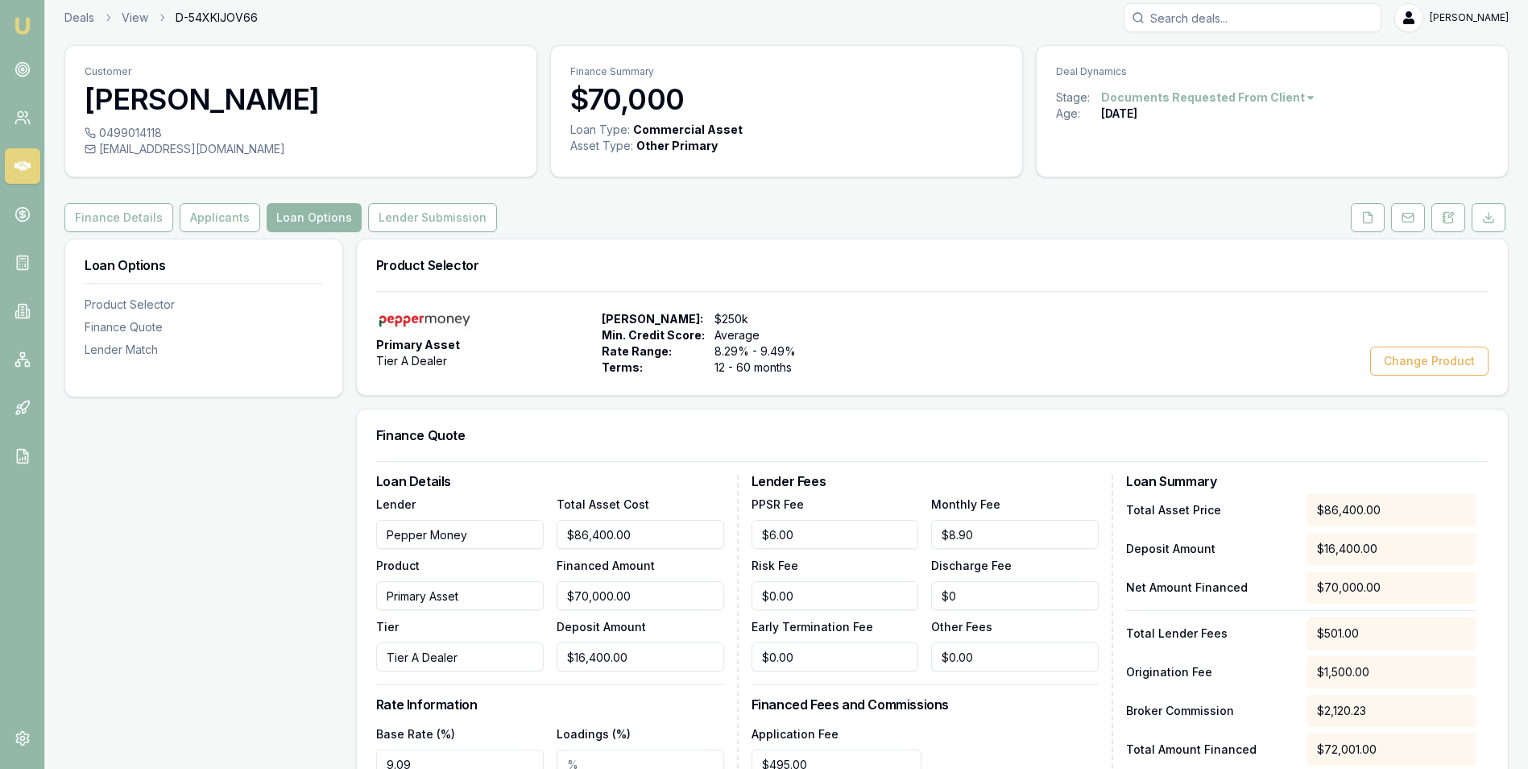
scroll to position [0, 0]
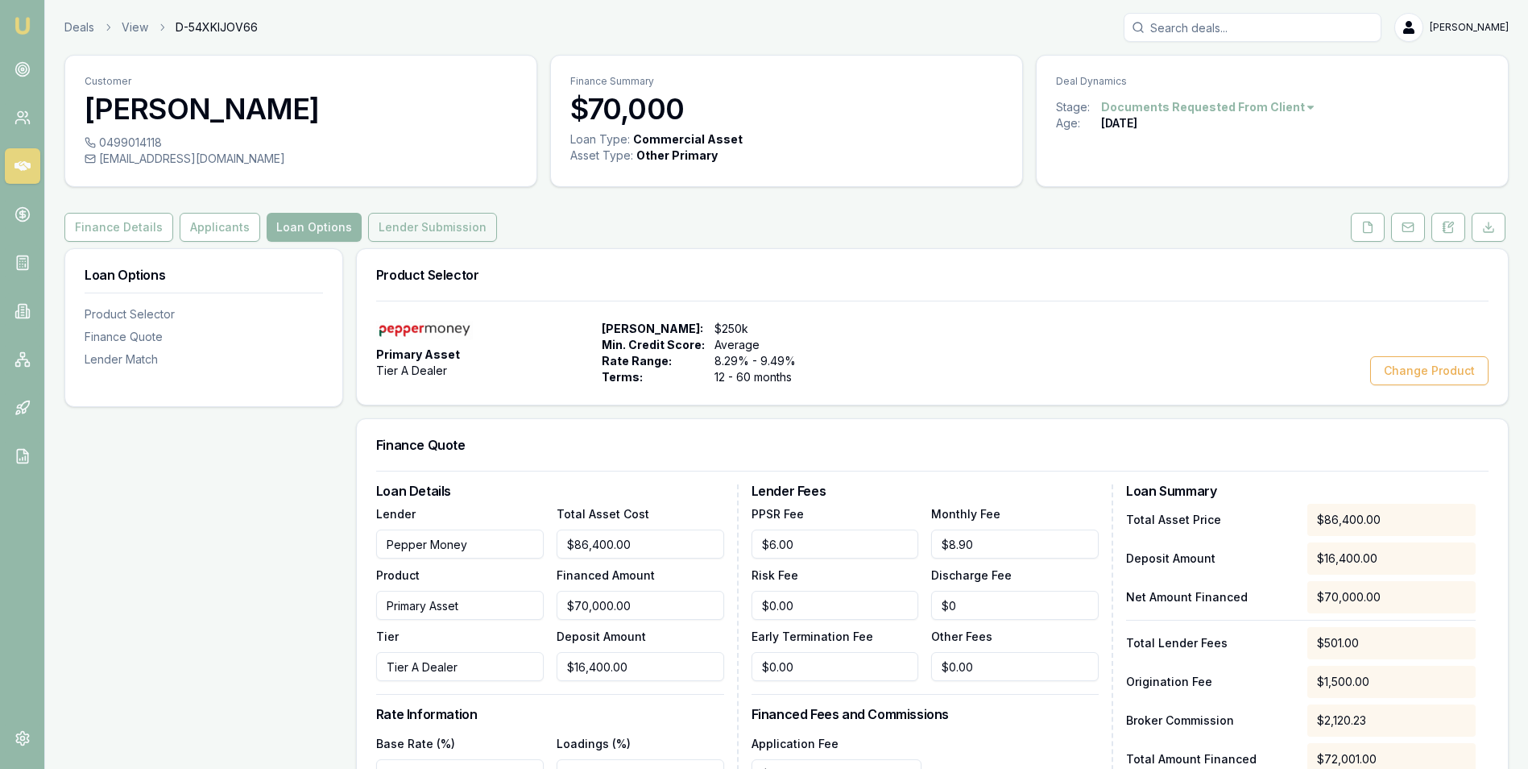
click at [413, 222] on button "Lender Submission" at bounding box center [432, 227] width 129 height 29
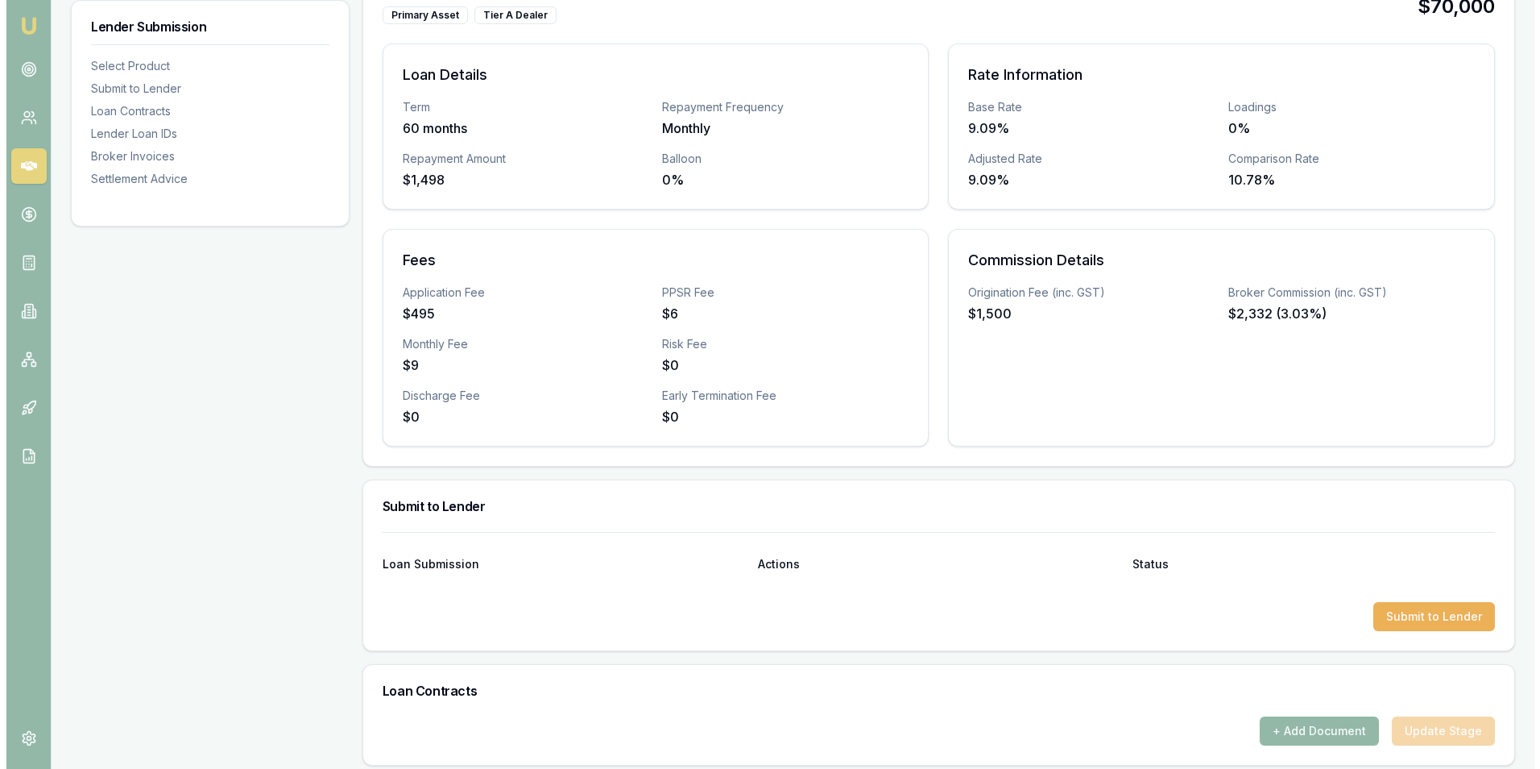
scroll to position [403, 0]
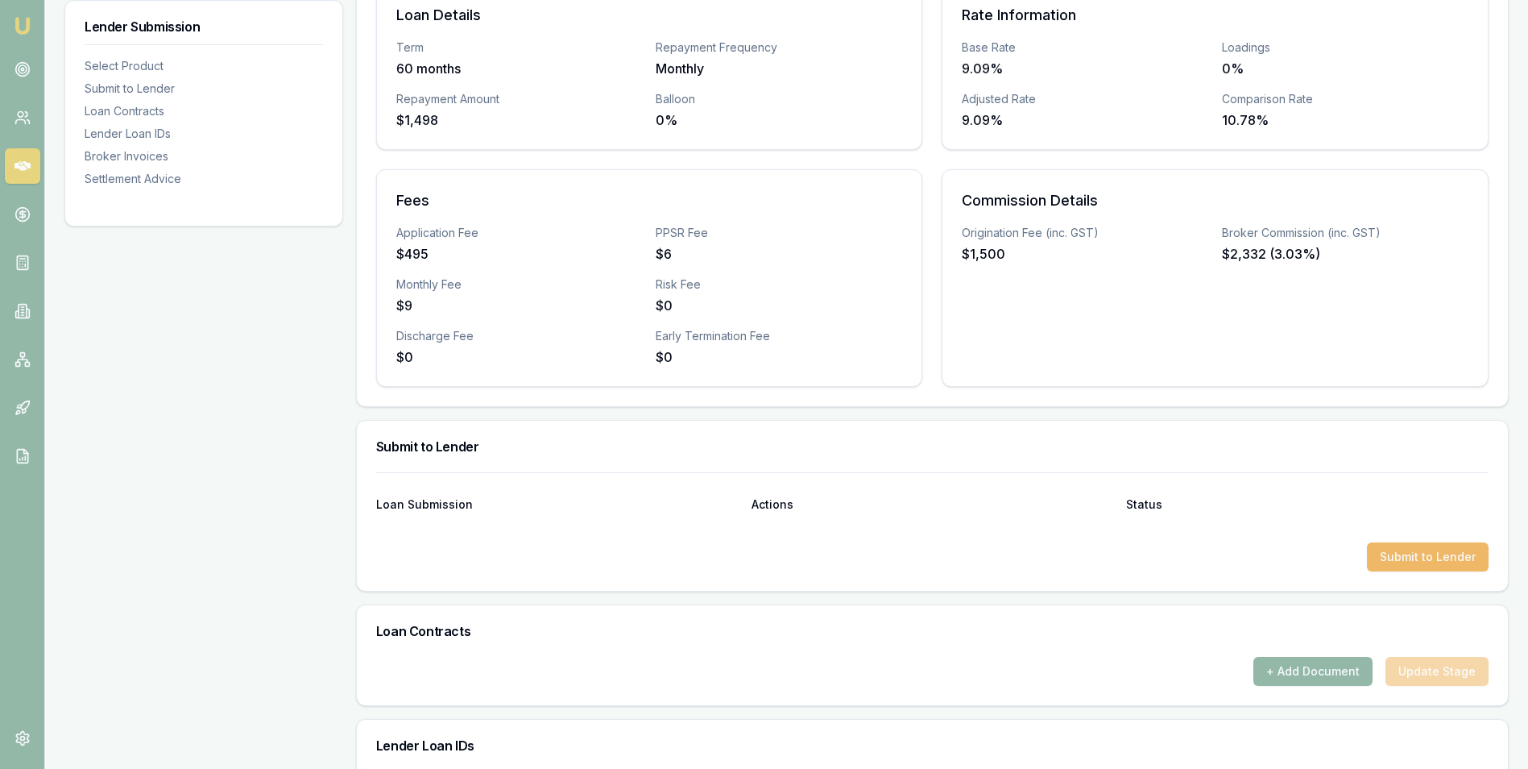
click at [1415, 552] on button "Submit to Lender" at bounding box center [1428, 556] width 122 height 29
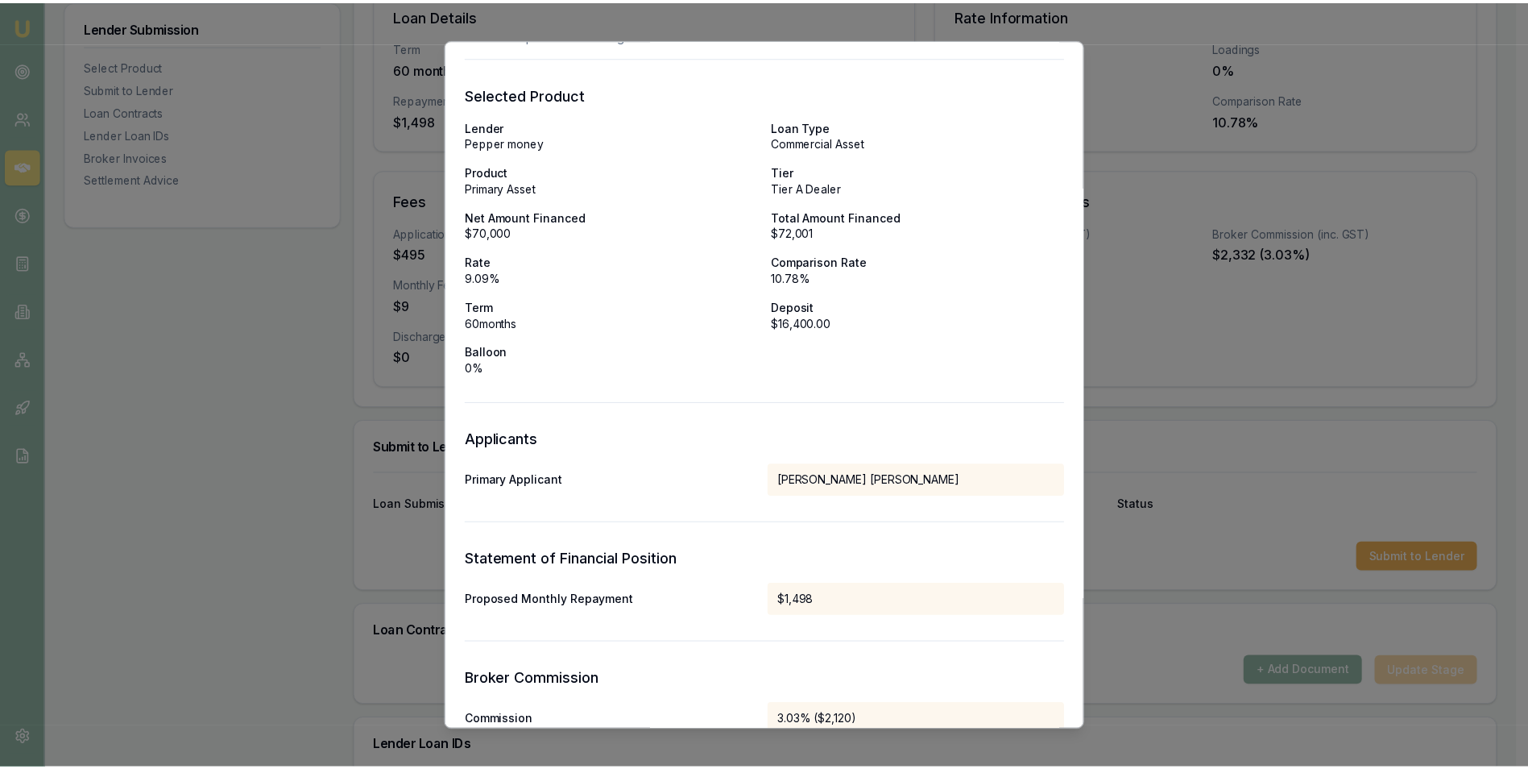
scroll to position [0, 0]
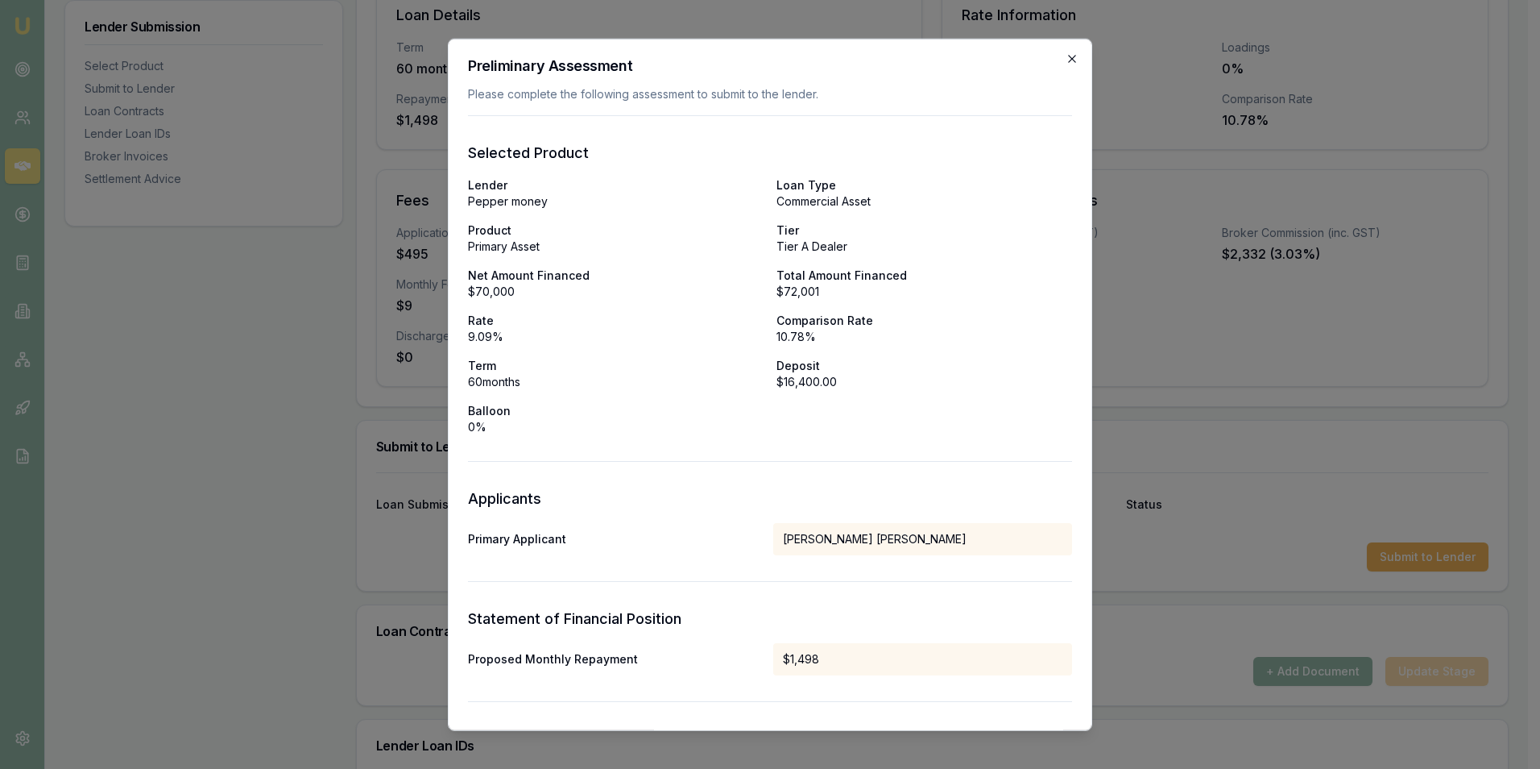
click at [1066, 56] on icon "button" at bounding box center [1072, 58] width 13 height 13
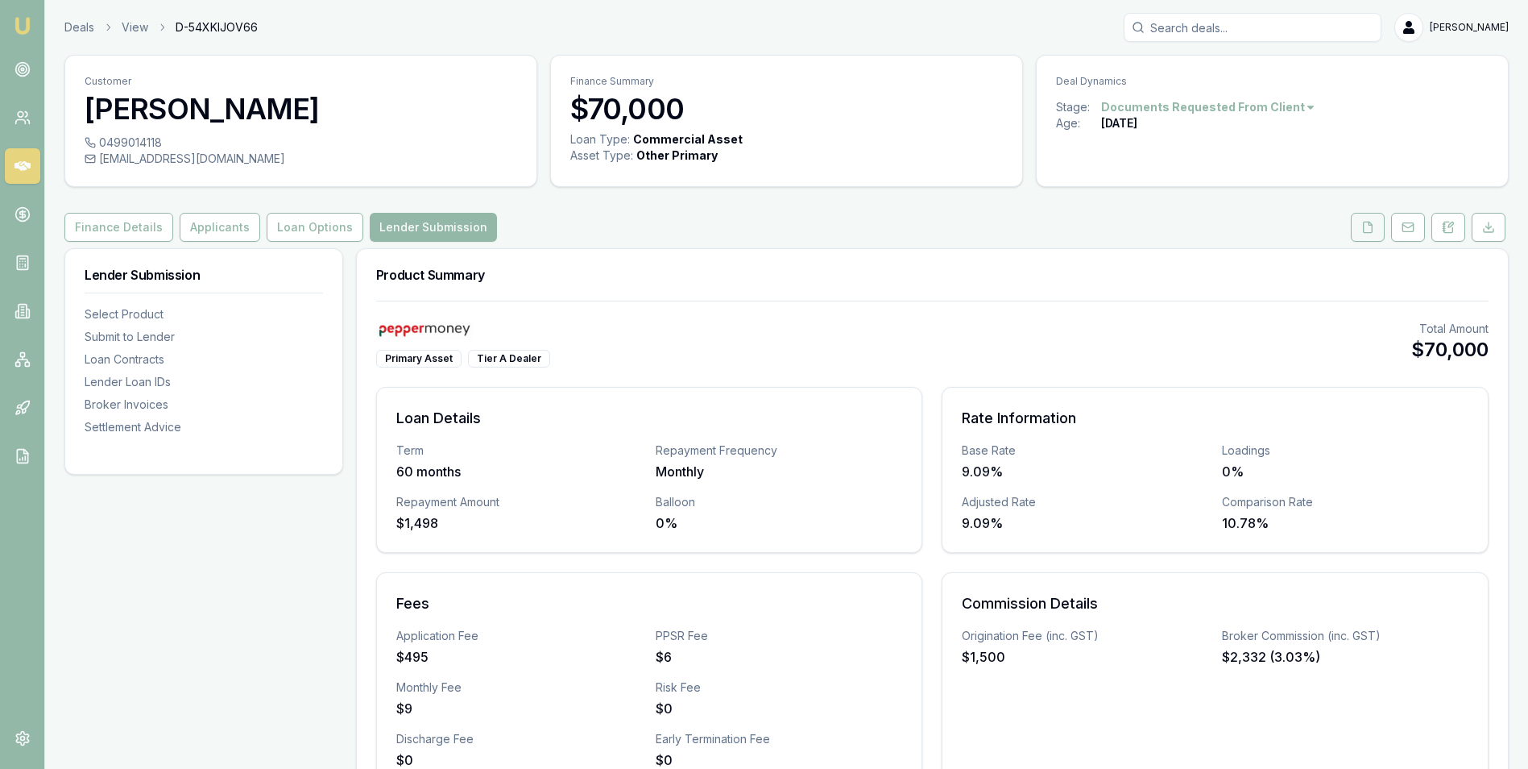
click at [1364, 224] on icon at bounding box center [1368, 227] width 9 height 10
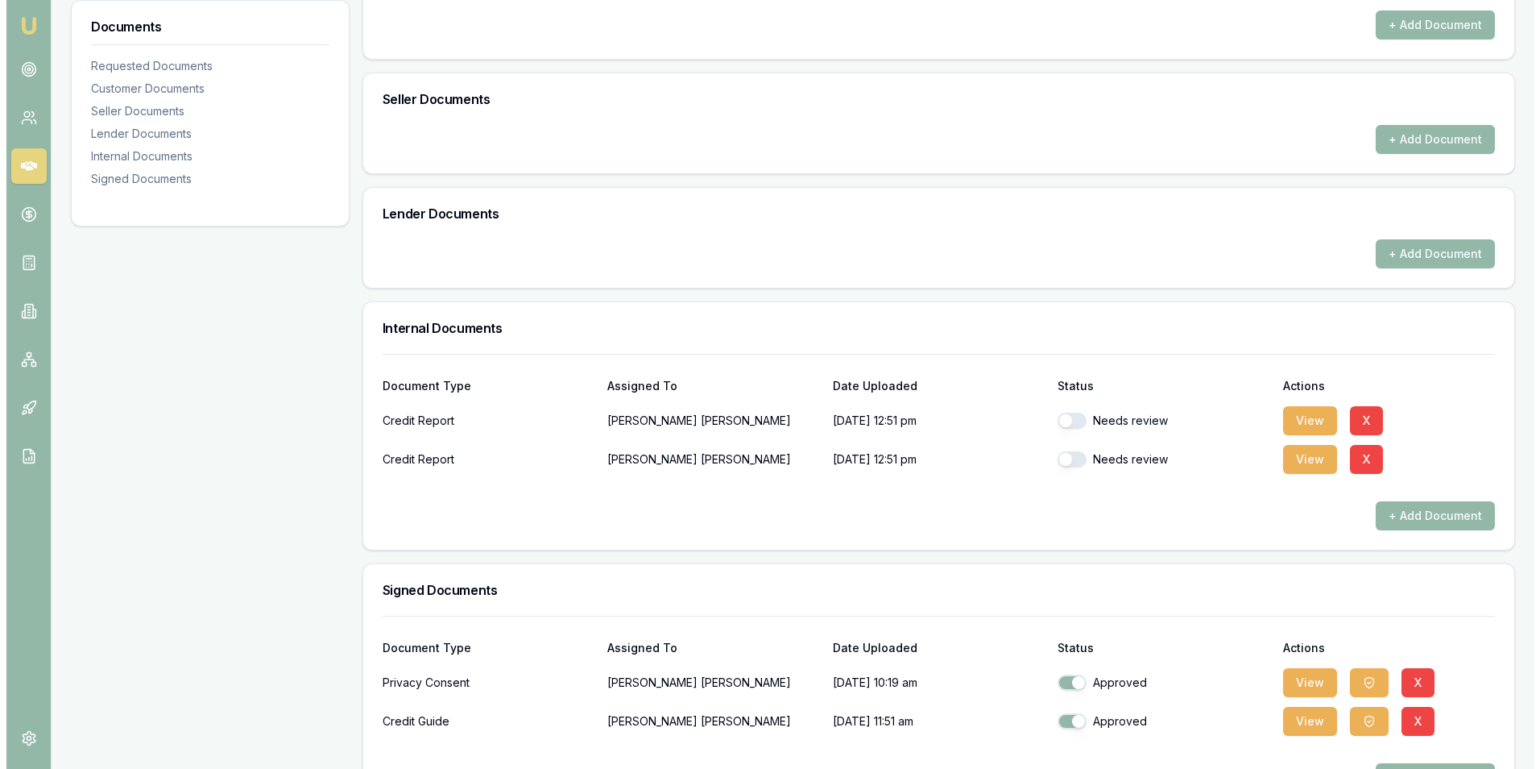
scroll to position [673, 0]
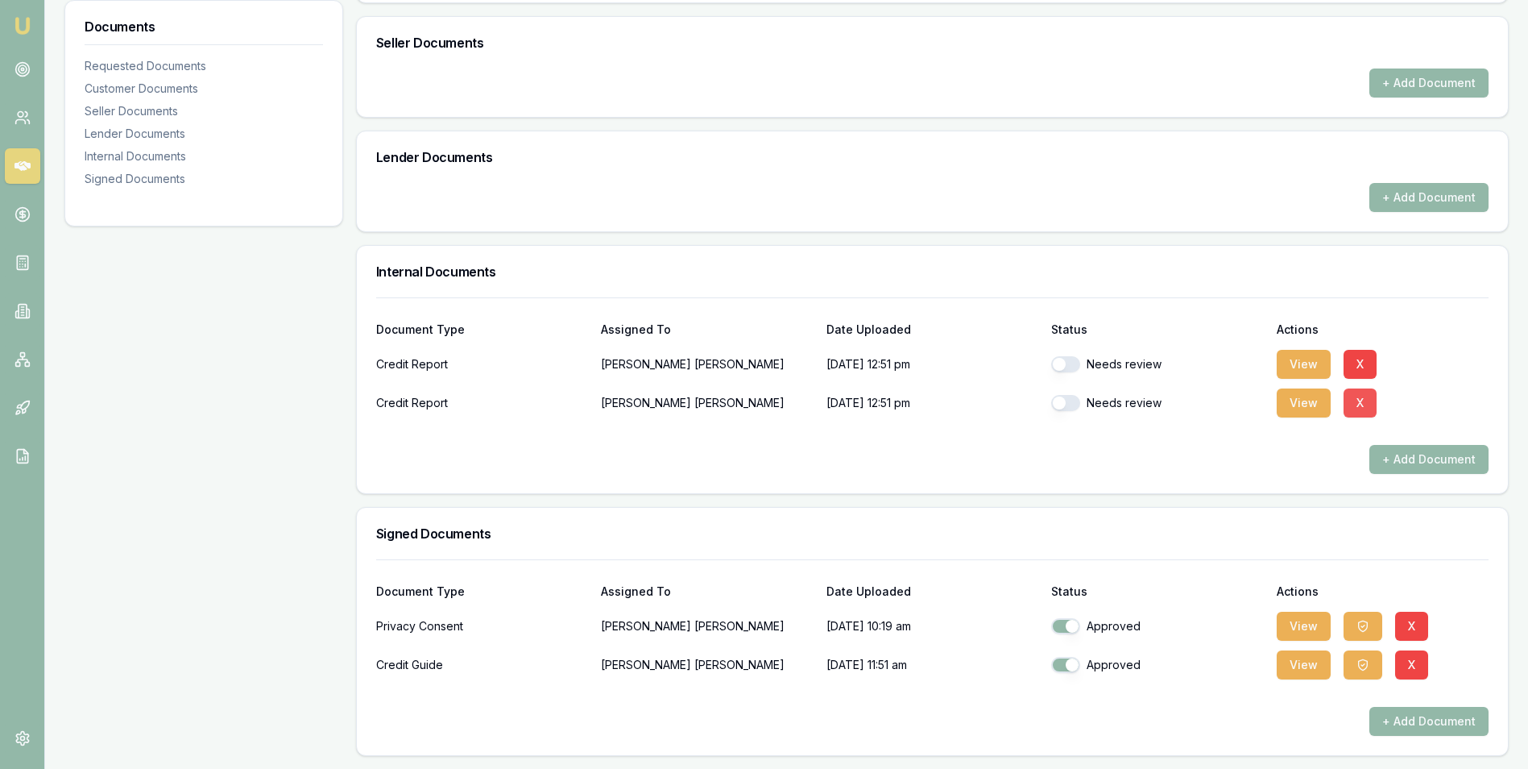
click at [1361, 400] on button "X" at bounding box center [1360, 402] width 33 height 29
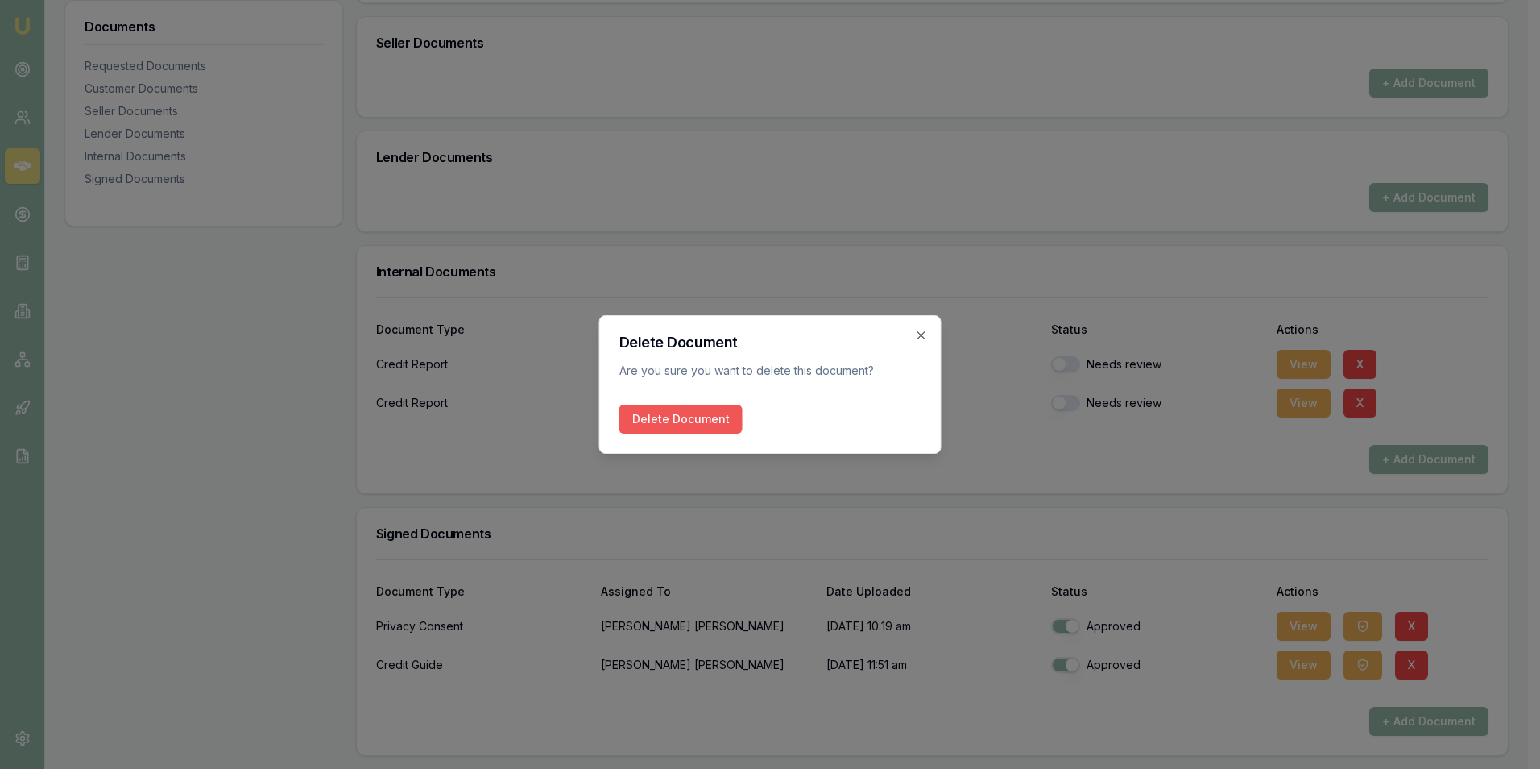
click at [693, 415] on button "Delete Document" at bounding box center [681, 418] width 123 height 29
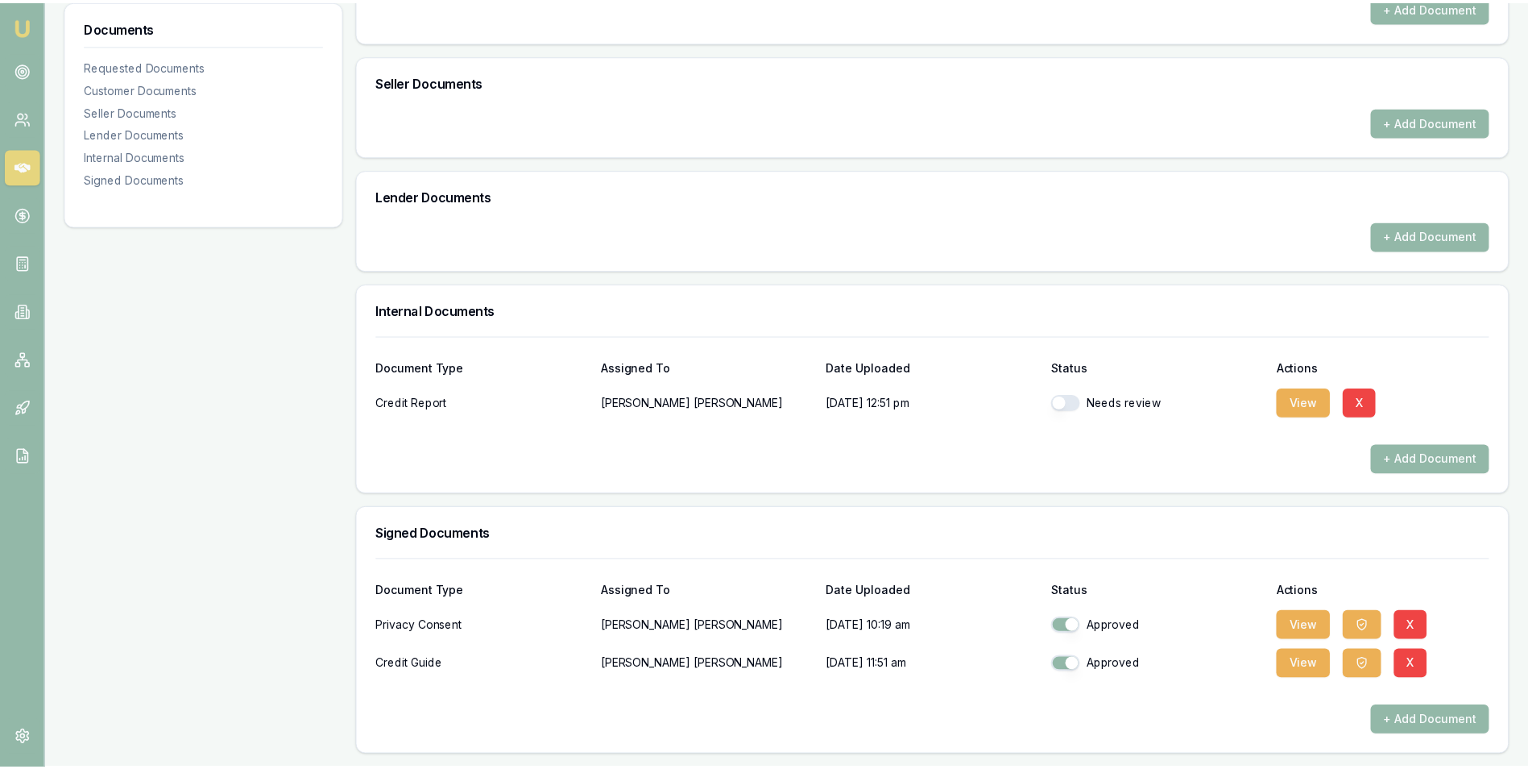
scroll to position [635, 0]
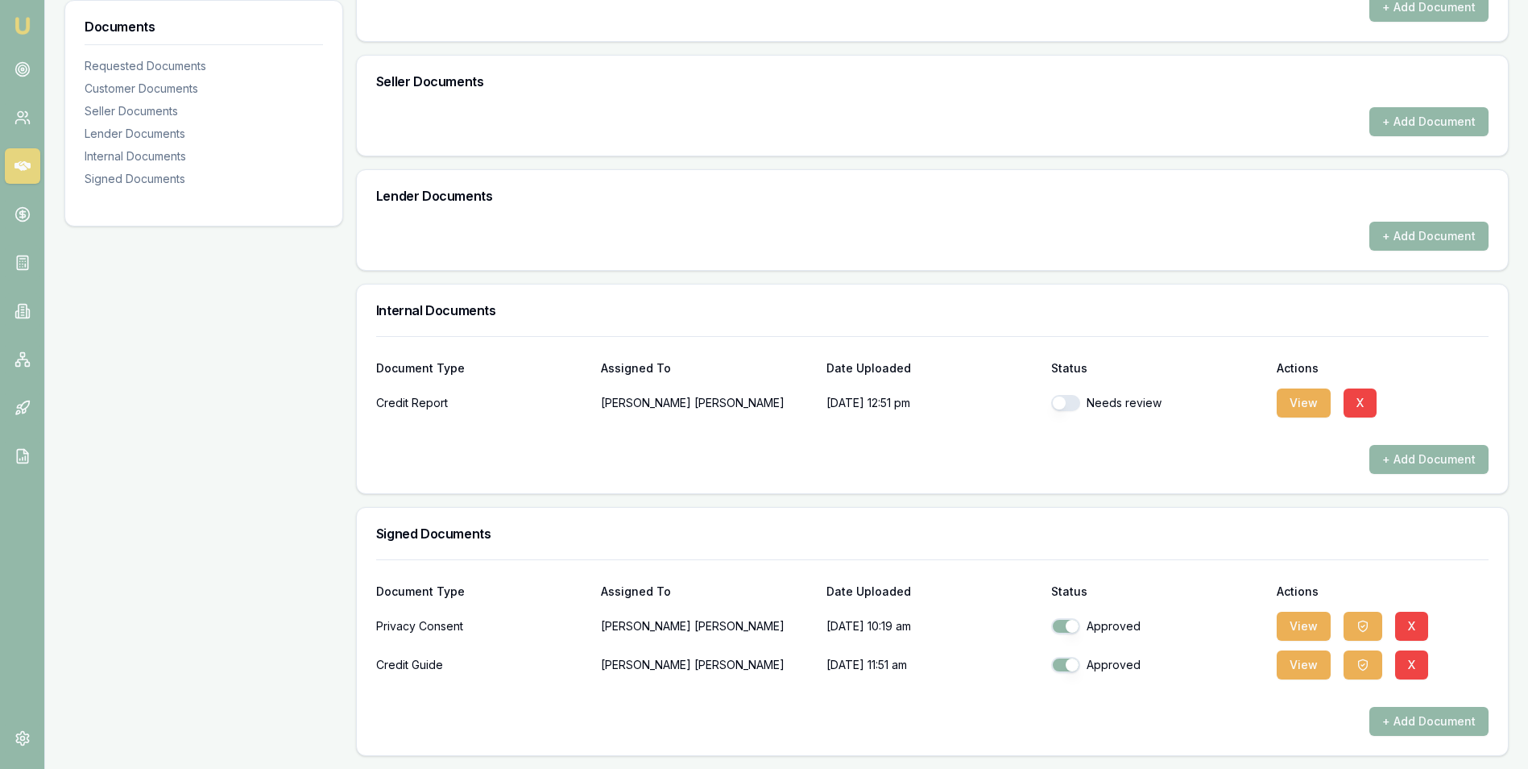
click at [1076, 398] on button "button" at bounding box center [1065, 403] width 29 height 16
checkbox input "true"
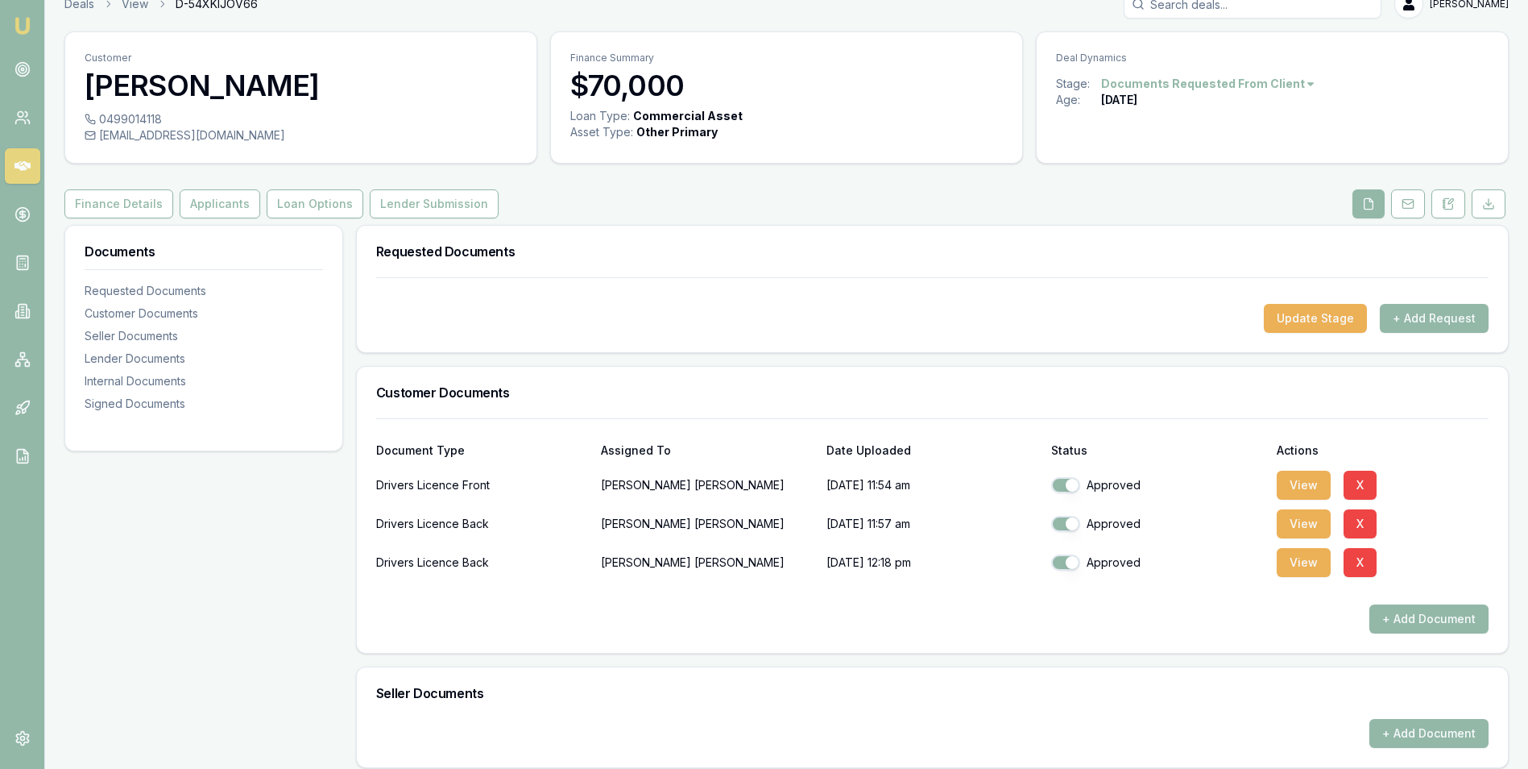
scroll to position [0, 0]
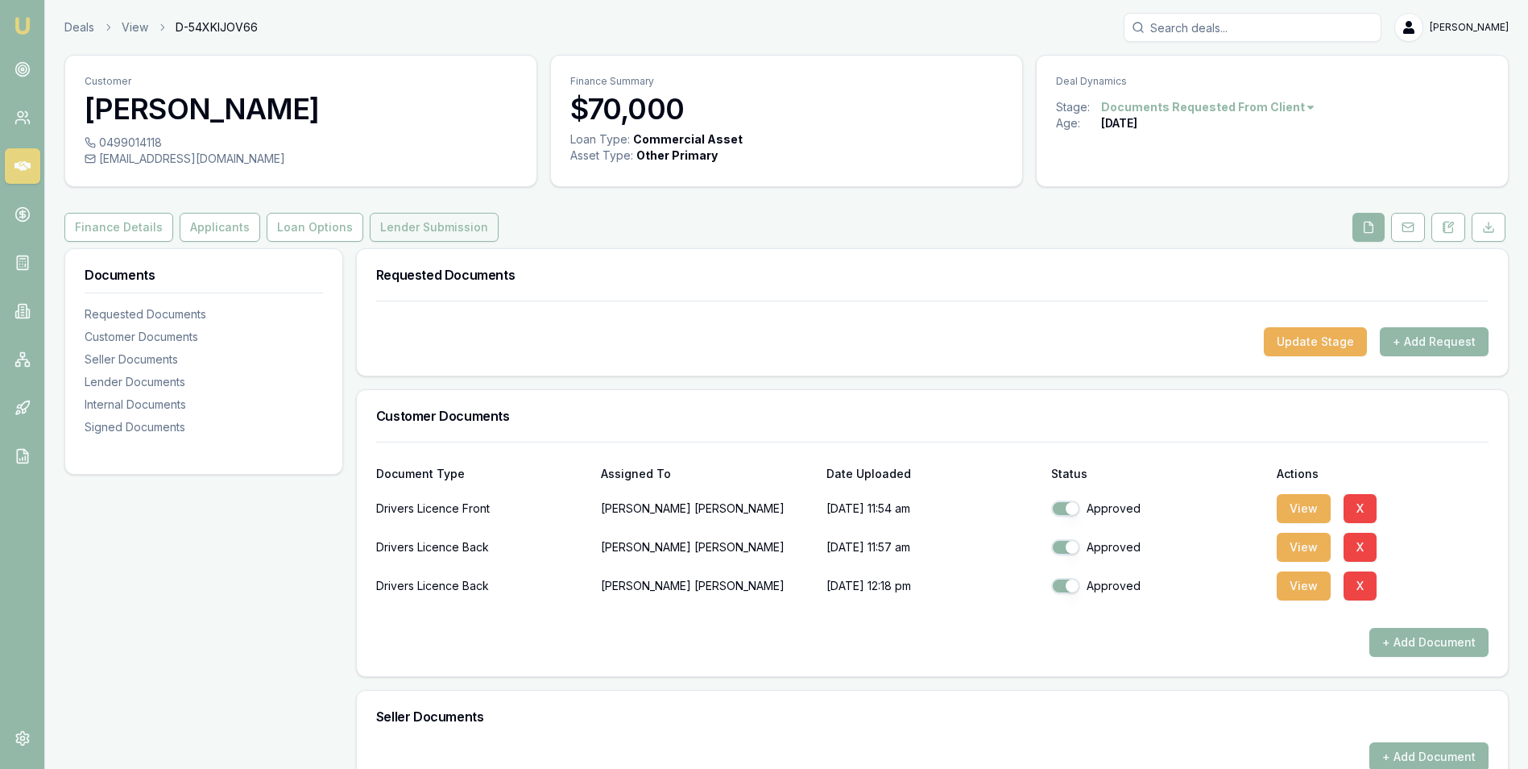
click at [390, 222] on button "Lender Submission" at bounding box center [434, 227] width 129 height 29
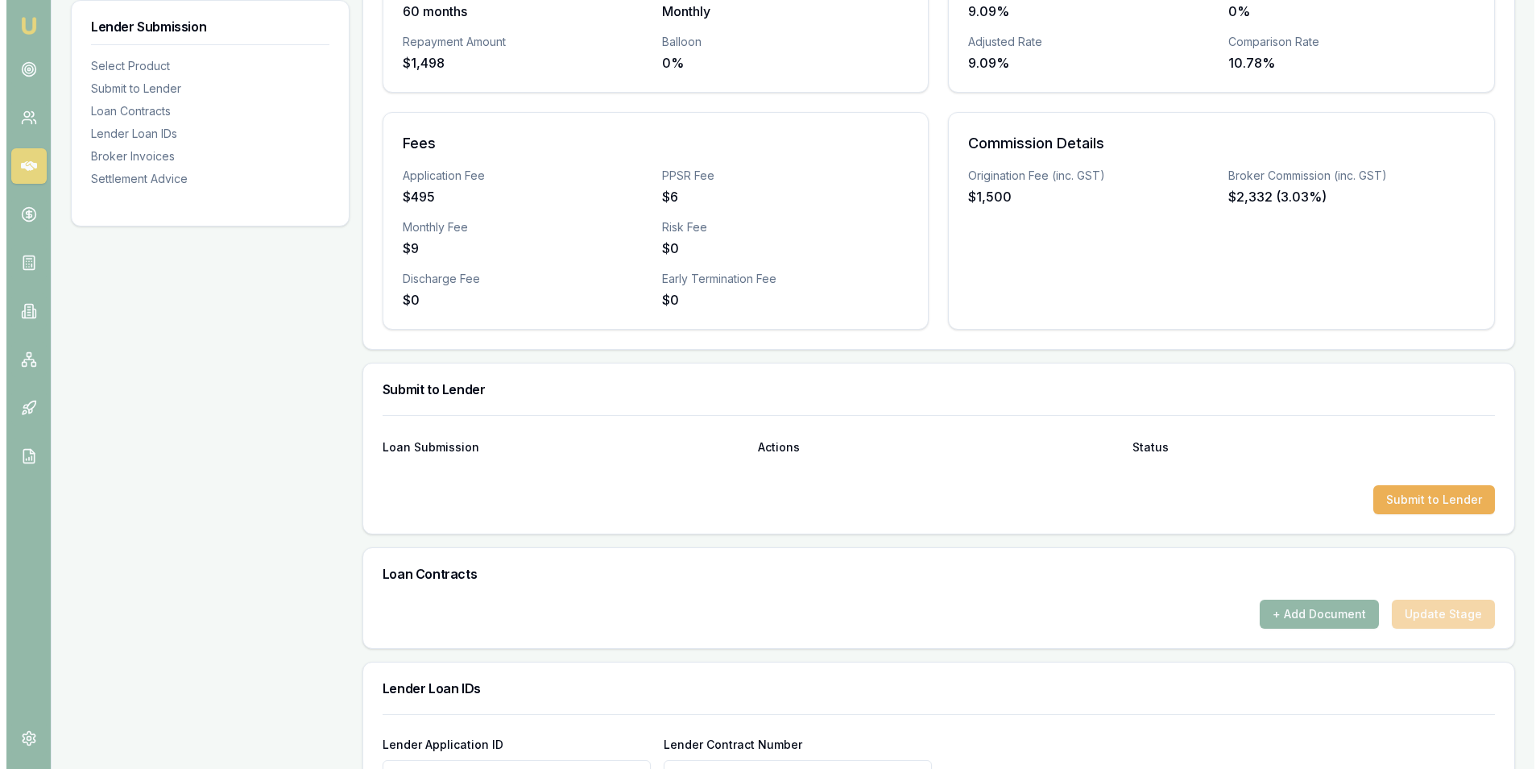
scroll to position [483, 0]
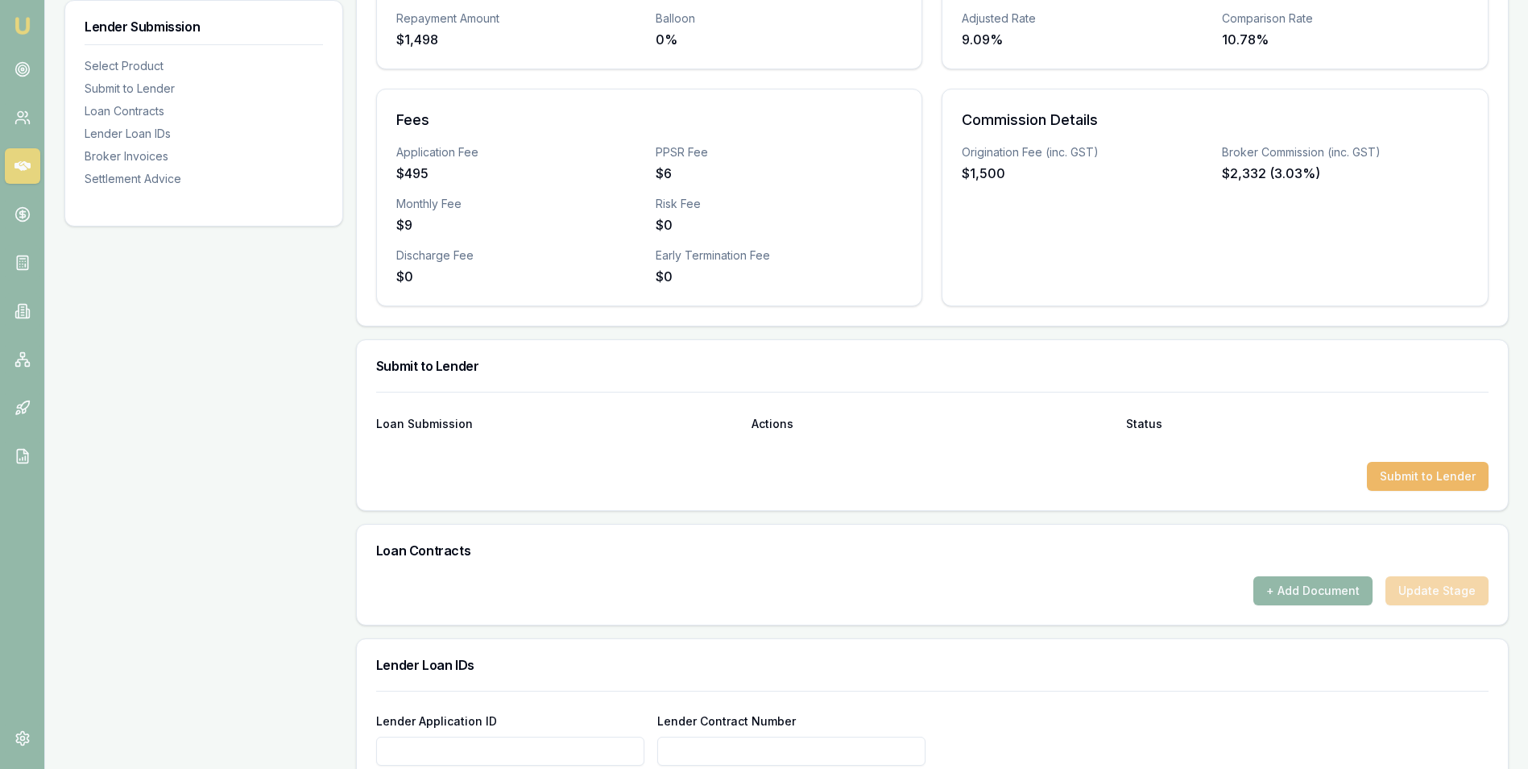
click at [1401, 474] on button "Submit to Lender" at bounding box center [1428, 476] width 122 height 29
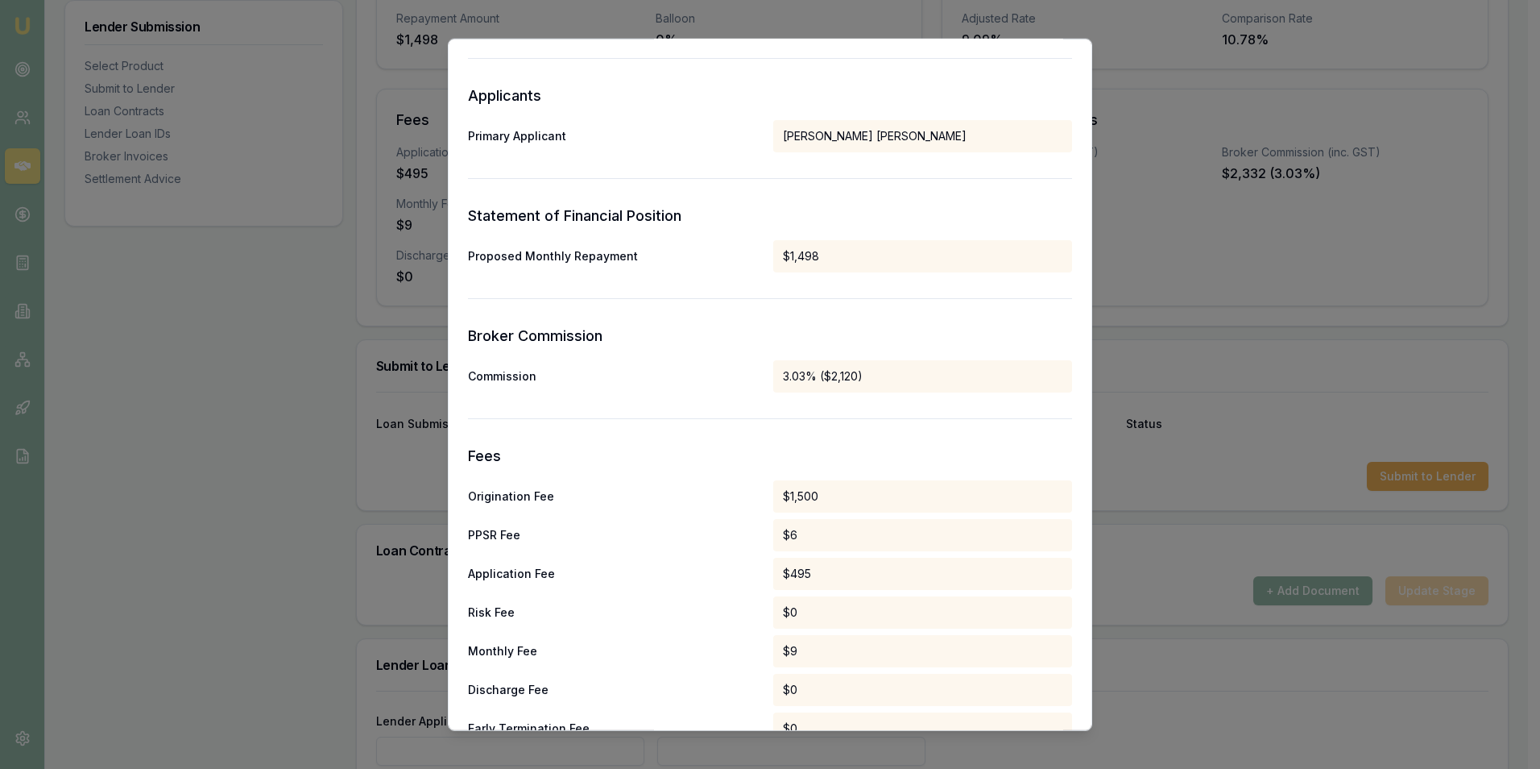
scroll to position [722, 0]
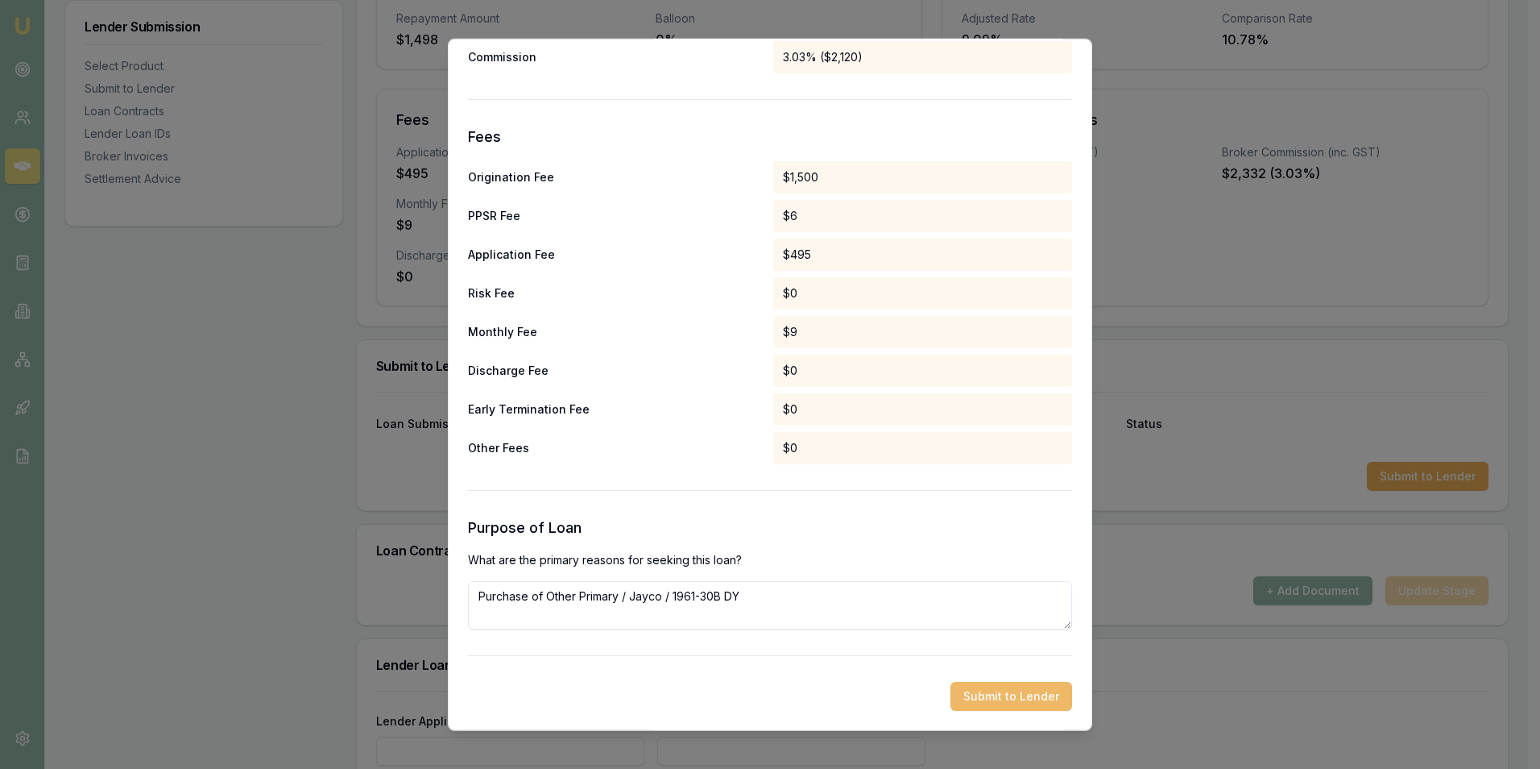
click at [1009, 697] on button "Submit to Lender" at bounding box center [1012, 696] width 122 height 29
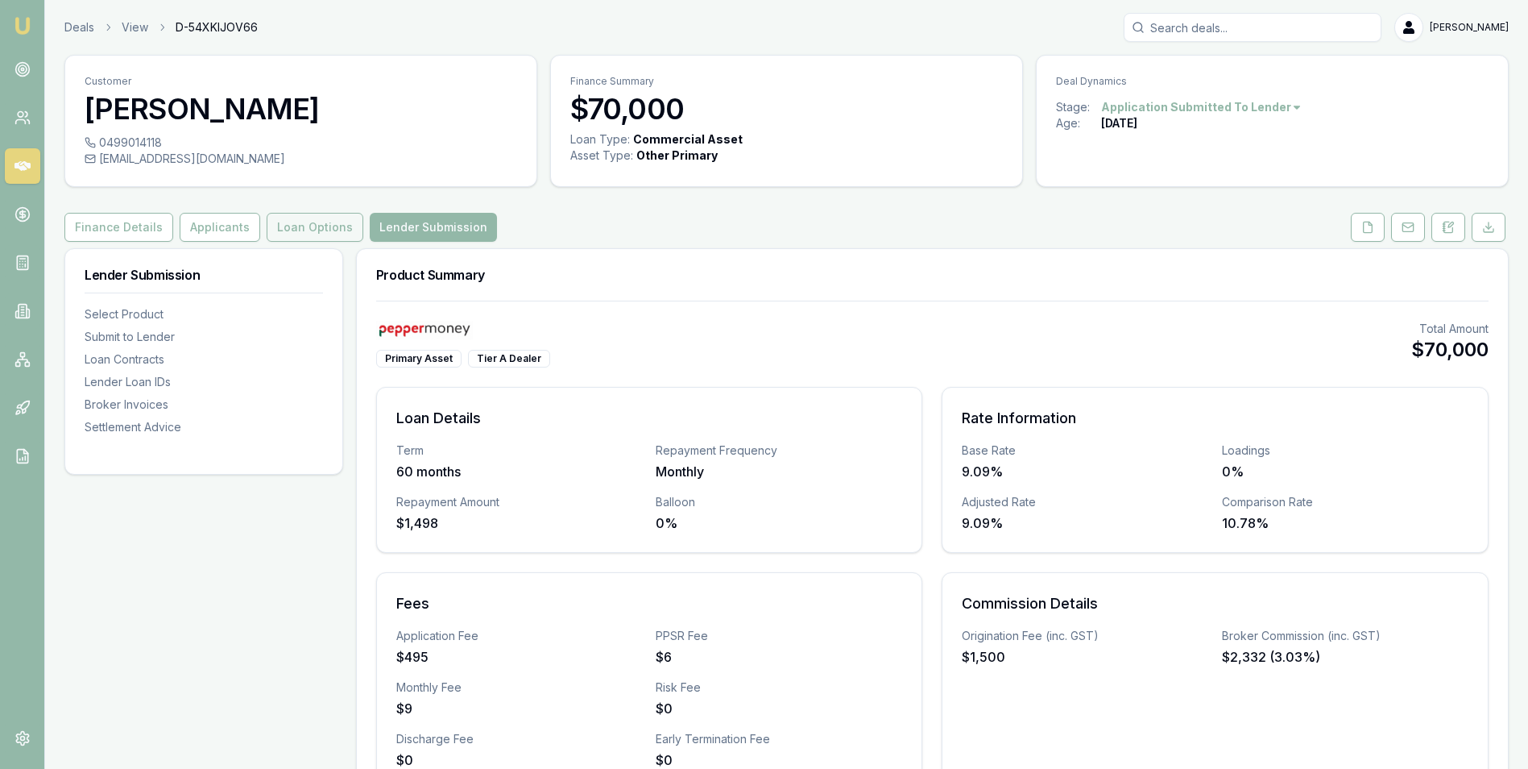
click at [292, 226] on button "Loan Options" at bounding box center [315, 227] width 97 height 29
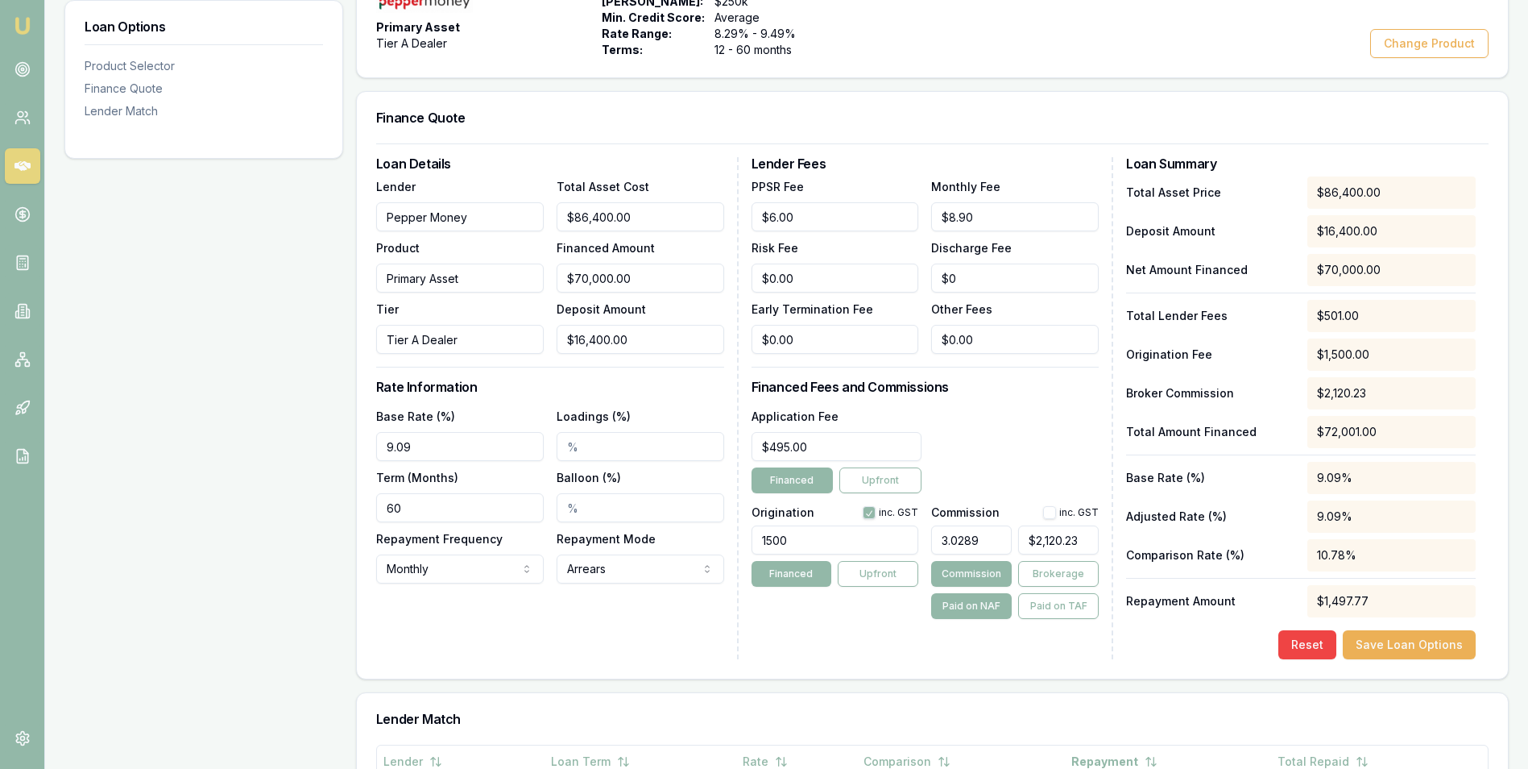
scroll to position [161, 0]
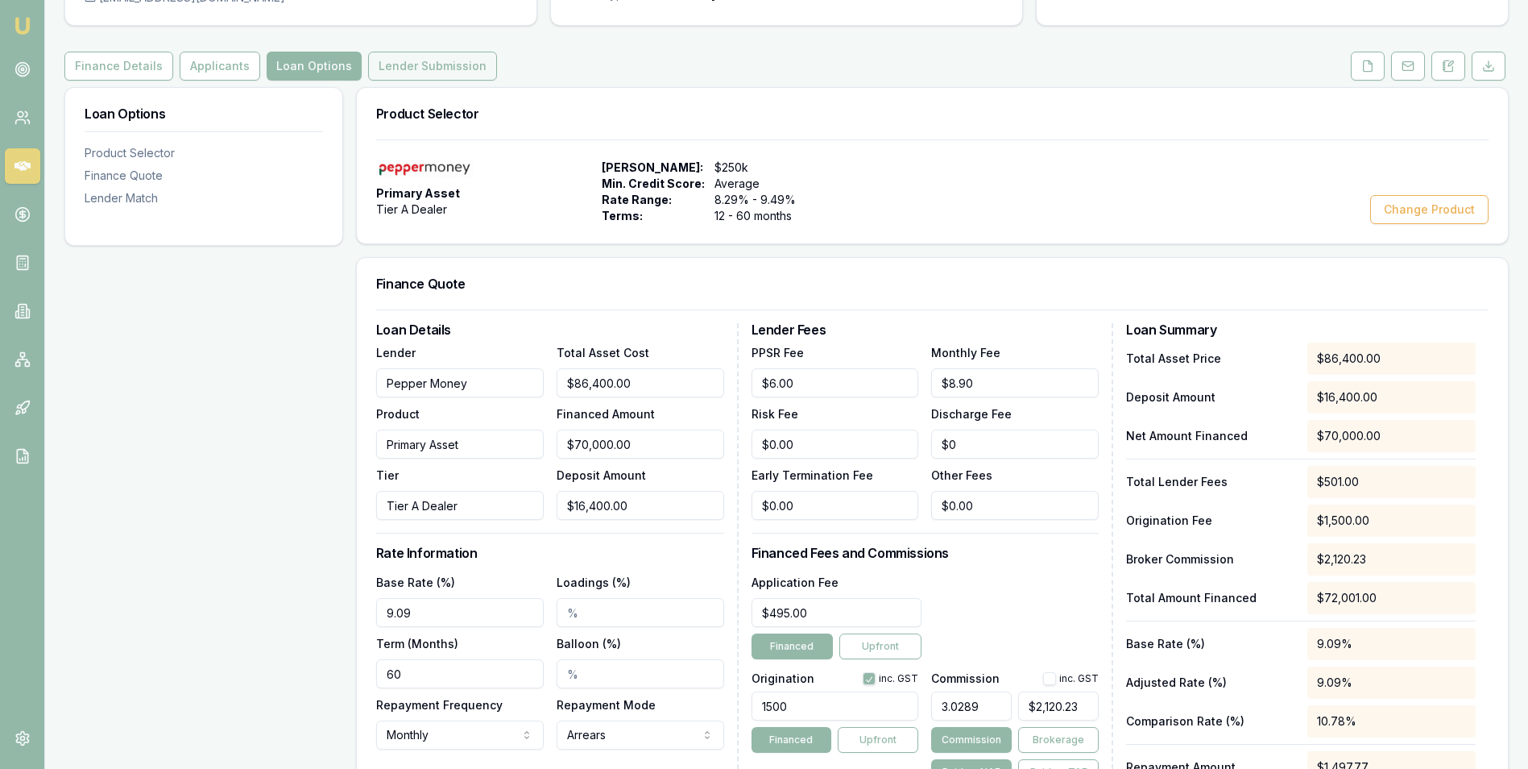
click at [462, 64] on button "Lender Submission" at bounding box center [432, 66] width 129 height 29
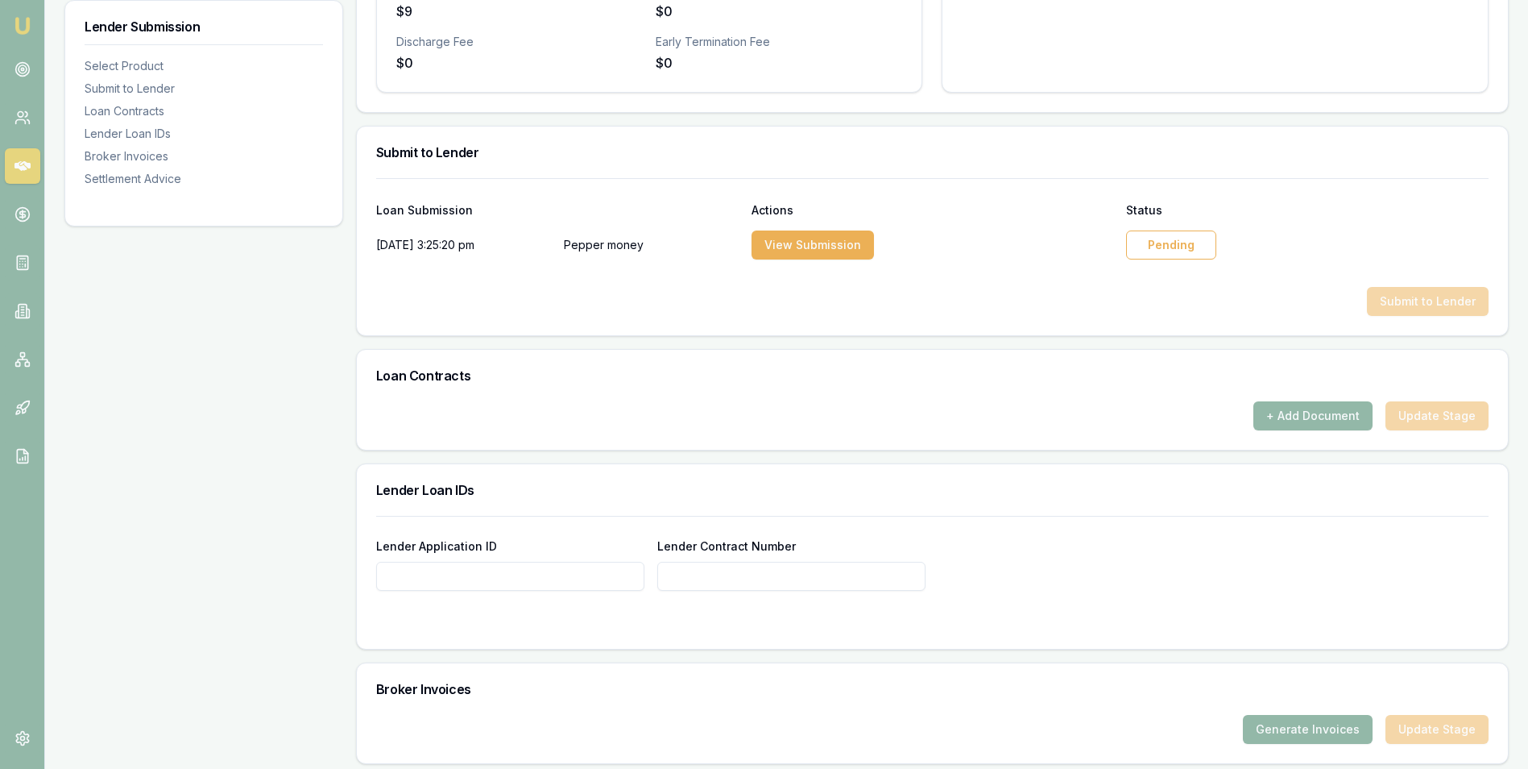
scroll to position [725, 0]
